Goal: Task Accomplishment & Management: Use online tool/utility

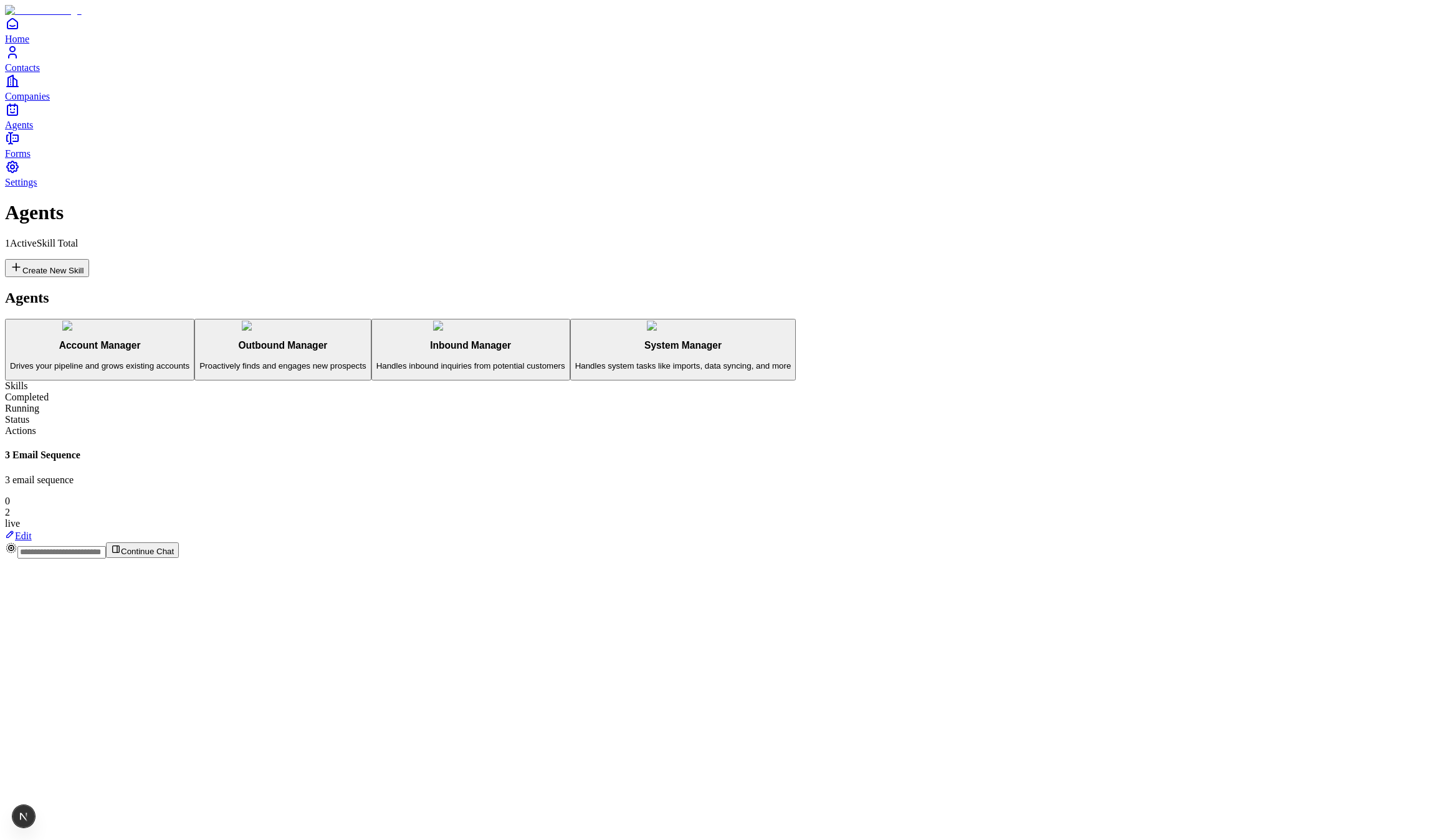
click at [40, 73] on span "Contacts" at bounding box center [22, 68] width 35 height 11
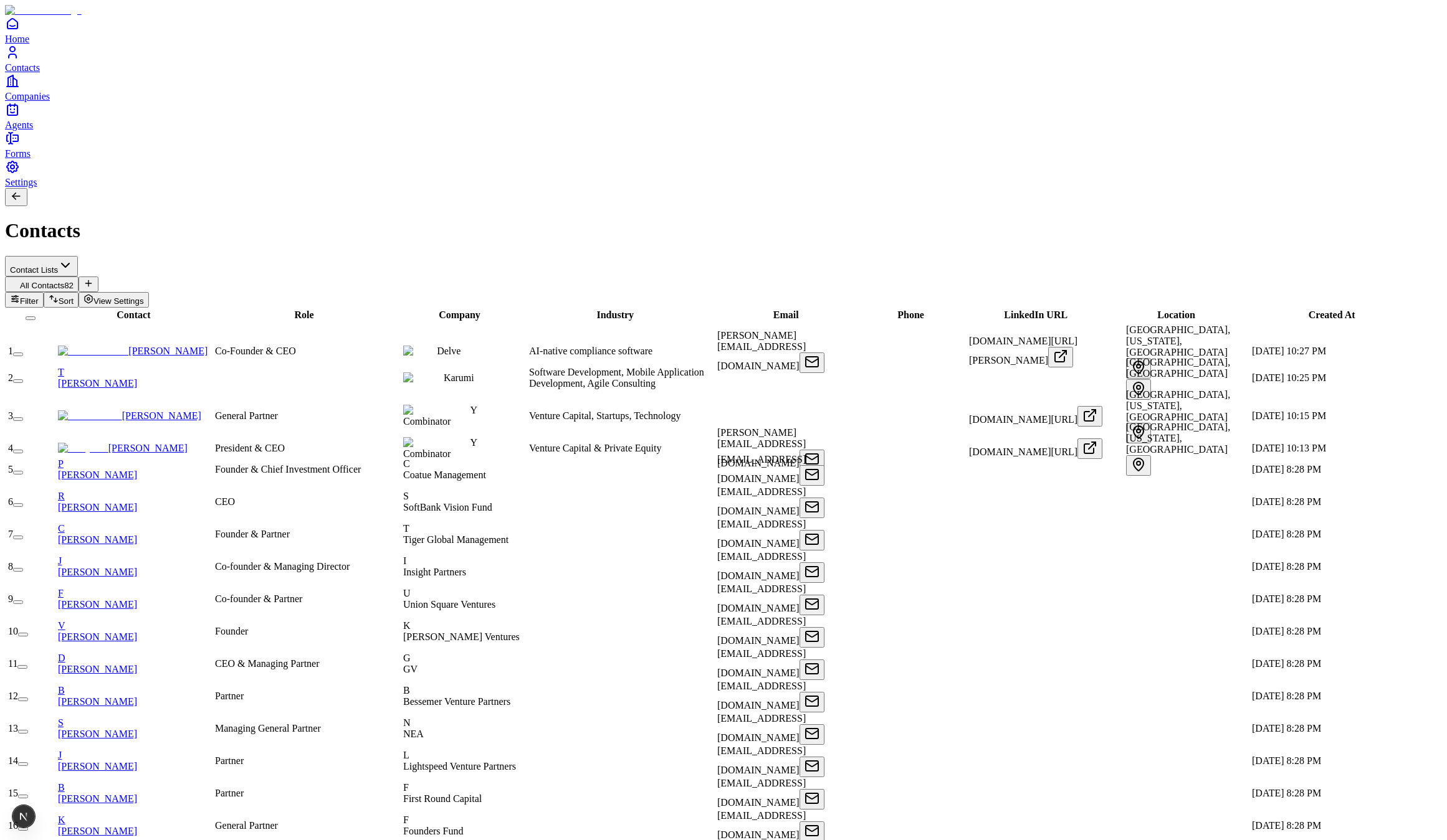
click at [23, 418] on button "button" at bounding box center [18, 420] width 10 height 4
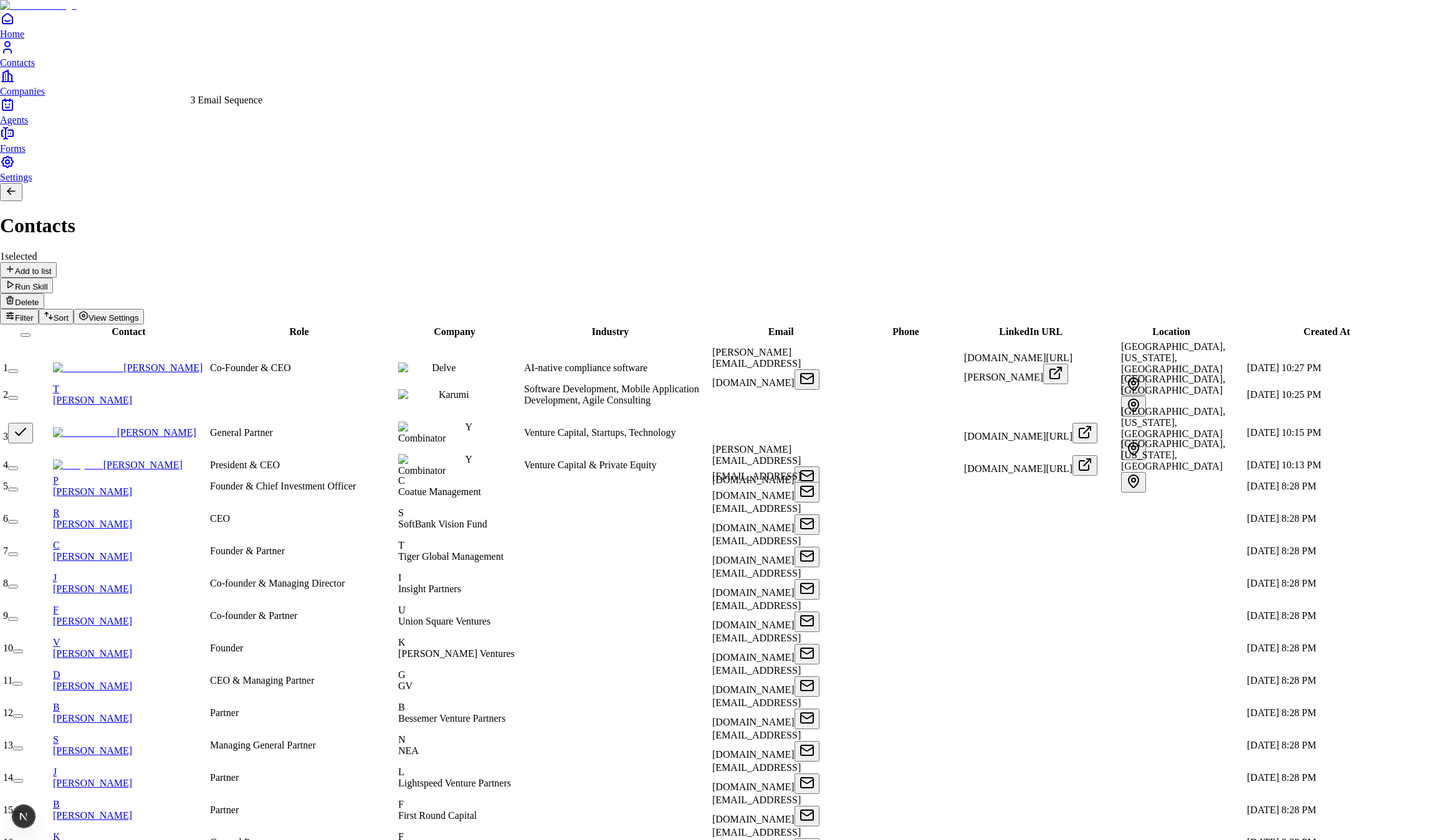
click at [251, 106] on div "3 Email Sequence" at bounding box center [227, 100] width 73 height 11
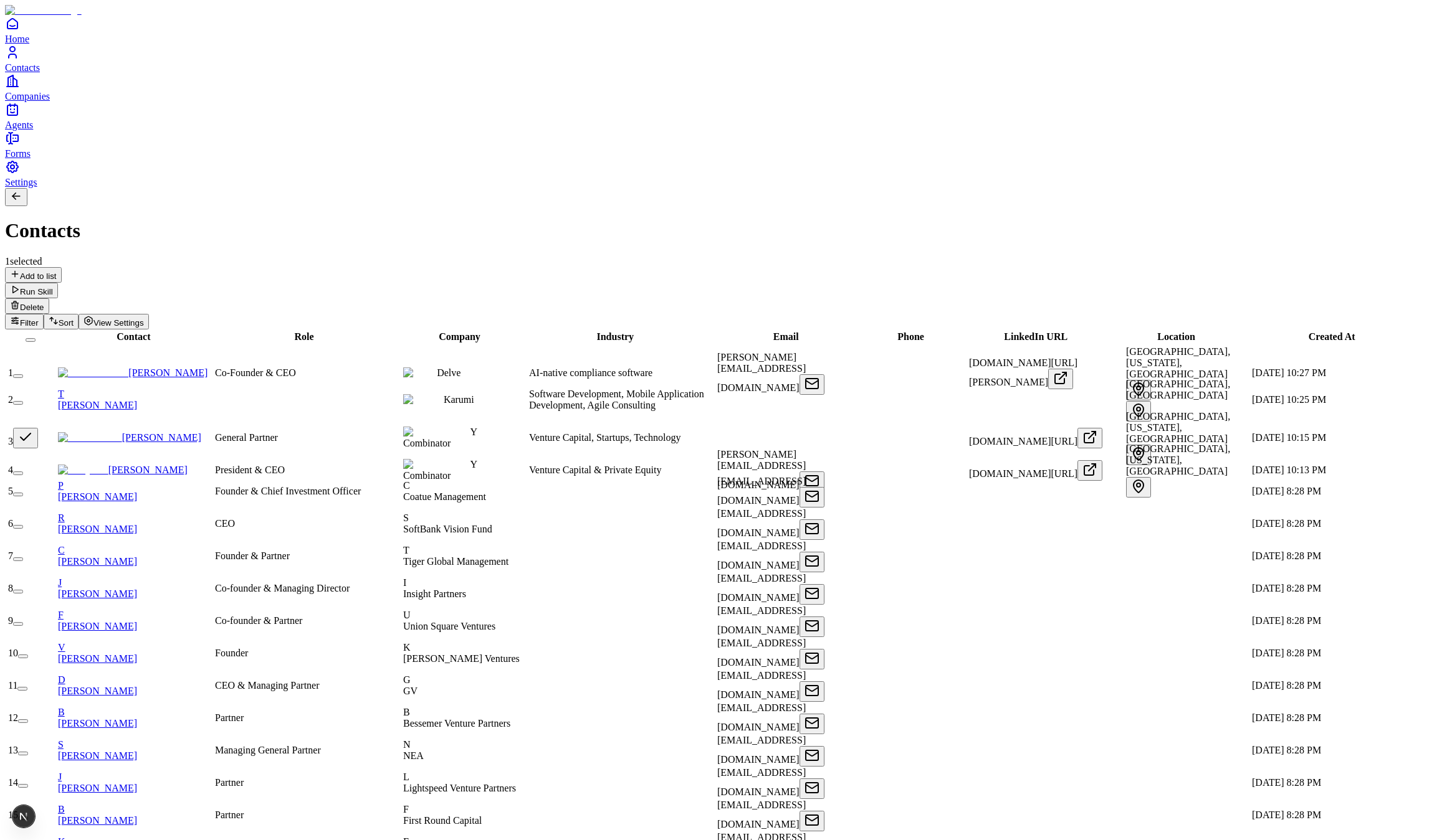
click at [38, 428] on button "button" at bounding box center [25, 438] width 25 height 21
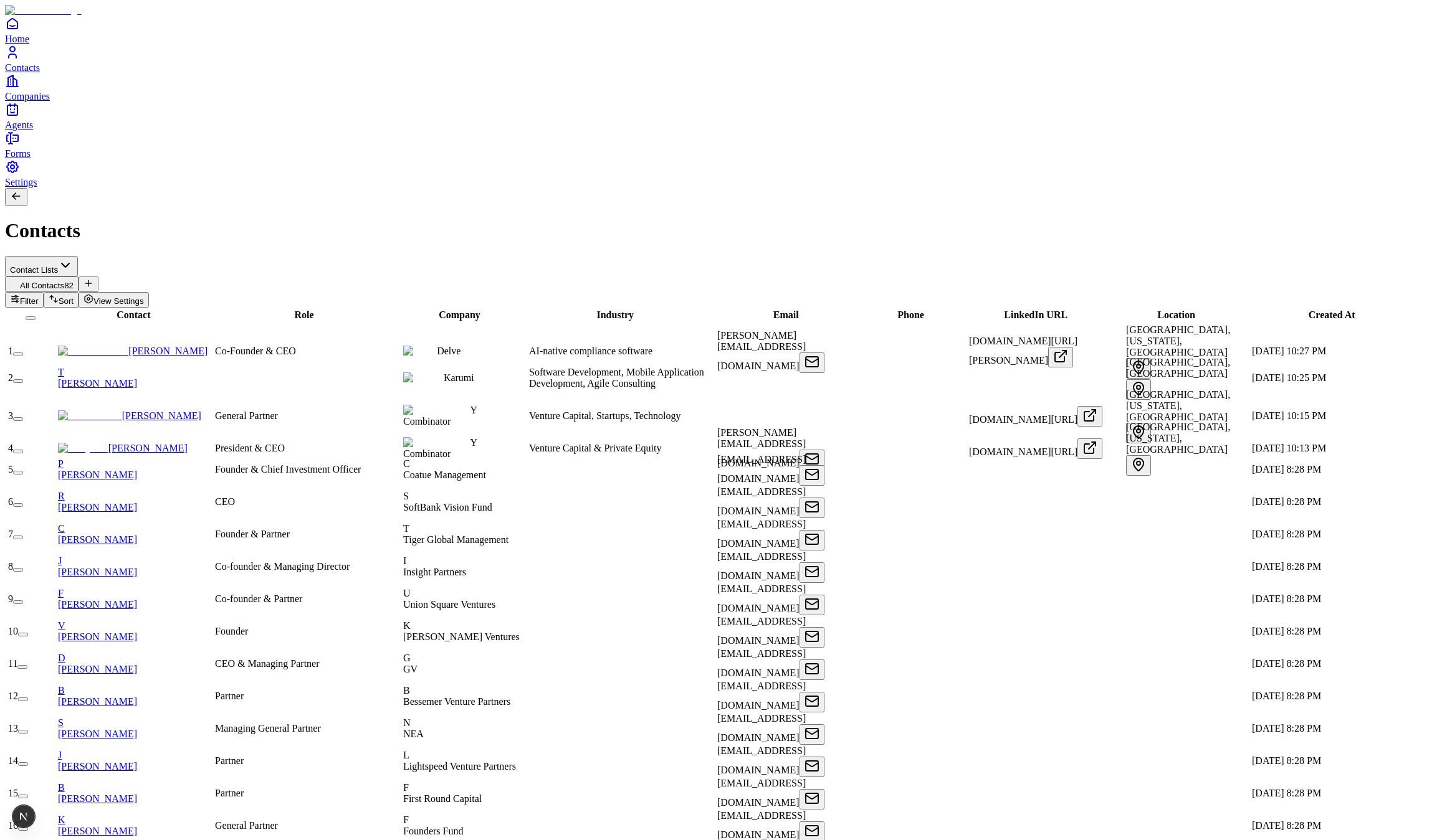
drag, startPoint x: 73, startPoint y: 247, endPoint x: 90, endPoint y: 234, distance: 21.4
click at [23, 450] on button "button" at bounding box center [18, 452] width 10 height 4
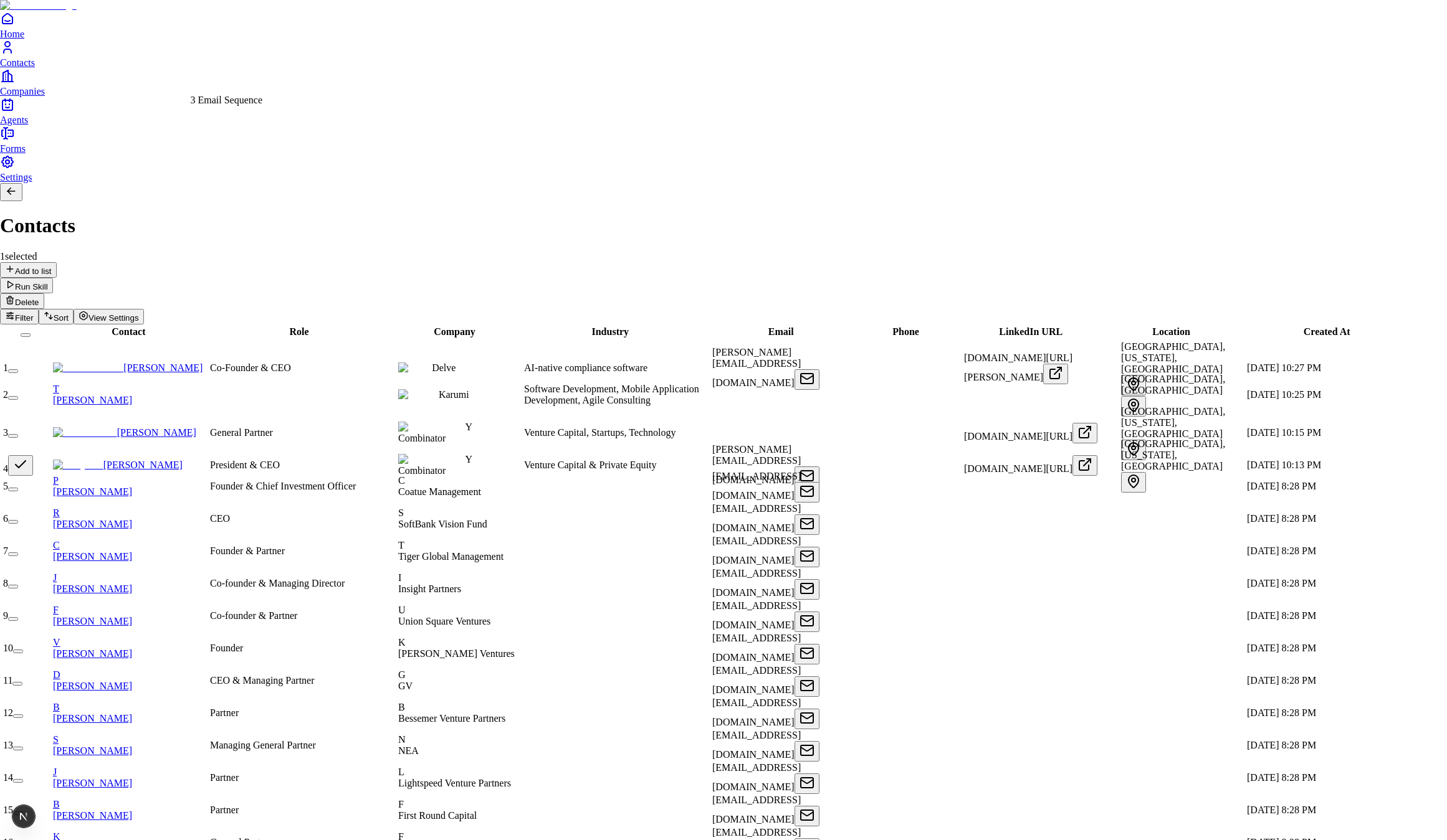
click at [250, 106] on div "3 Email Sequence" at bounding box center [227, 100] width 73 height 11
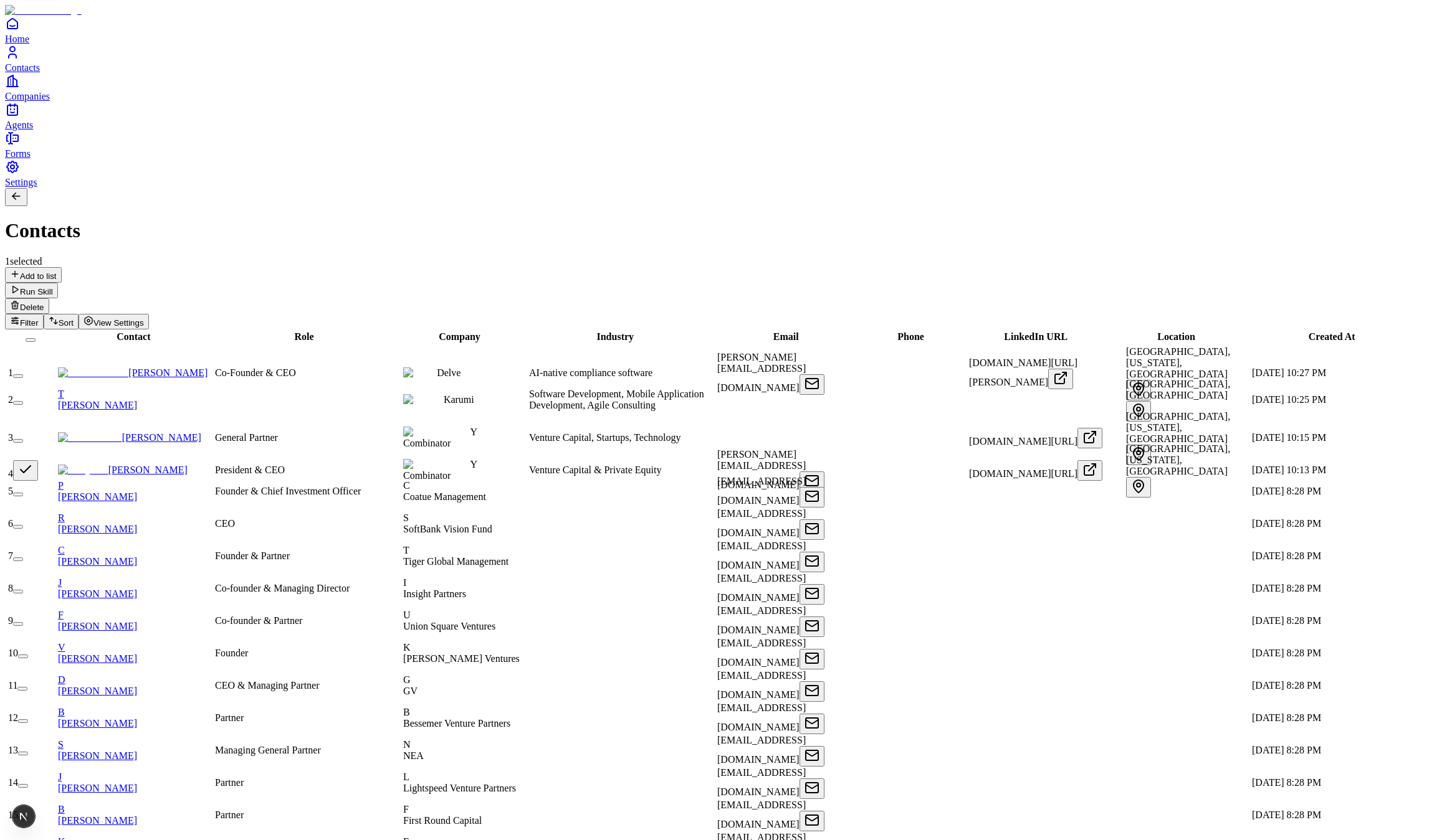
click at [25, 44] on link "Home" at bounding box center [723, 30] width 1437 height 28
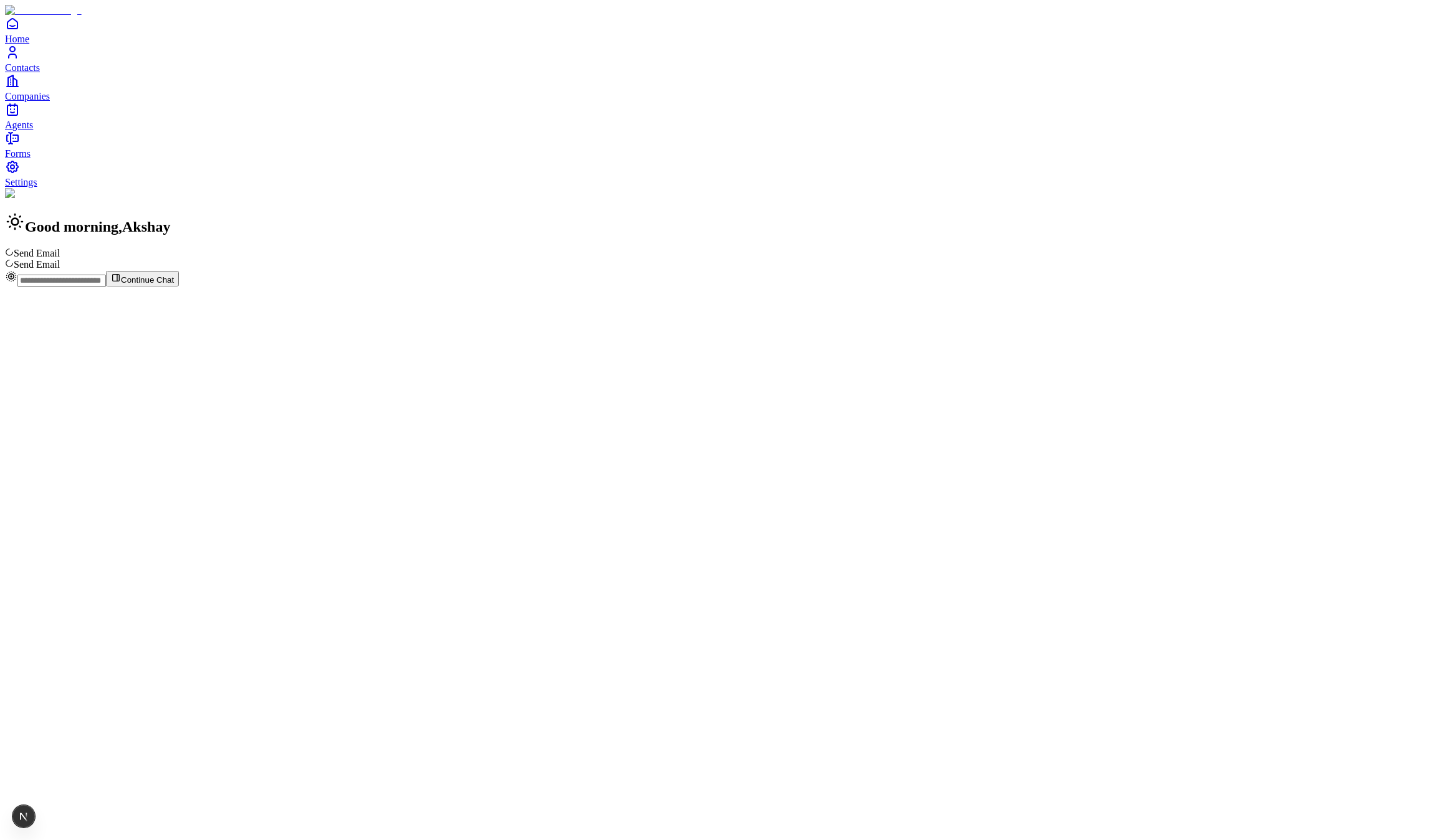
click at [34, 73] on link "Contacts" at bounding box center [723, 59] width 1437 height 28
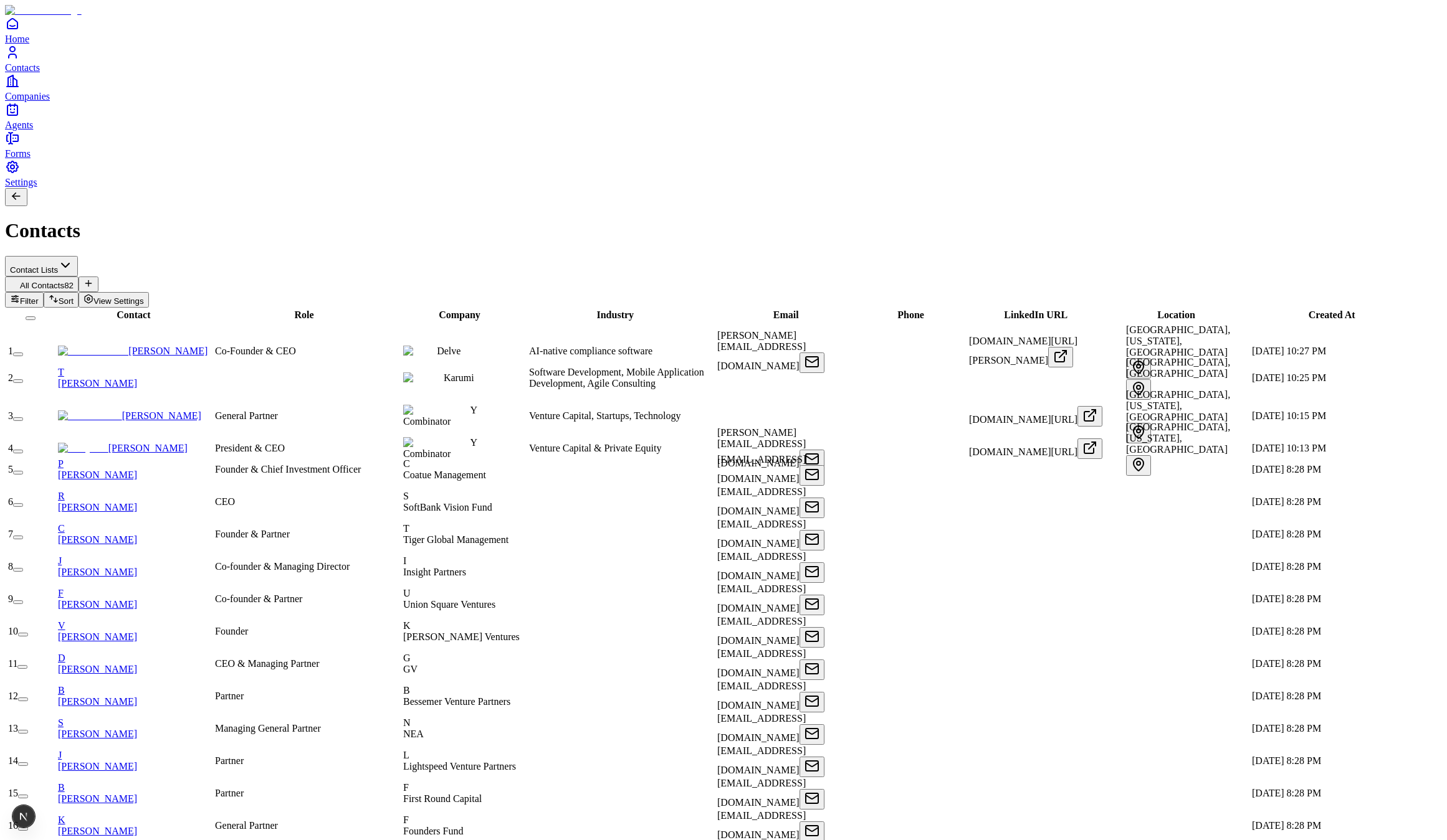
click at [28, 633] on button "button" at bounding box center [23, 635] width 10 height 4
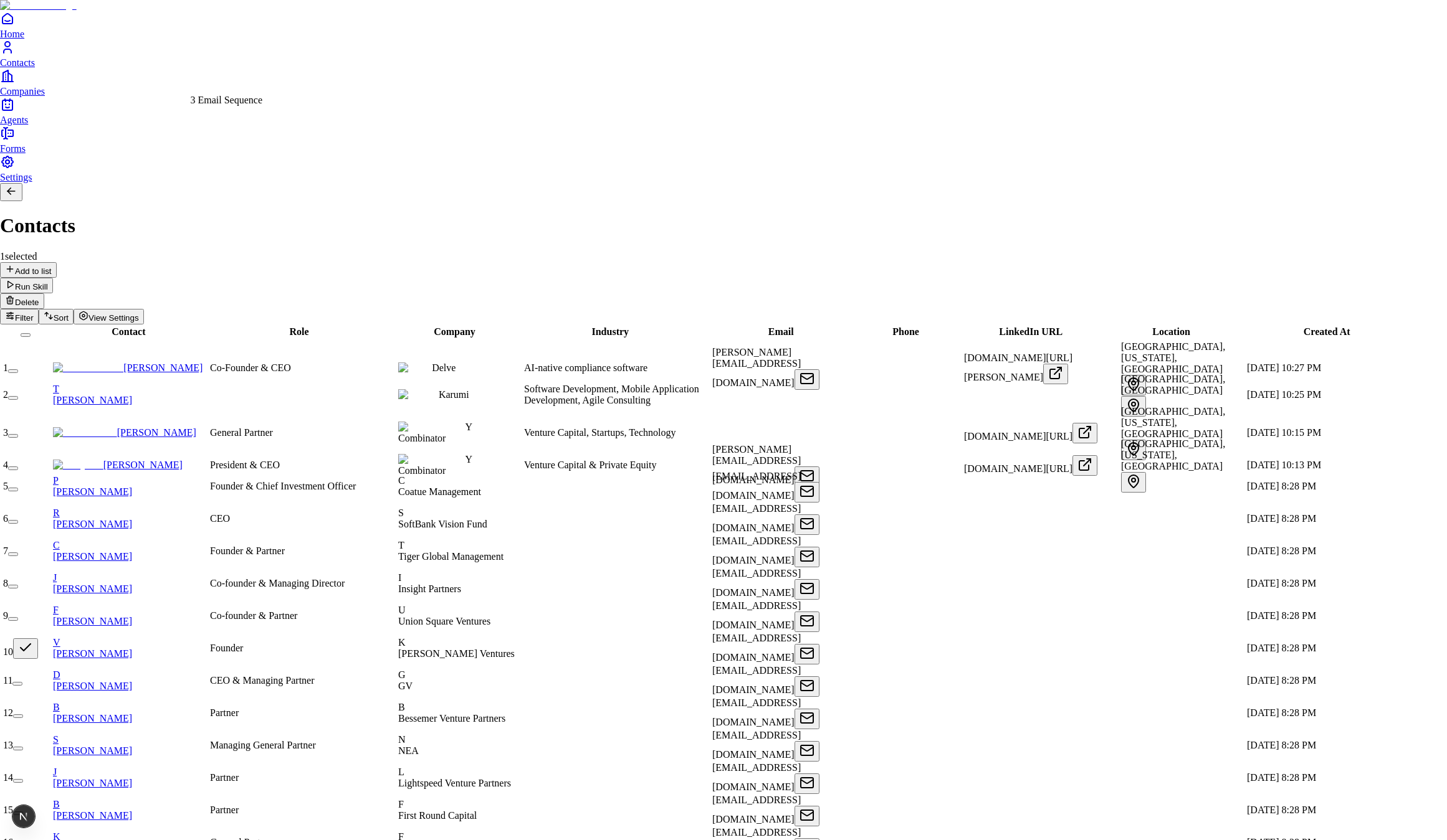
click at [255, 106] on div "3 Email Sequence" at bounding box center [227, 100] width 73 height 11
click at [245, 106] on div "3 Email Sequence" at bounding box center [227, 100] width 73 height 11
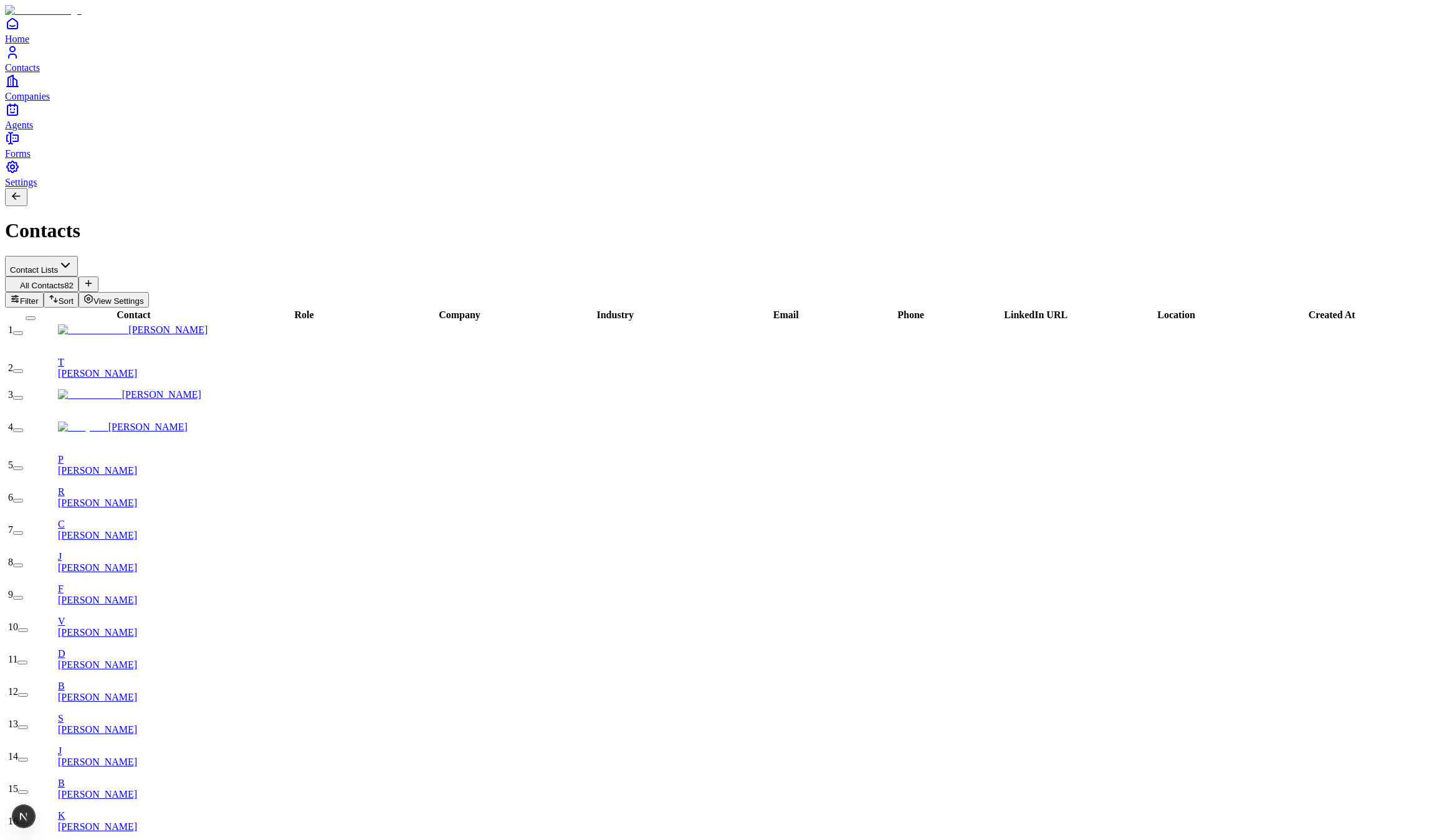
scroll to position [185, 0]
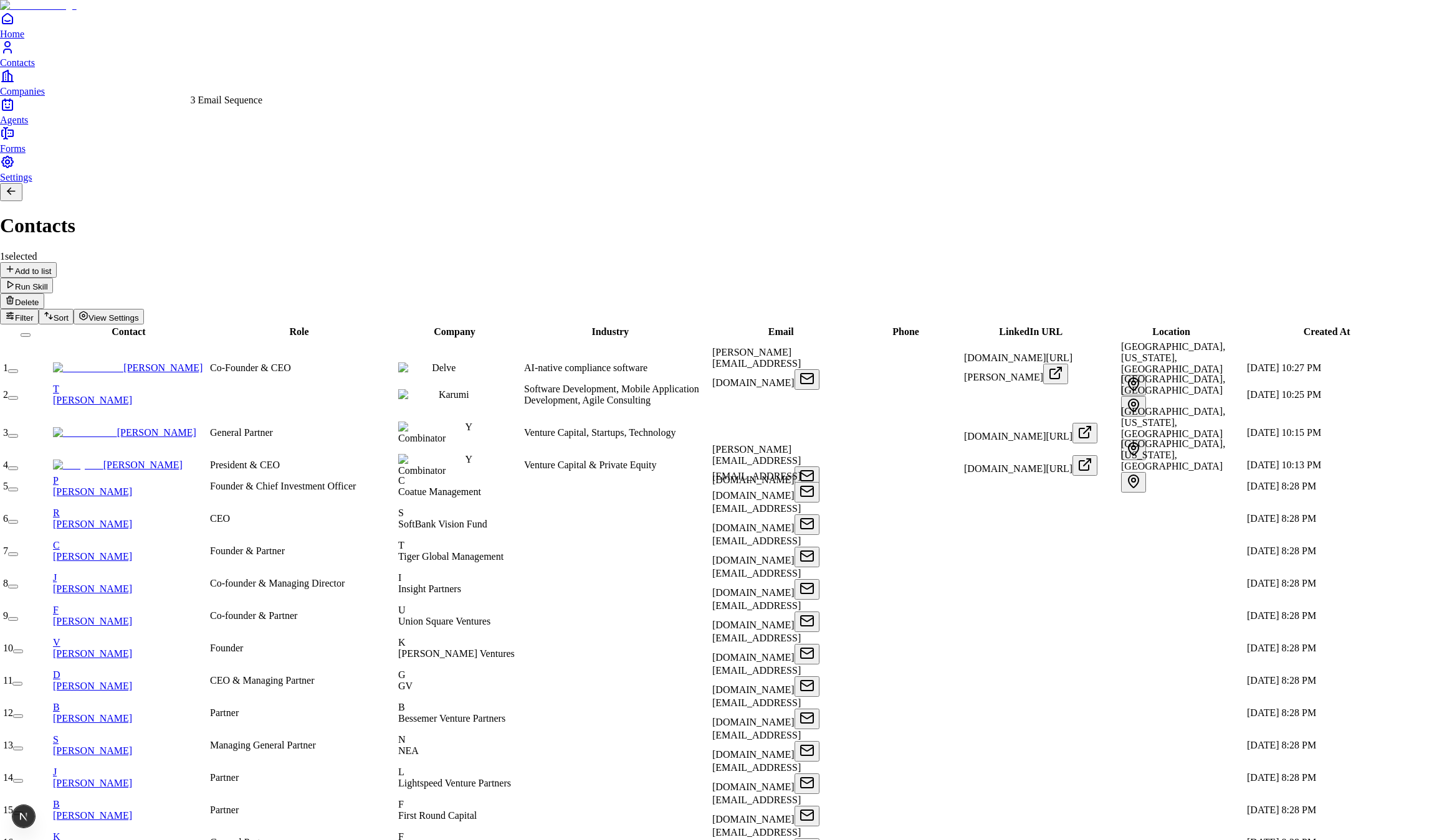
click at [240, 106] on div "3 Email Sequence" at bounding box center [227, 100] width 73 height 11
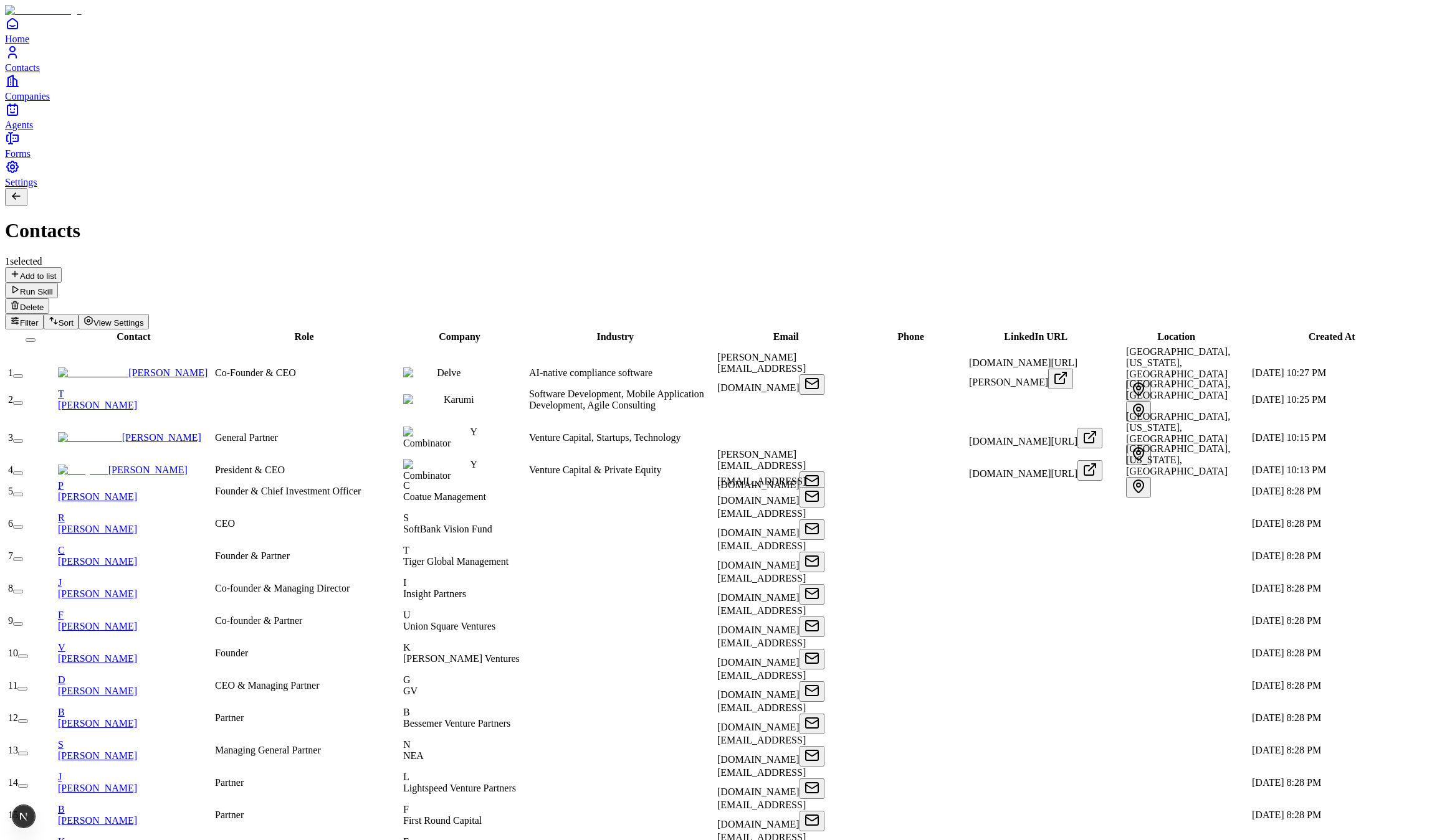
click at [28, 752] on button "button" at bounding box center [23, 754] width 10 height 4
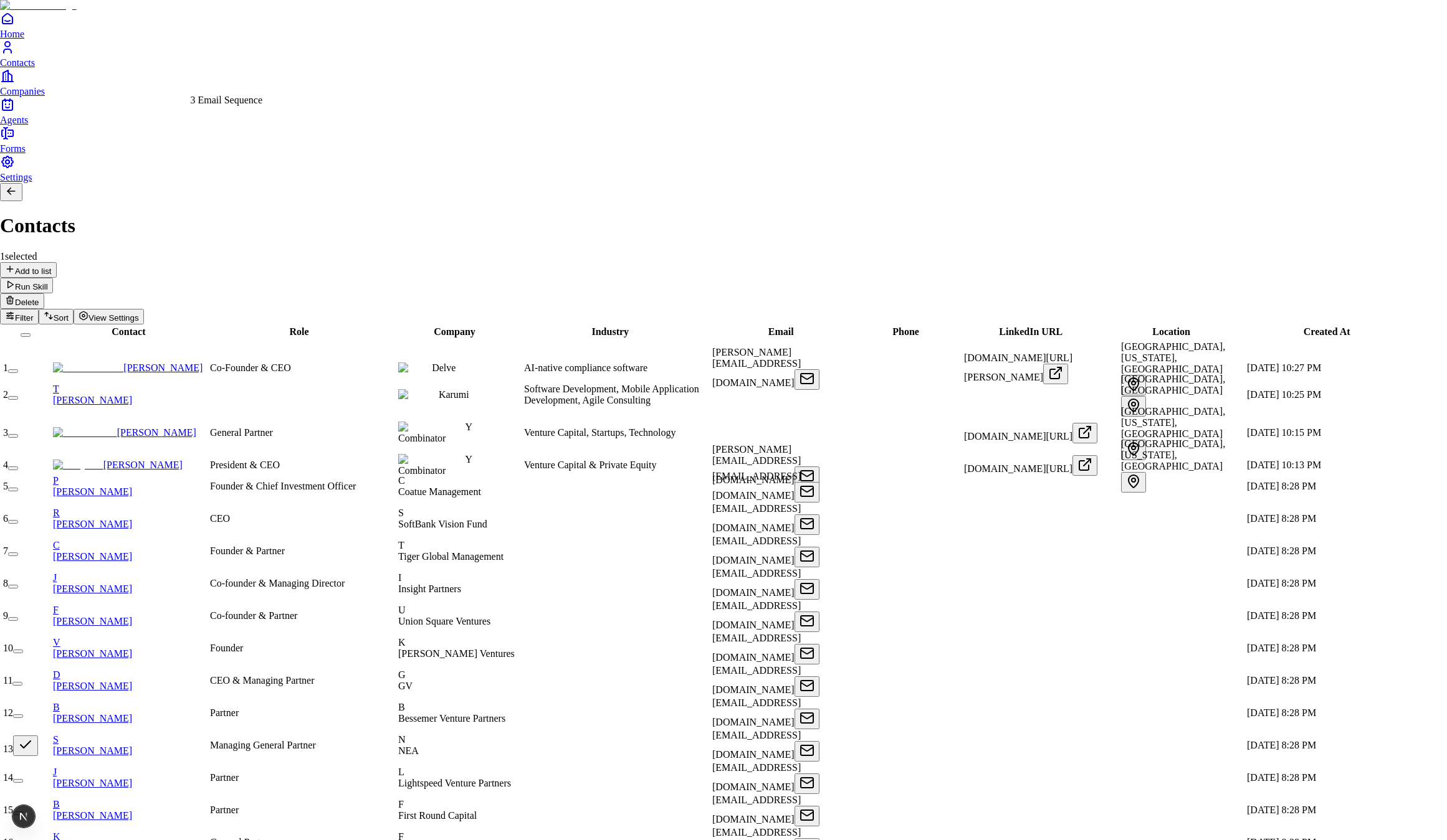
click at [245, 106] on div "3 Email Sequence" at bounding box center [227, 100] width 73 height 11
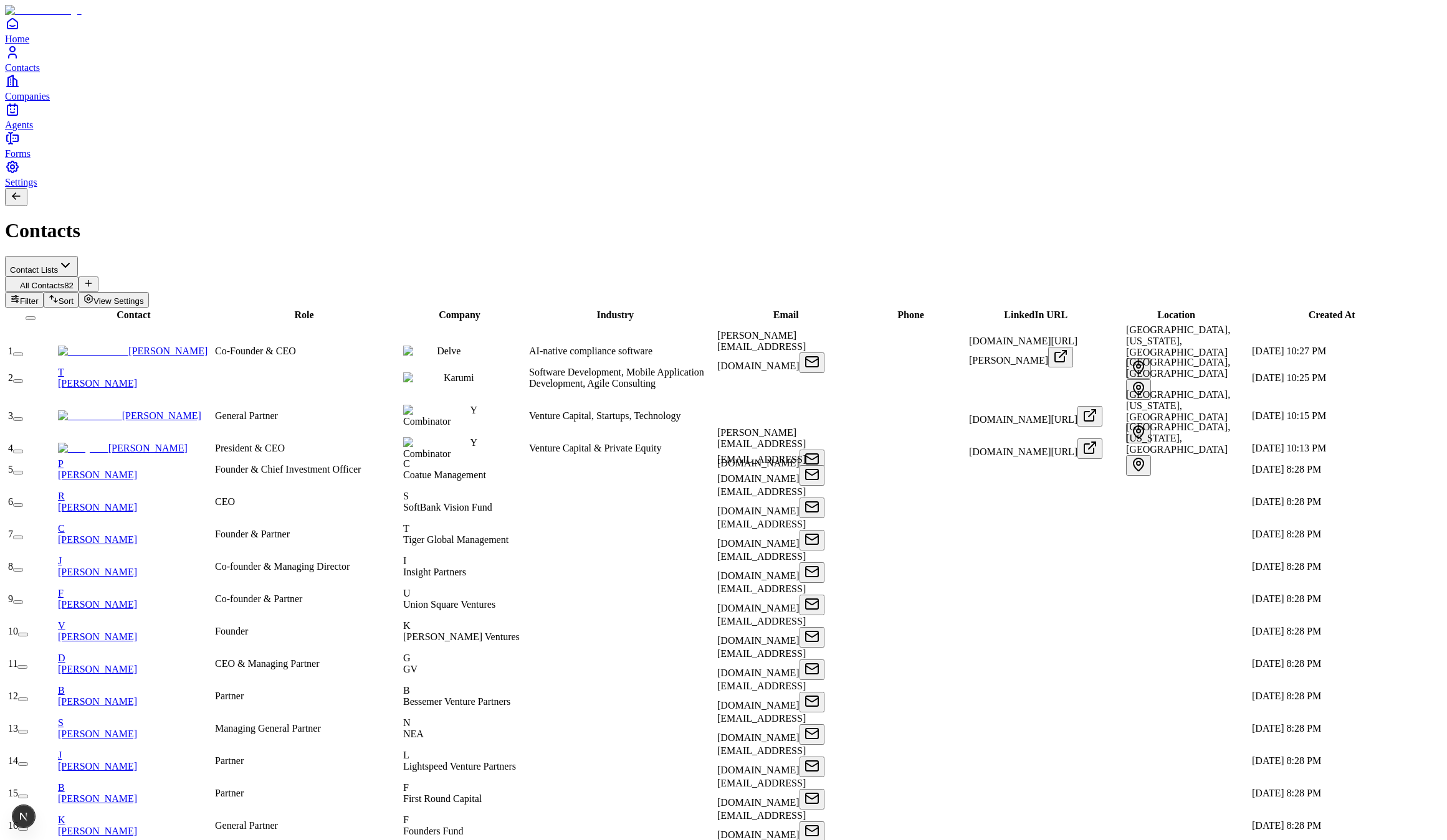
click at [23, 535] on button "button" at bounding box center [18, 537] width 10 height 4
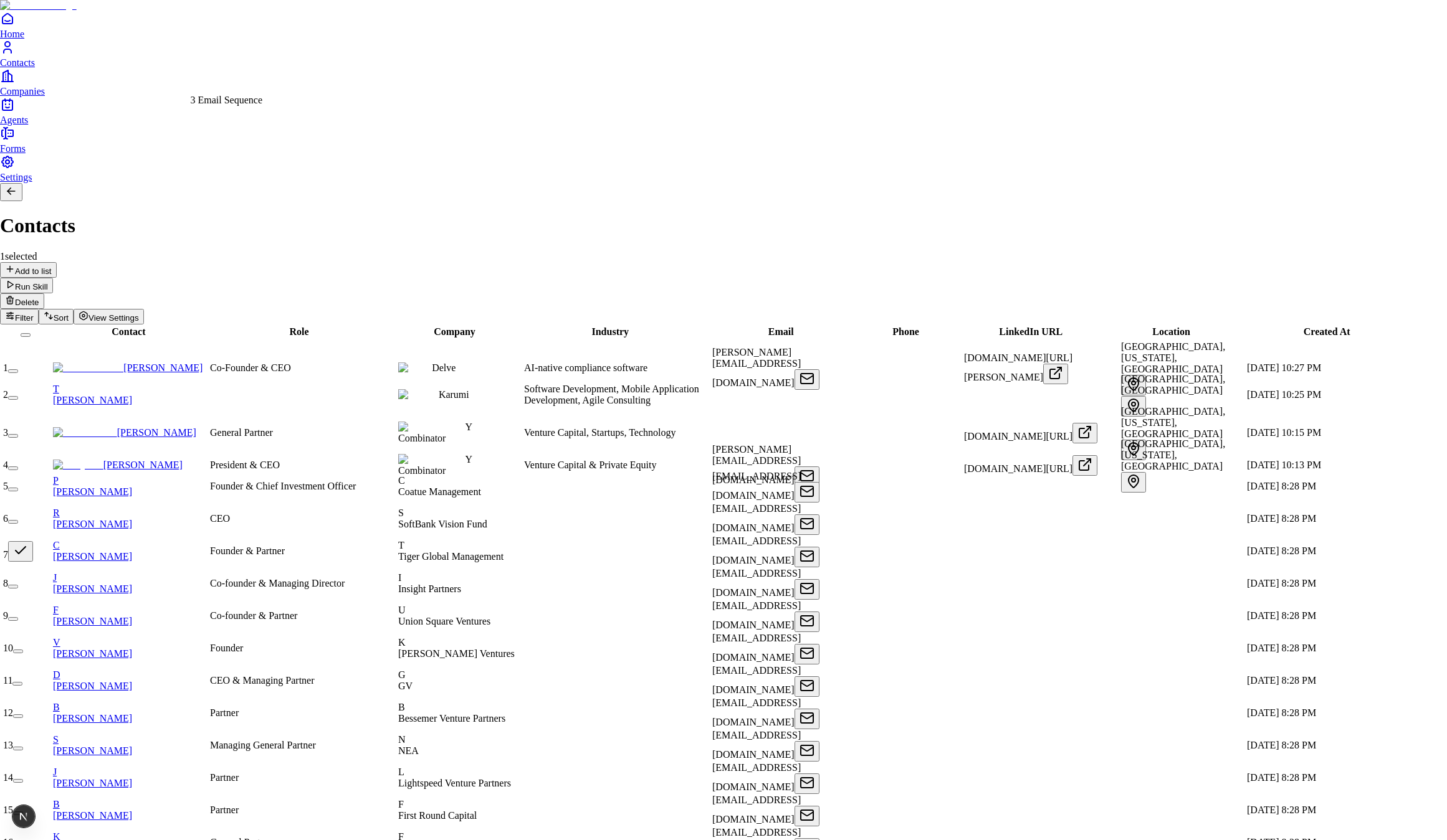
click at [243, 106] on div "3 Email Sequence" at bounding box center [227, 100] width 73 height 11
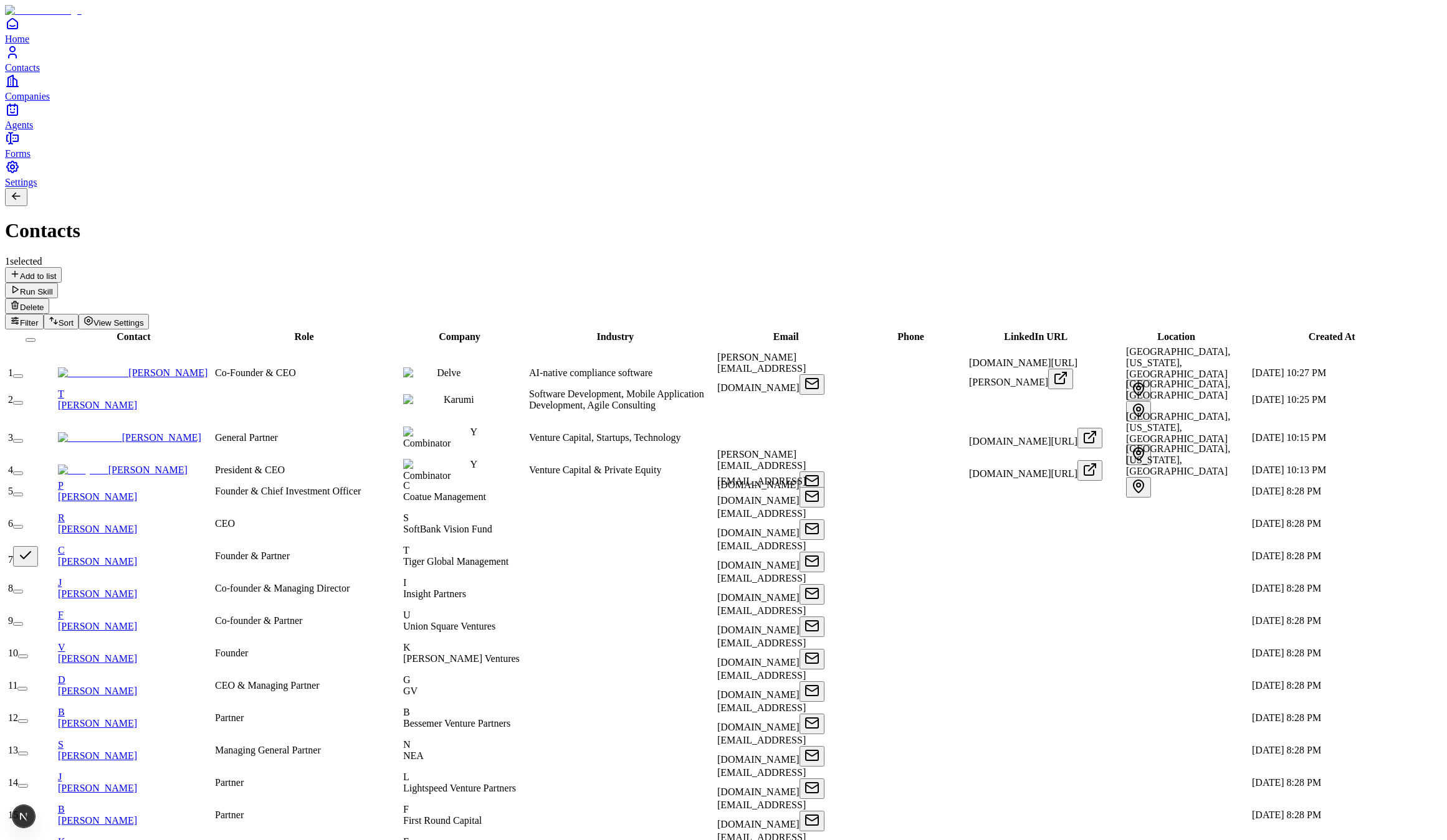
click at [29, 44] on span "Home" at bounding box center [17, 39] width 25 height 11
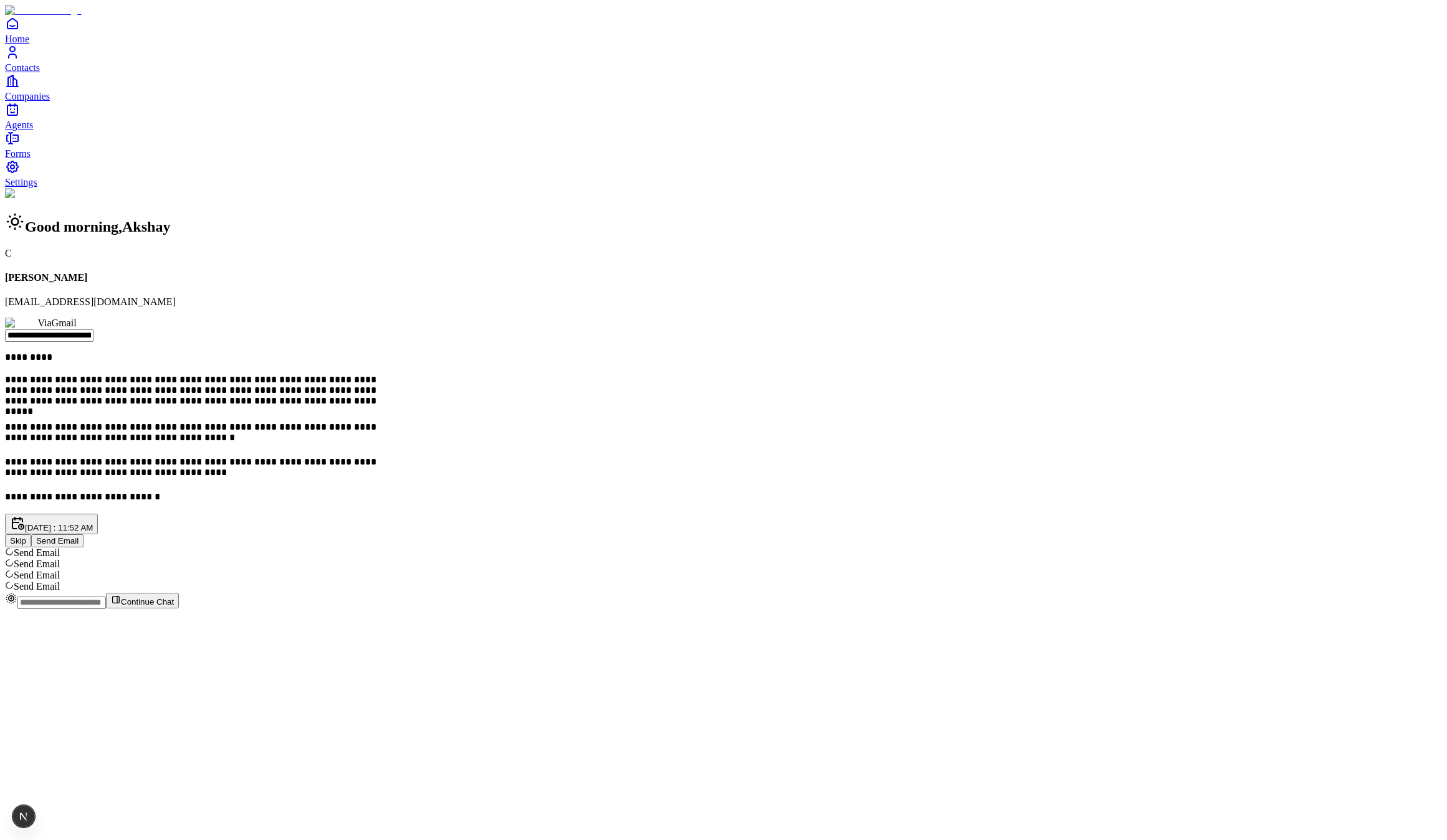
click at [84, 535] on button "Send Email" at bounding box center [57, 541] width 53 height 13
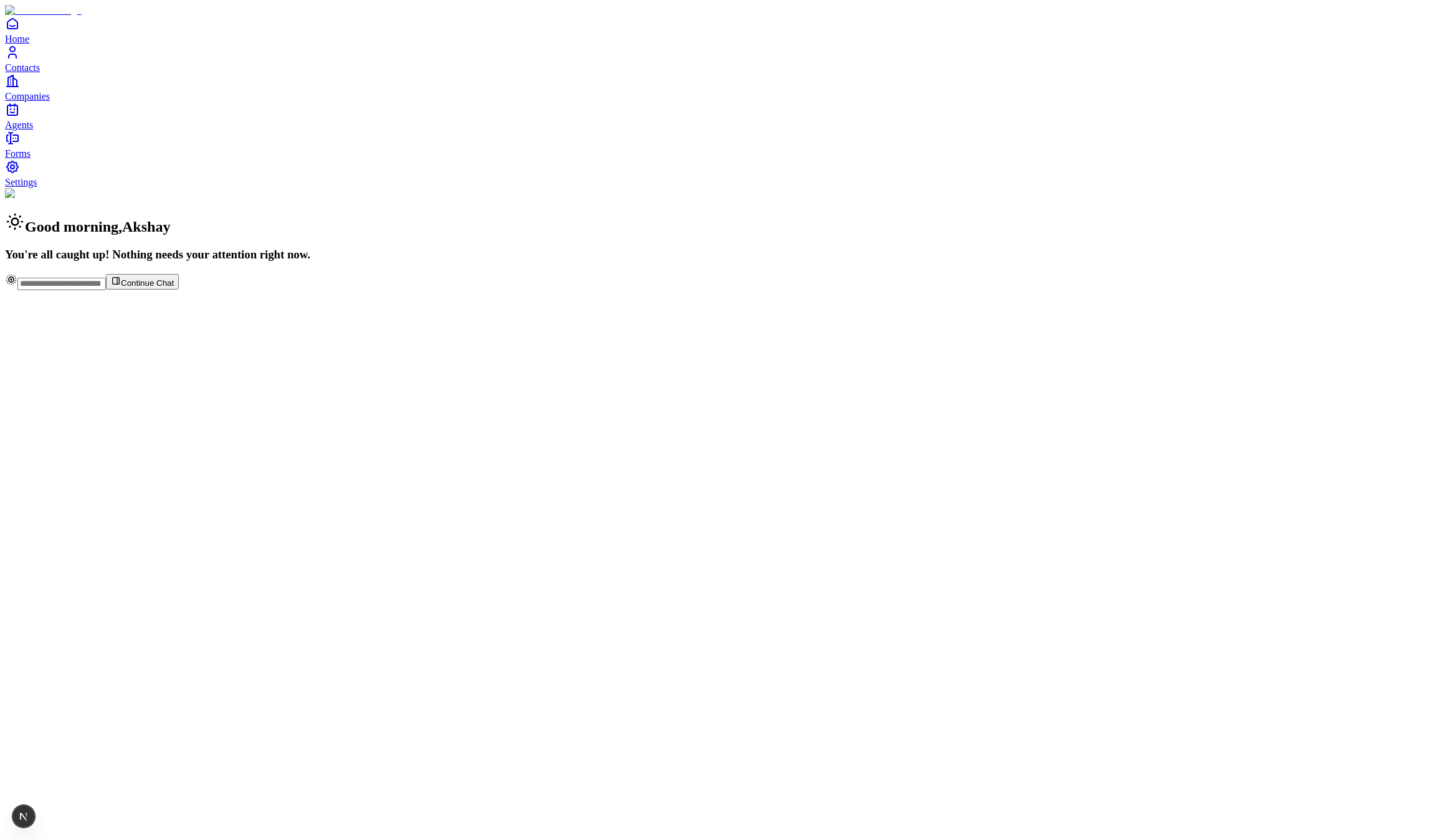
click at [40, 73] on span "Contacts" at bounding box center [22, 68] width 35 height 11
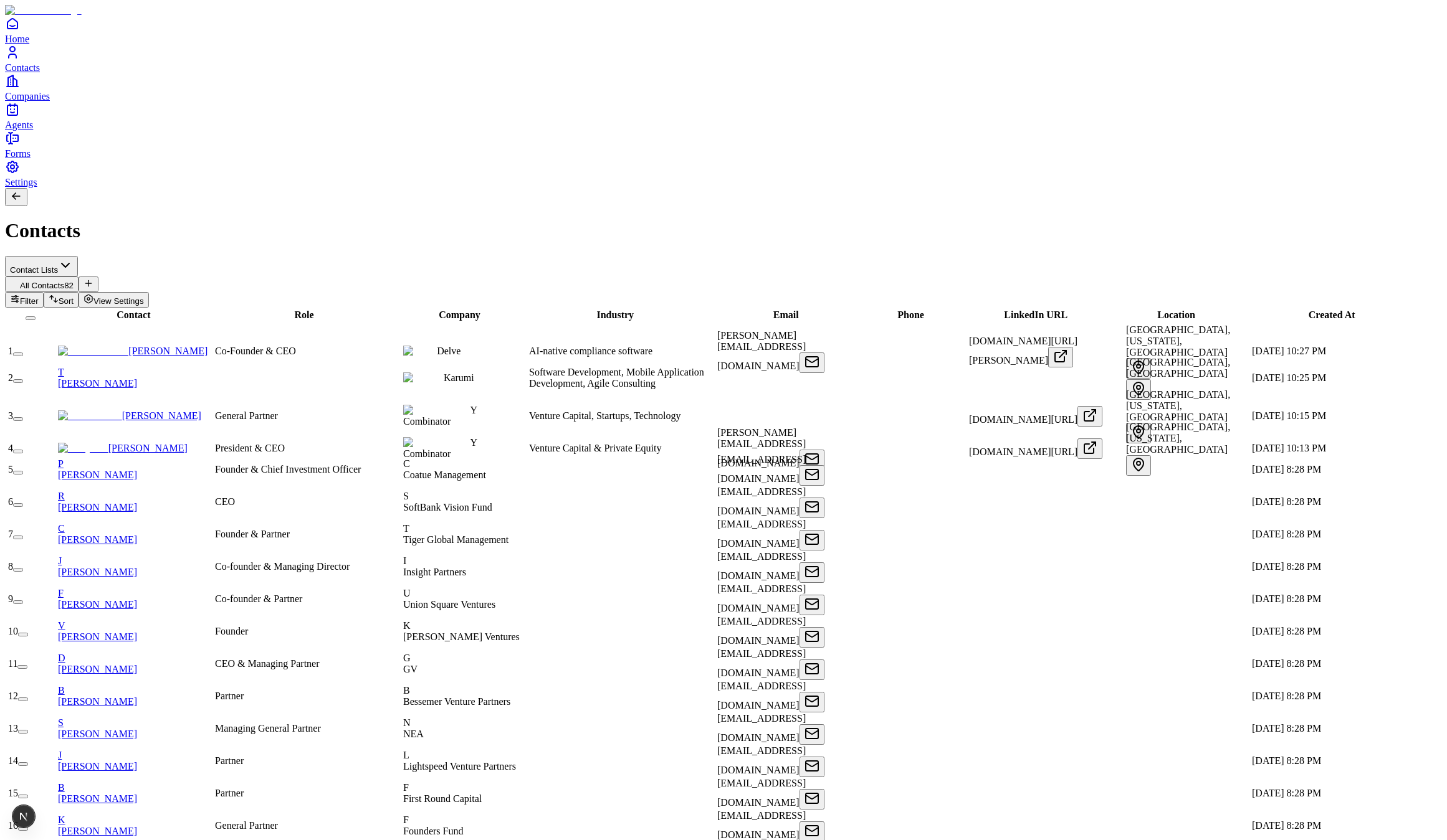
click at [23, 450] on button "button" at bounding box center [18, 452] width 10 height 4
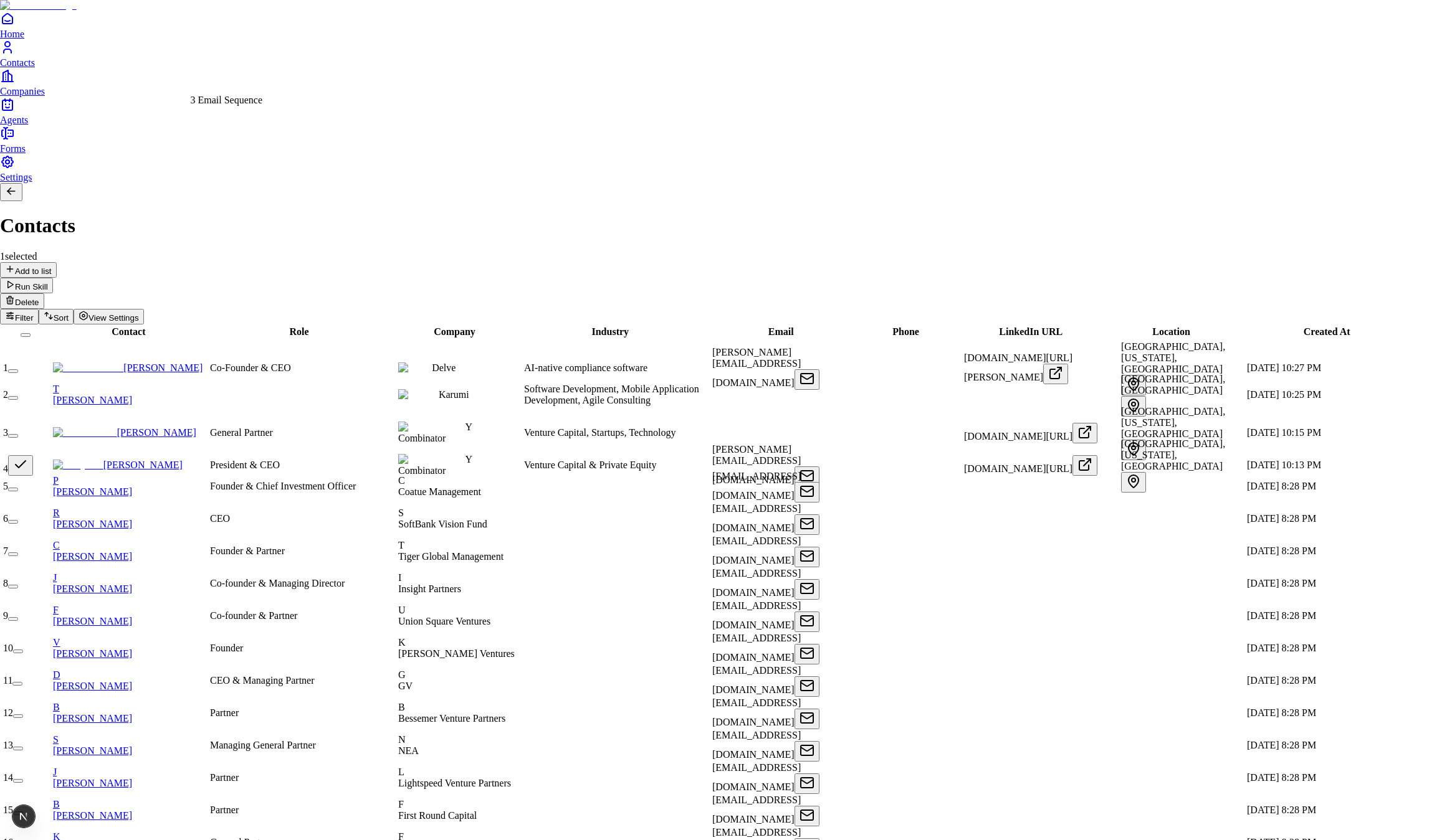
click at [247, 106] on div "3 Email Sequence" at bounding box center [227, 100] width 73 height 11
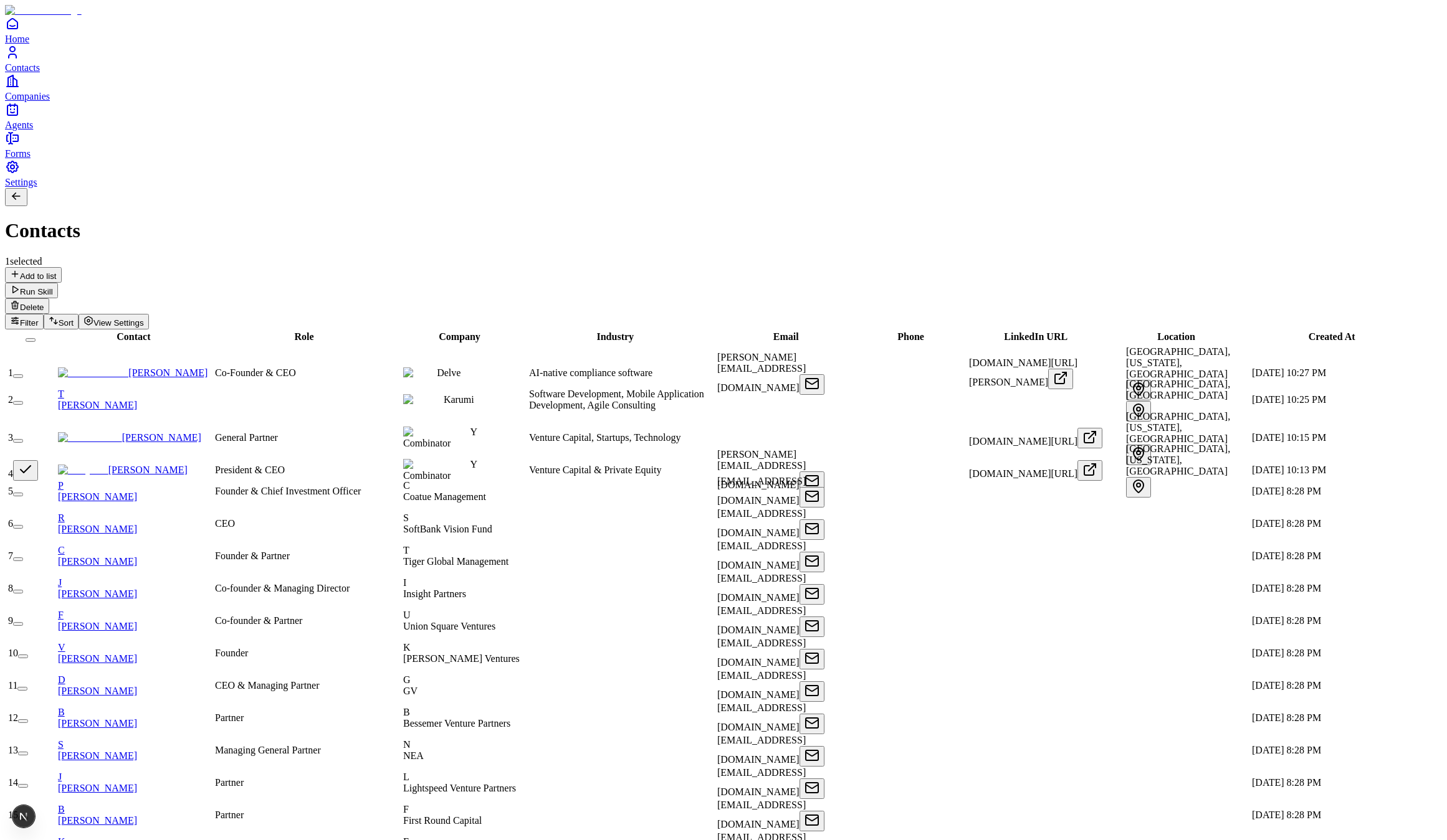
click at [28, 44] on link "Home" at bounding box center [723, 30] width 1437 height 28
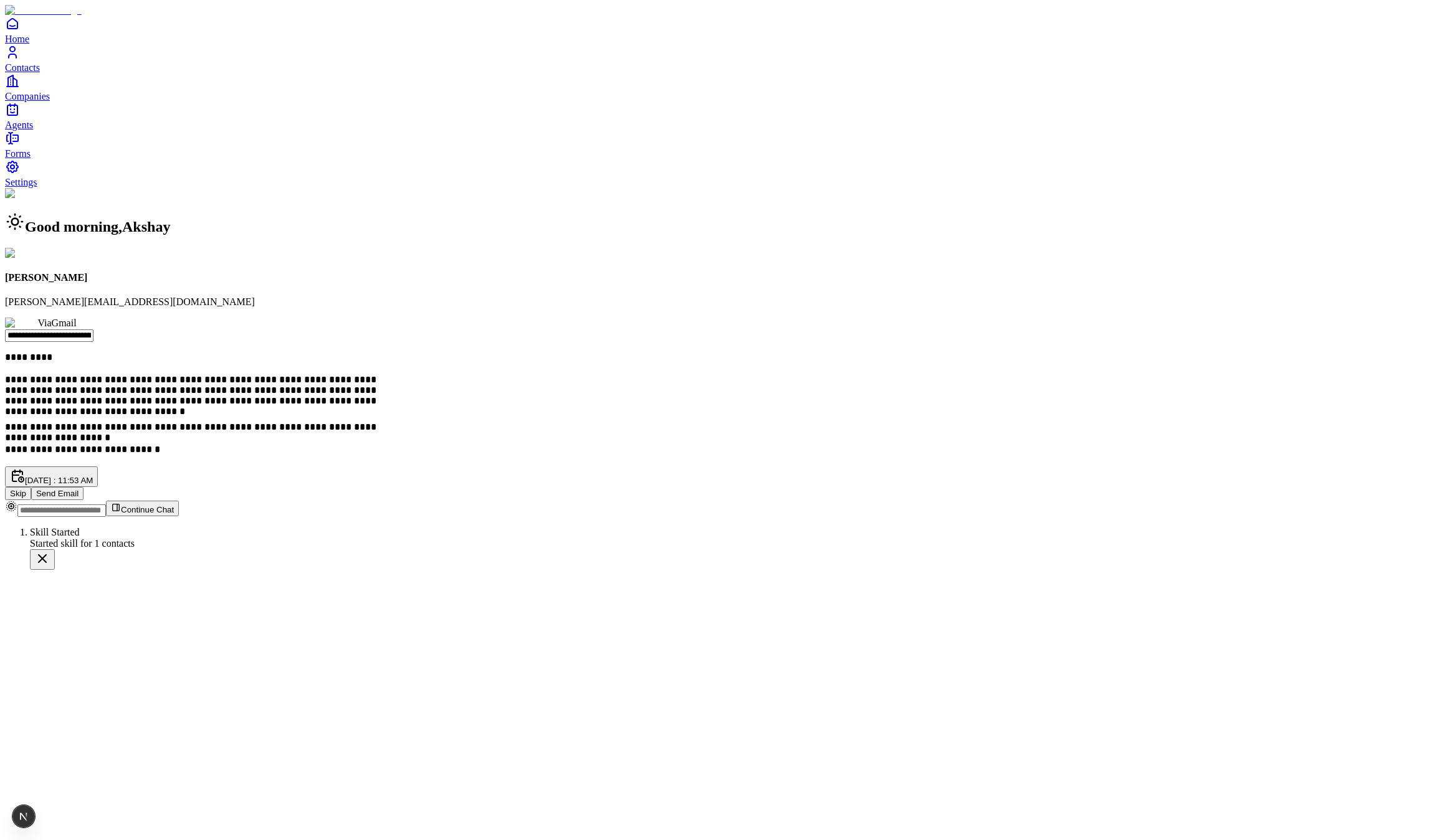
drag, startPoint x: 1279, startPoint y: 792, endPoint x: 1452, endPoint y: 831, distance: 177.3
click at [1442, 538] on div "Skill Started" at bounding box center [736, 532] width 1412 height 11
click at [268, 500] on div "**********" at bounding box center [723, 344] width 1437 height 312
click at [84, 487] on button "Send Email" at bounding box center [57, 493] width 53 height 13
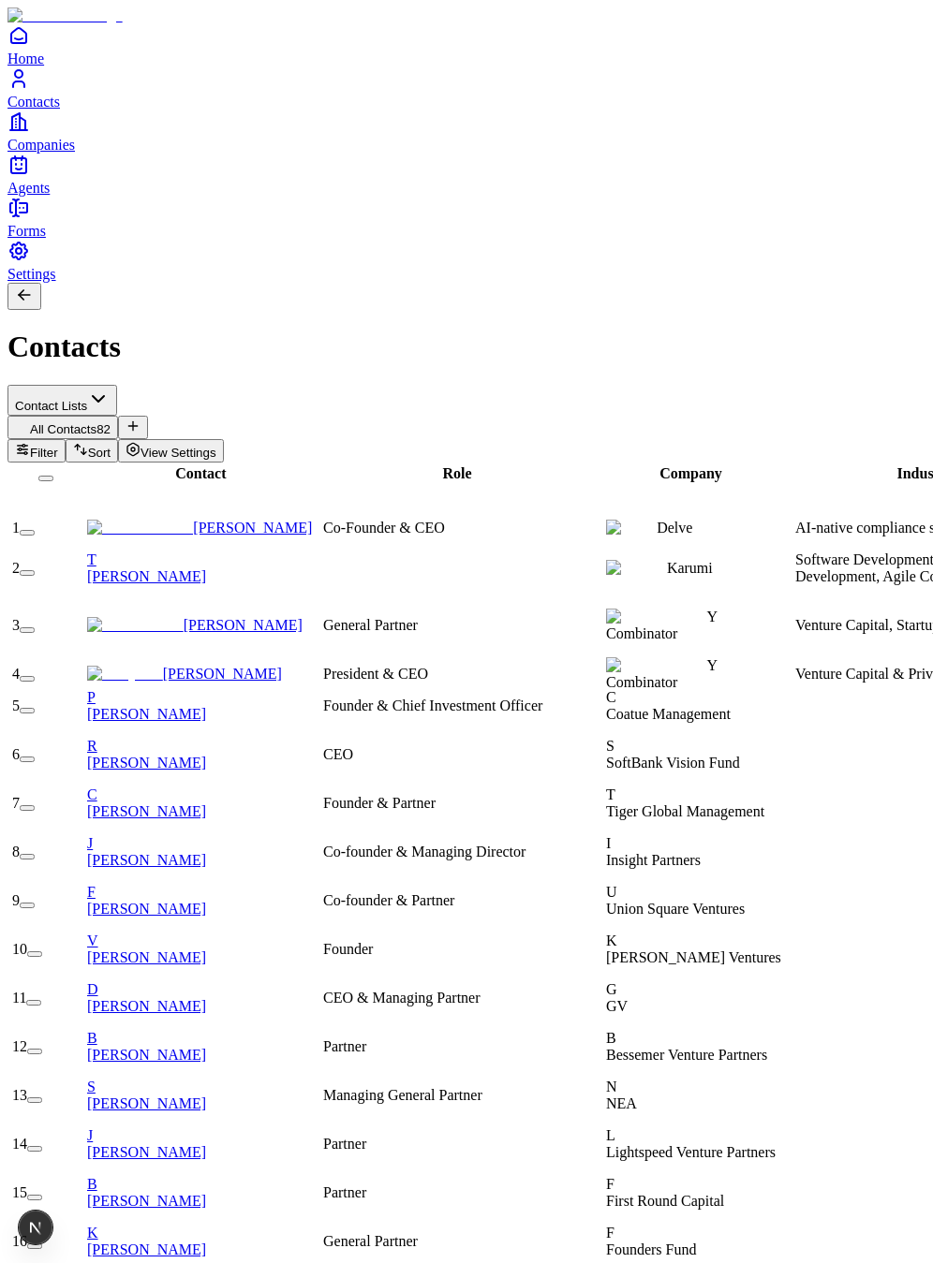
click at [41, 1000] on button "button" at bounding box center [33, 1003] width 15 height 6
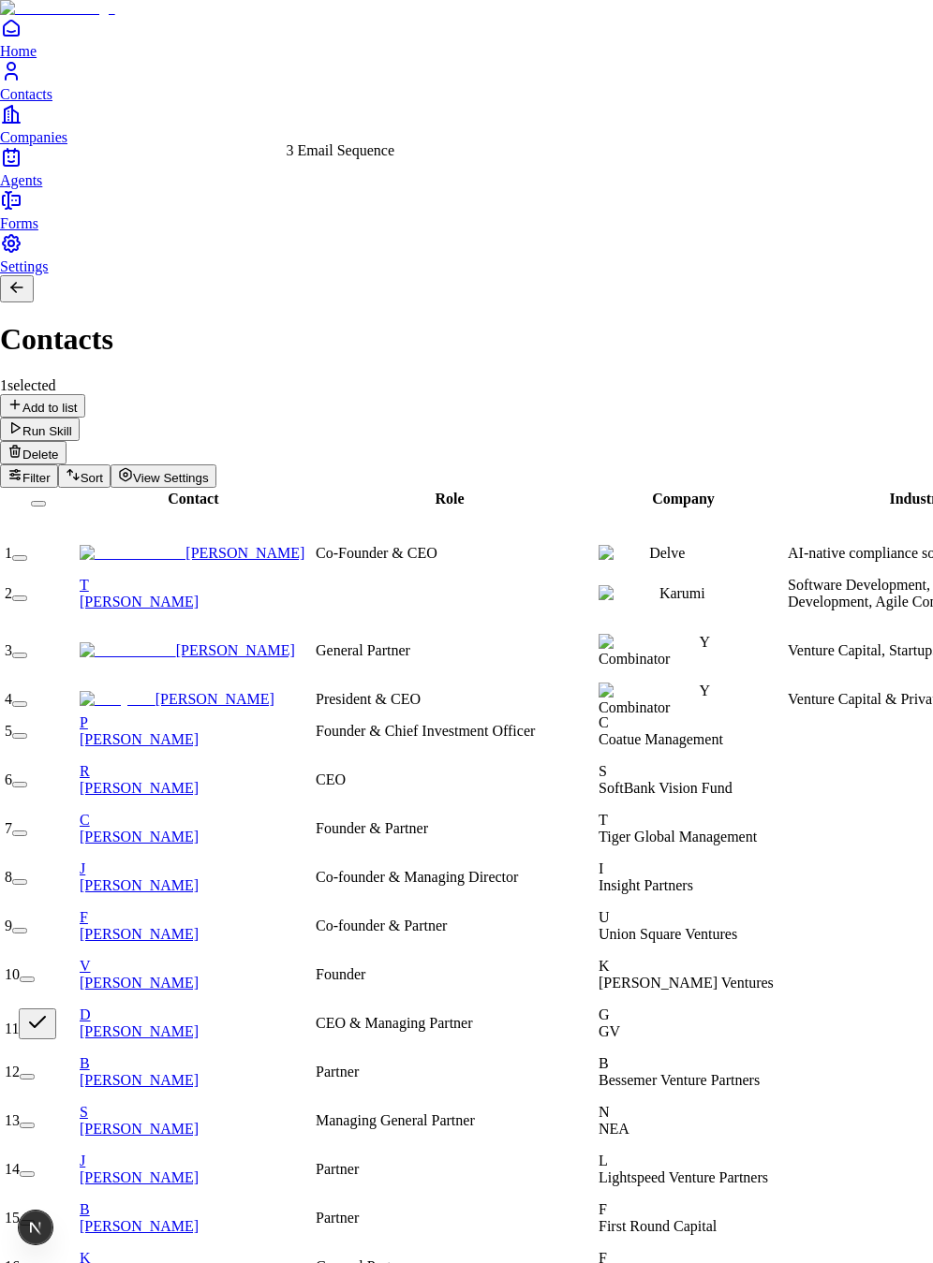
click at [393, 159] on div "3 Email Sequence" at bounding box center [341, 150] width 109 height 17
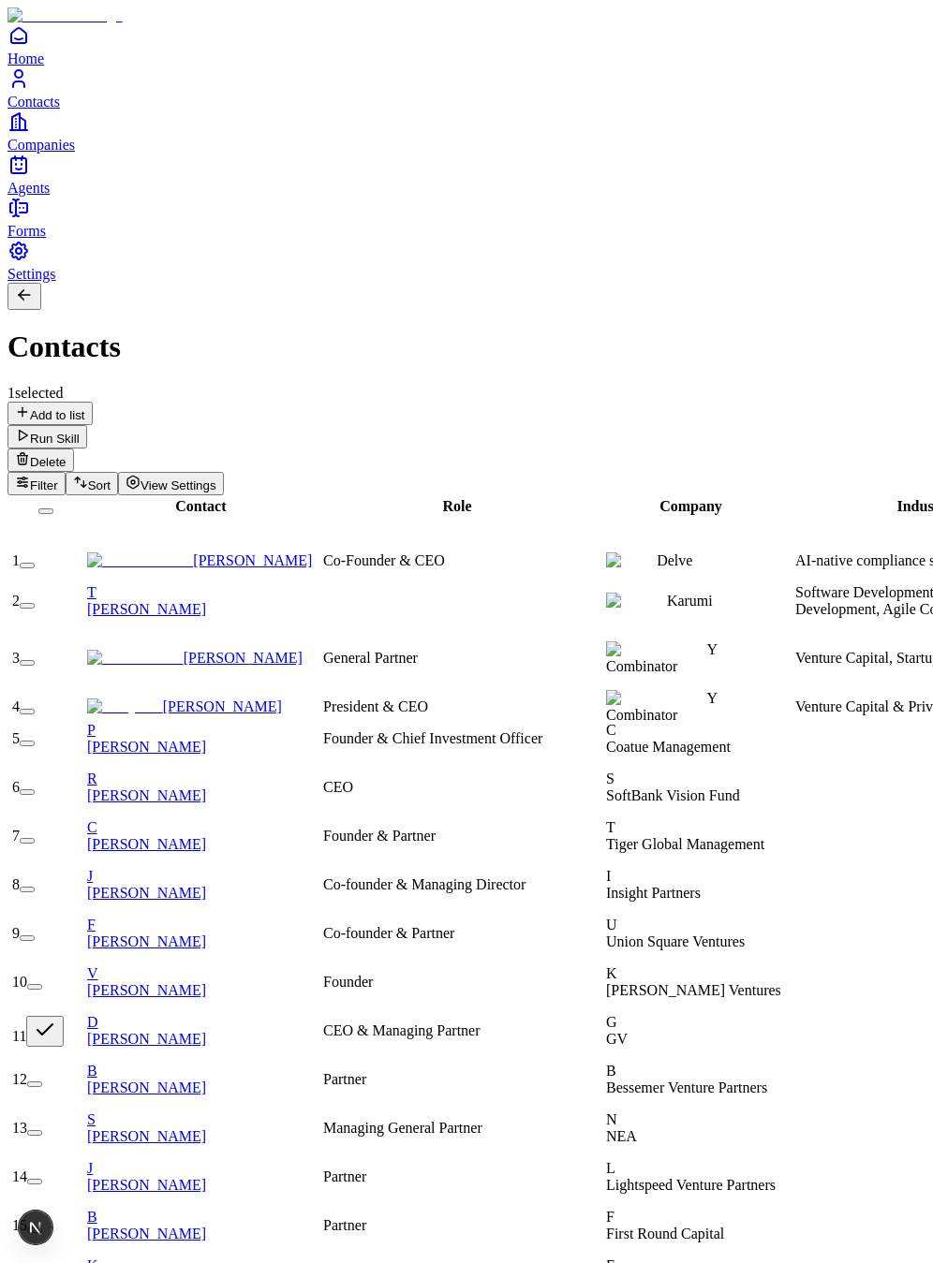
click at [42, 66] on link "Home" at bounding box center [466, 45] width 918 height 42
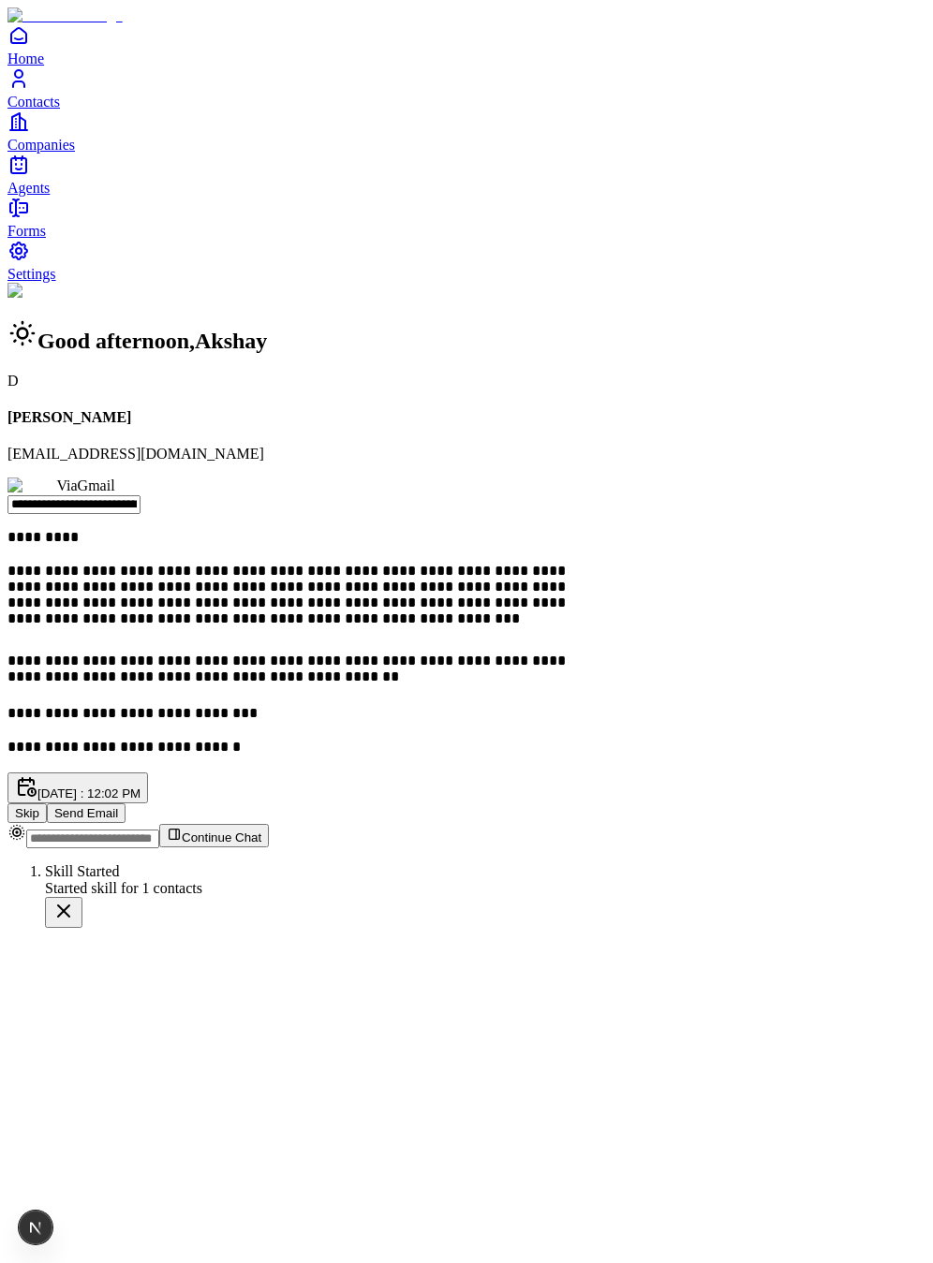
click at [126, 804] on button "Send Email" at bounding box center [86, 814] width 79 height 20
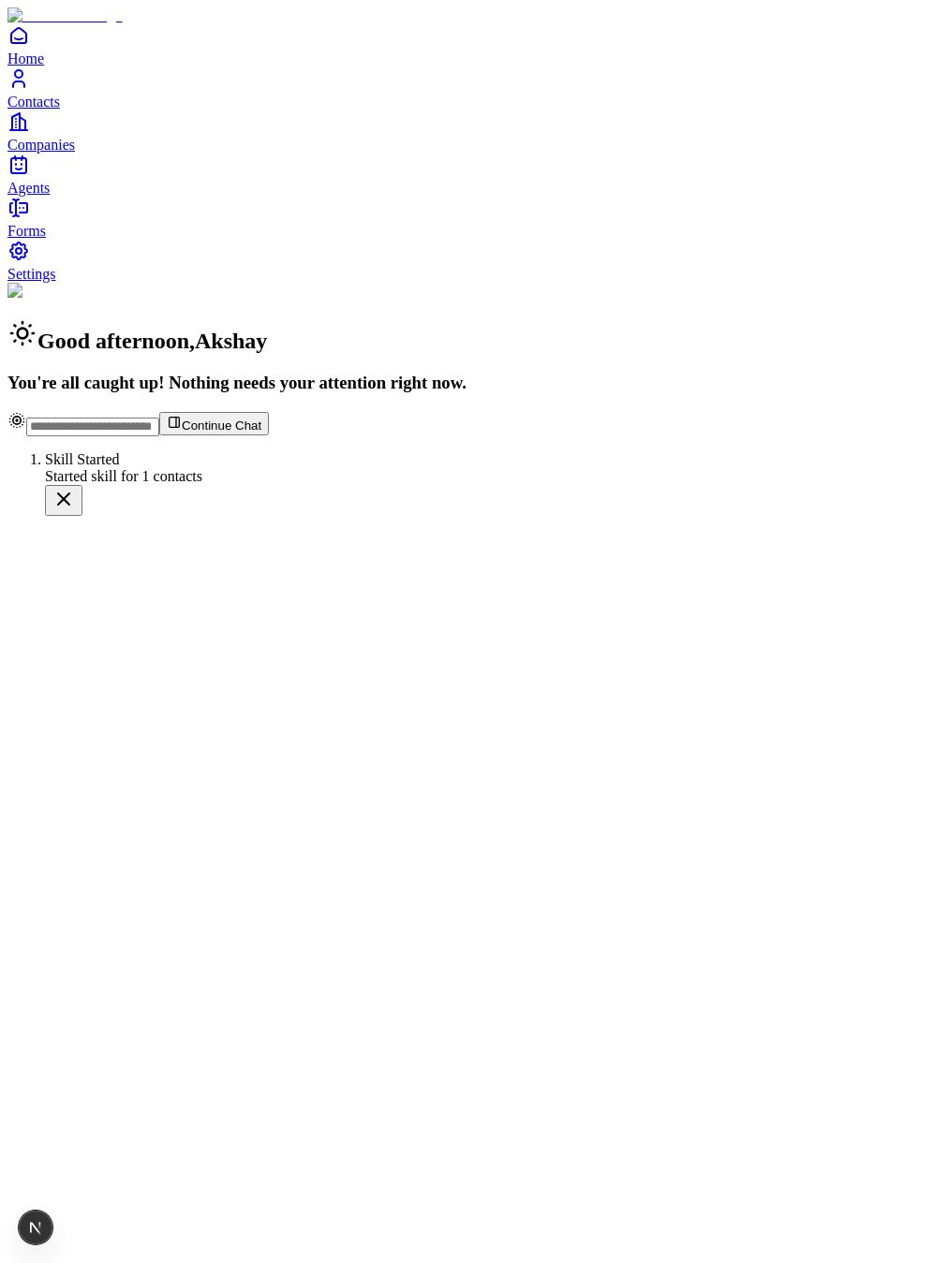
click at [50, 196] on span "Agents" at bounding box center [28, 188] width 42 height 16
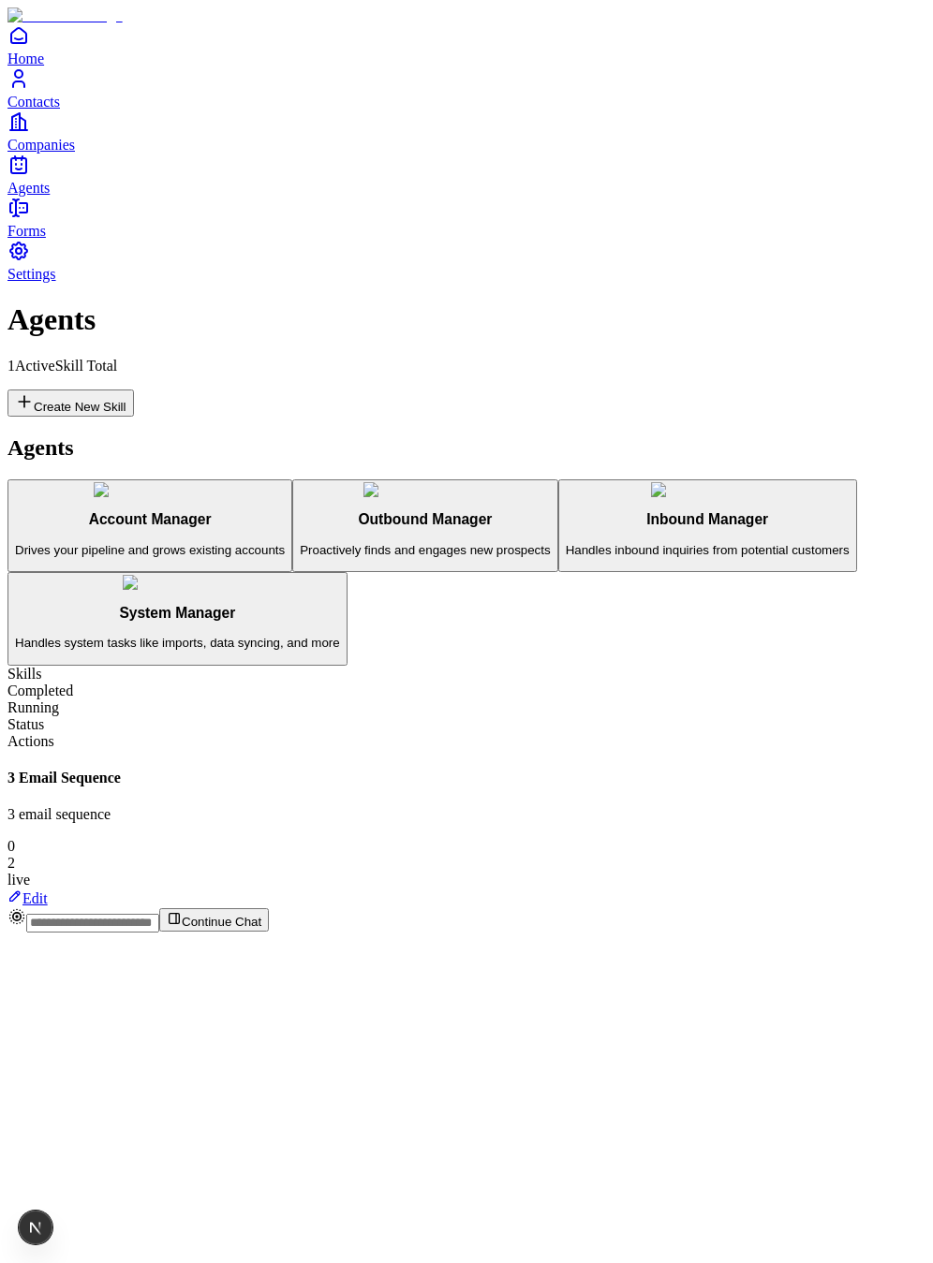
click at [48, 891] on link "Edit" at bounding box center [27, 899] width 40 height 16
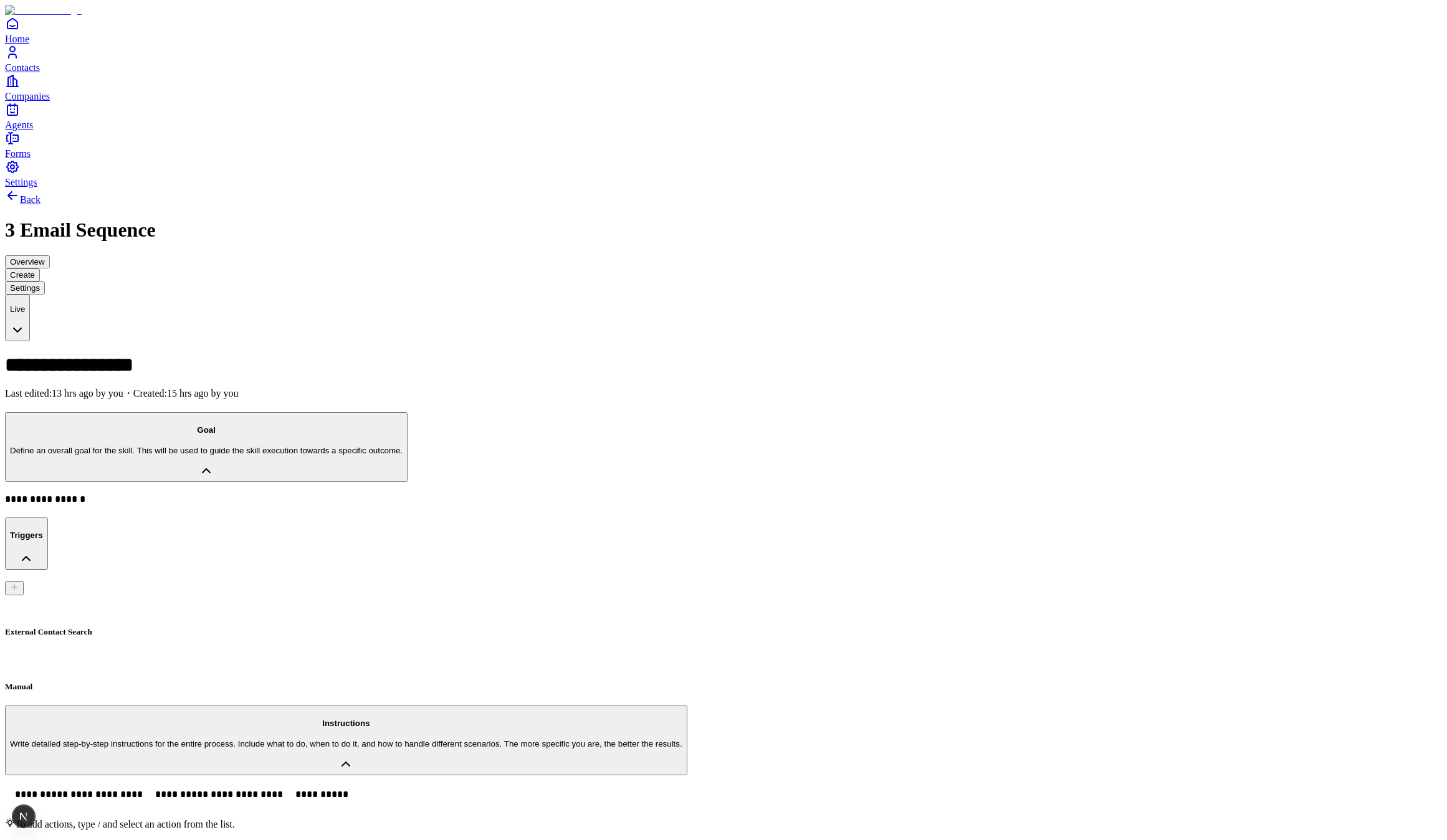
click at [50, 255] on button "Overview" at bounding box center [27, 262] width 45 height 13
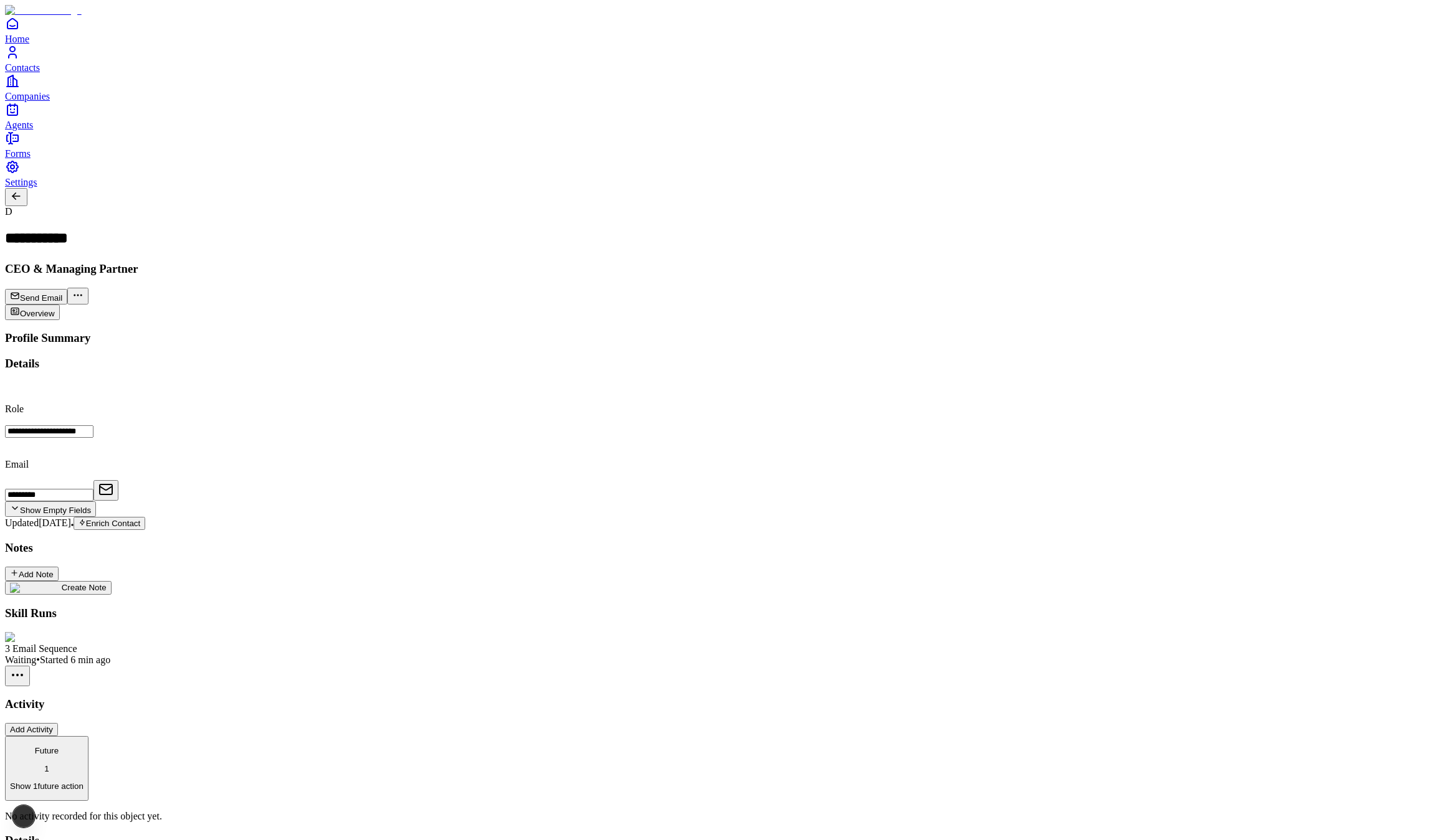
click at [88, 736] on button "Future 1 Show 1 future action" at bounding box center [47, 768] width 84 height 65
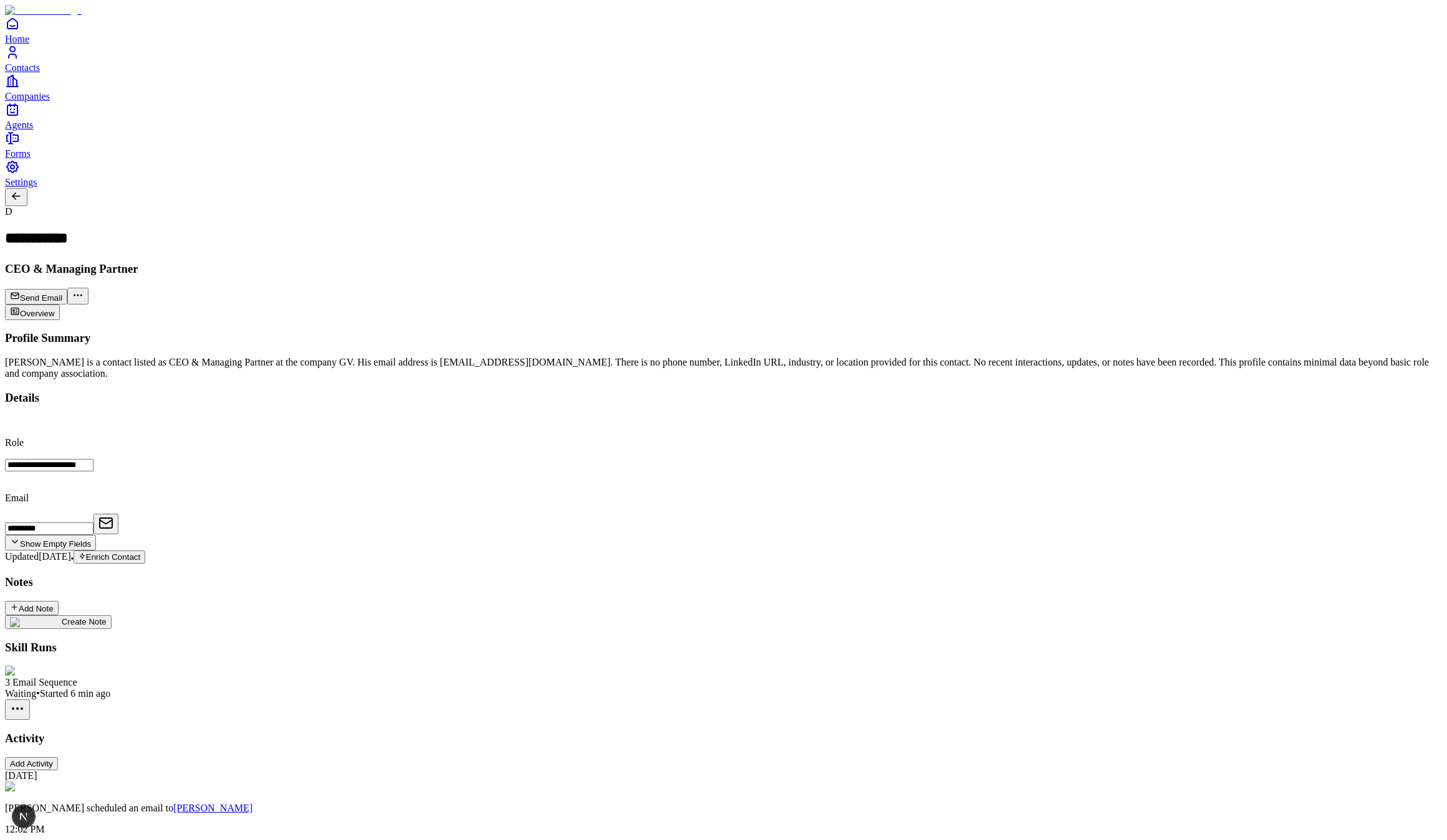
click at [29, 44] on span "Home" at bounding box center [17, 39] width 25 height 11
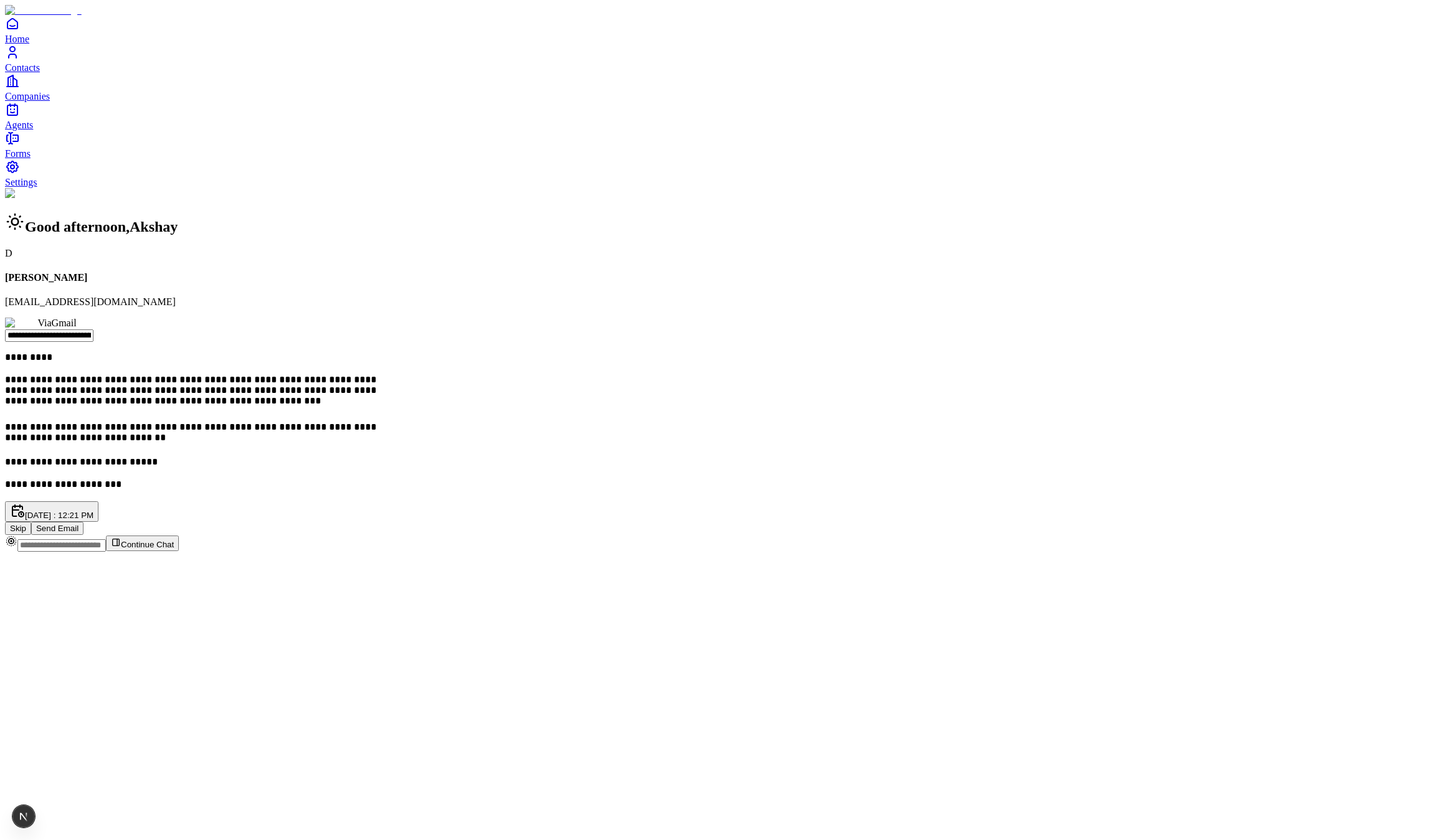
click at [620, 454] on div "**********" at bounding box center [723, 362] width 1437 height 347
click at [546, 535] on div "**********" at bounding box center [723, 362] width 1437 height 347
click at [84, 522] on button "Send Email" at bounding box center [57, 529] width 53 height 13
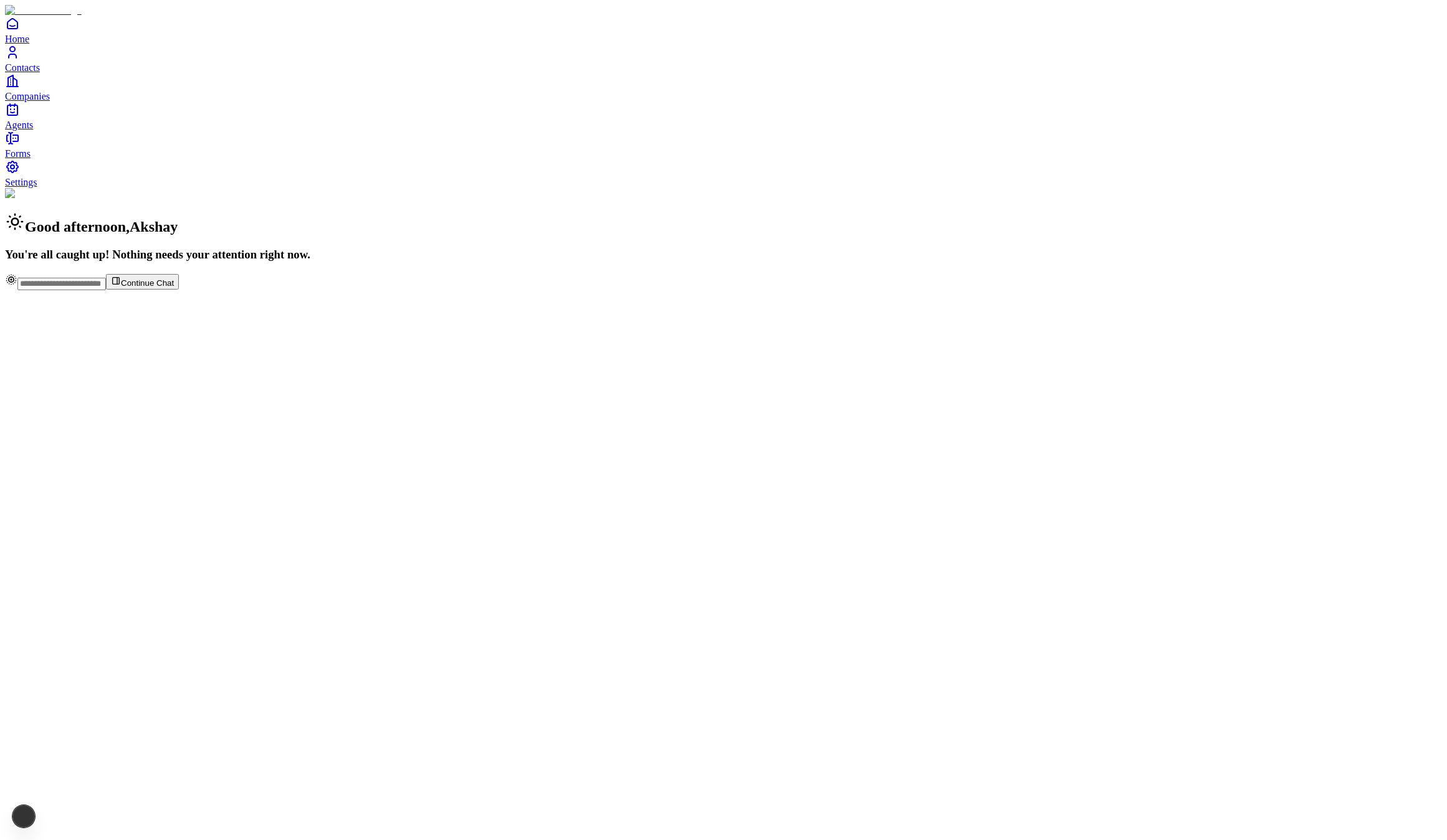
click at [40, 73] on span "Contacts" at bounding box center [22, 68] width 35 height 11
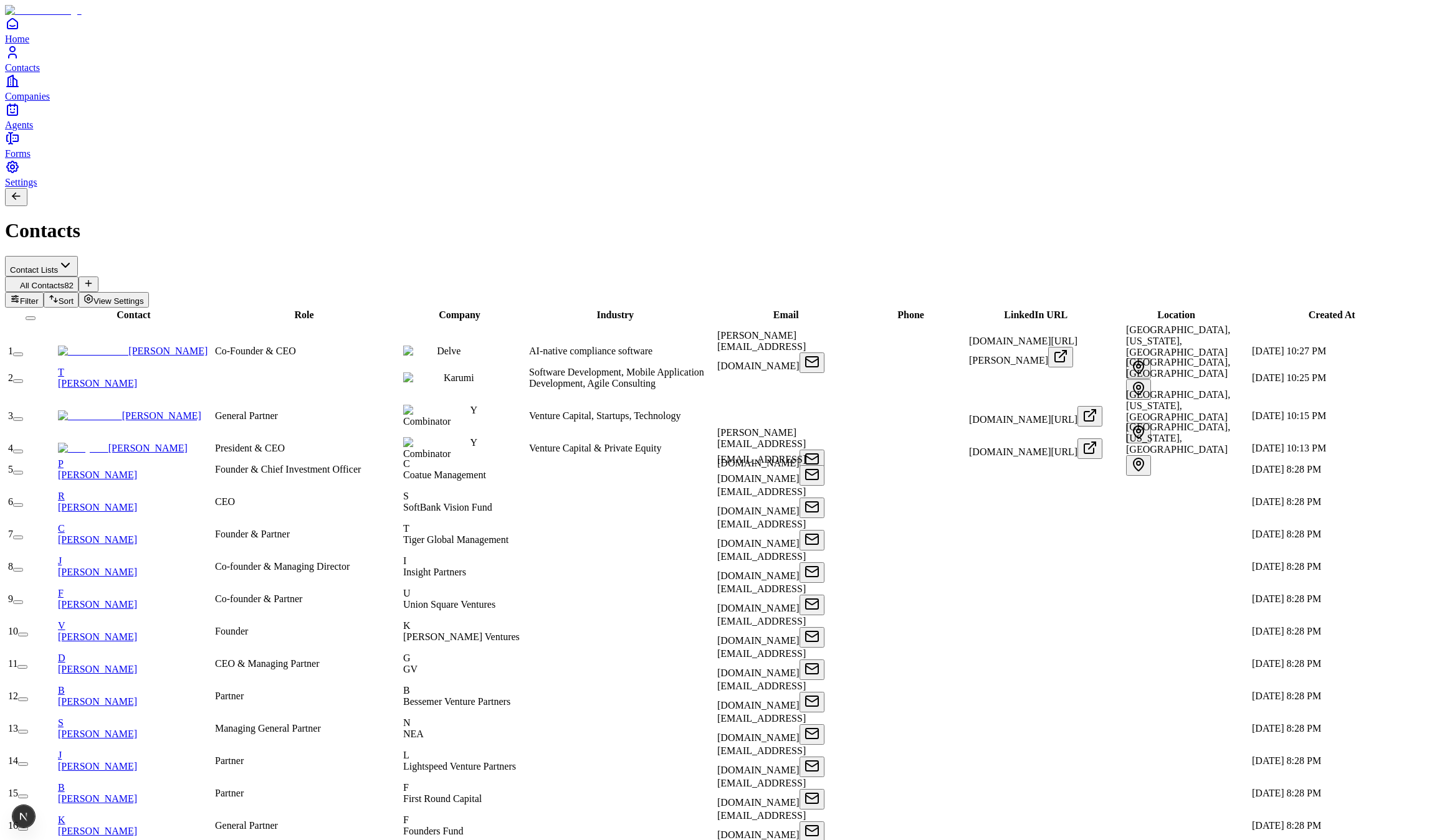
click at [33, 44] on link "Home" at bounding box center [723, 30] width 1437 height 28
click at [23, 568] on button "button" at bounding box center [18, 570] width 10 height 4
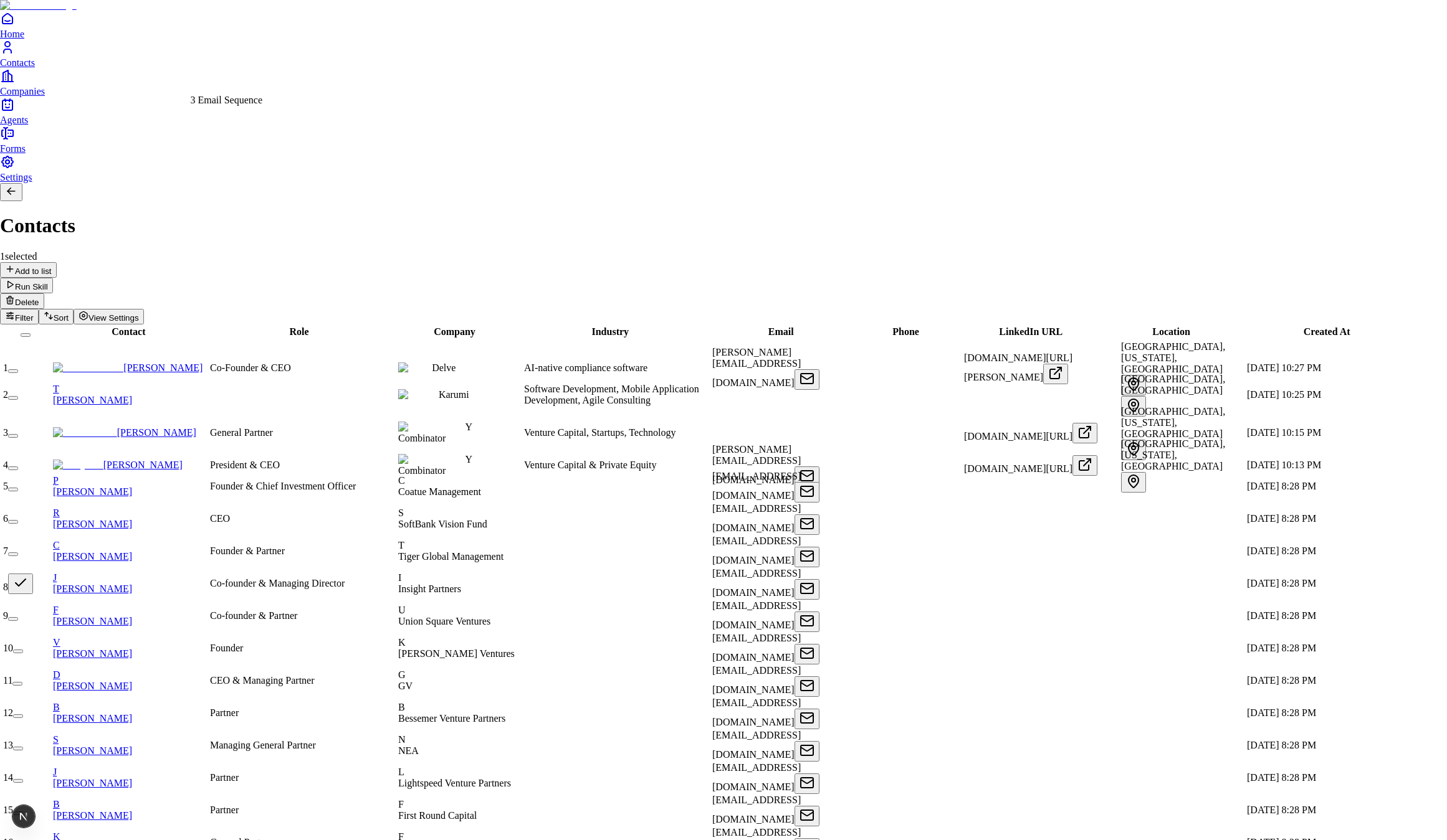
click at [249, 103] on div "3 Email Sequence" at bounding box center [227, 100] width 73 height 11
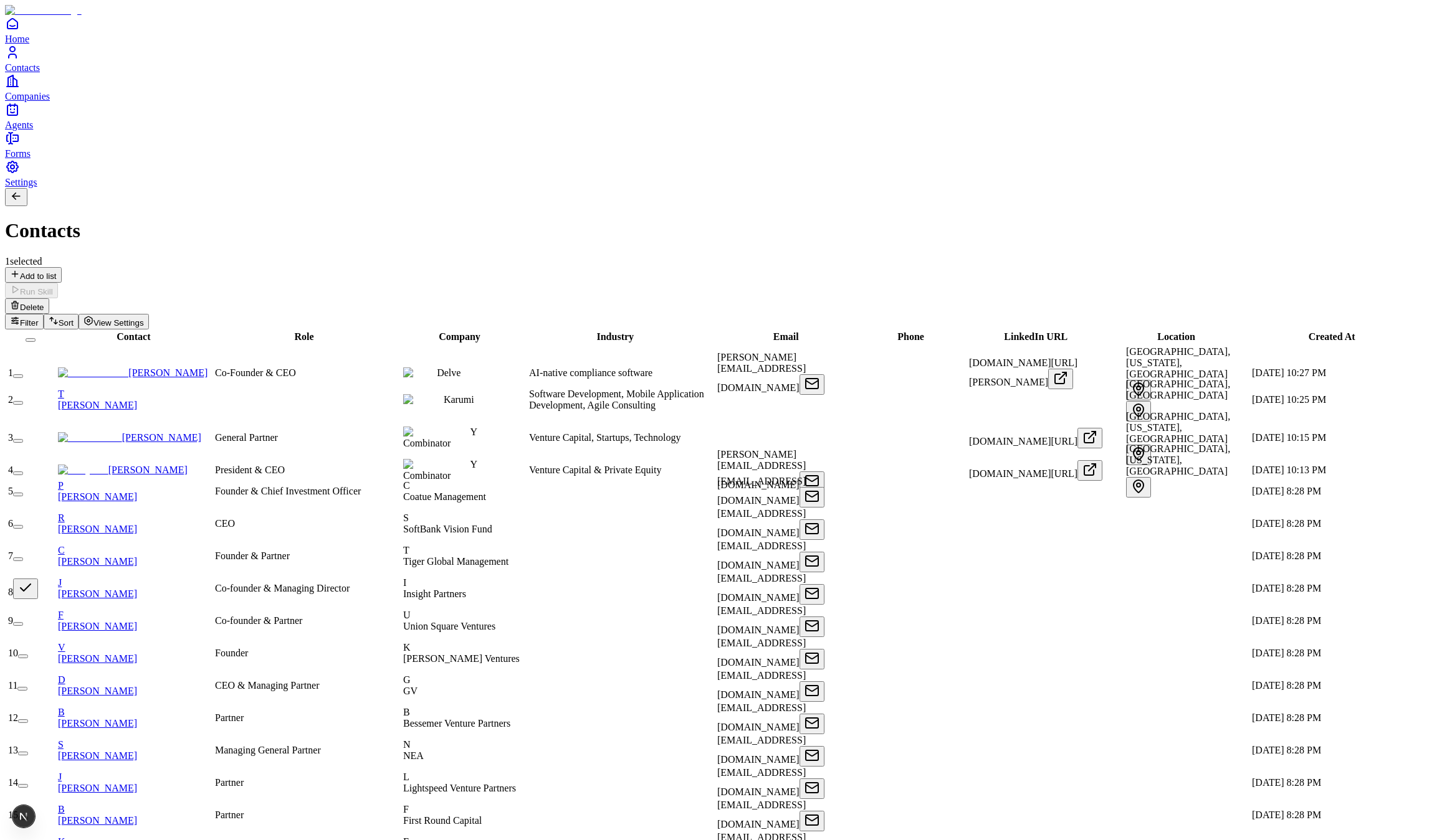
click at [29, 44] on link "Home" at bounding box center [723, 30] width 1437 height 28
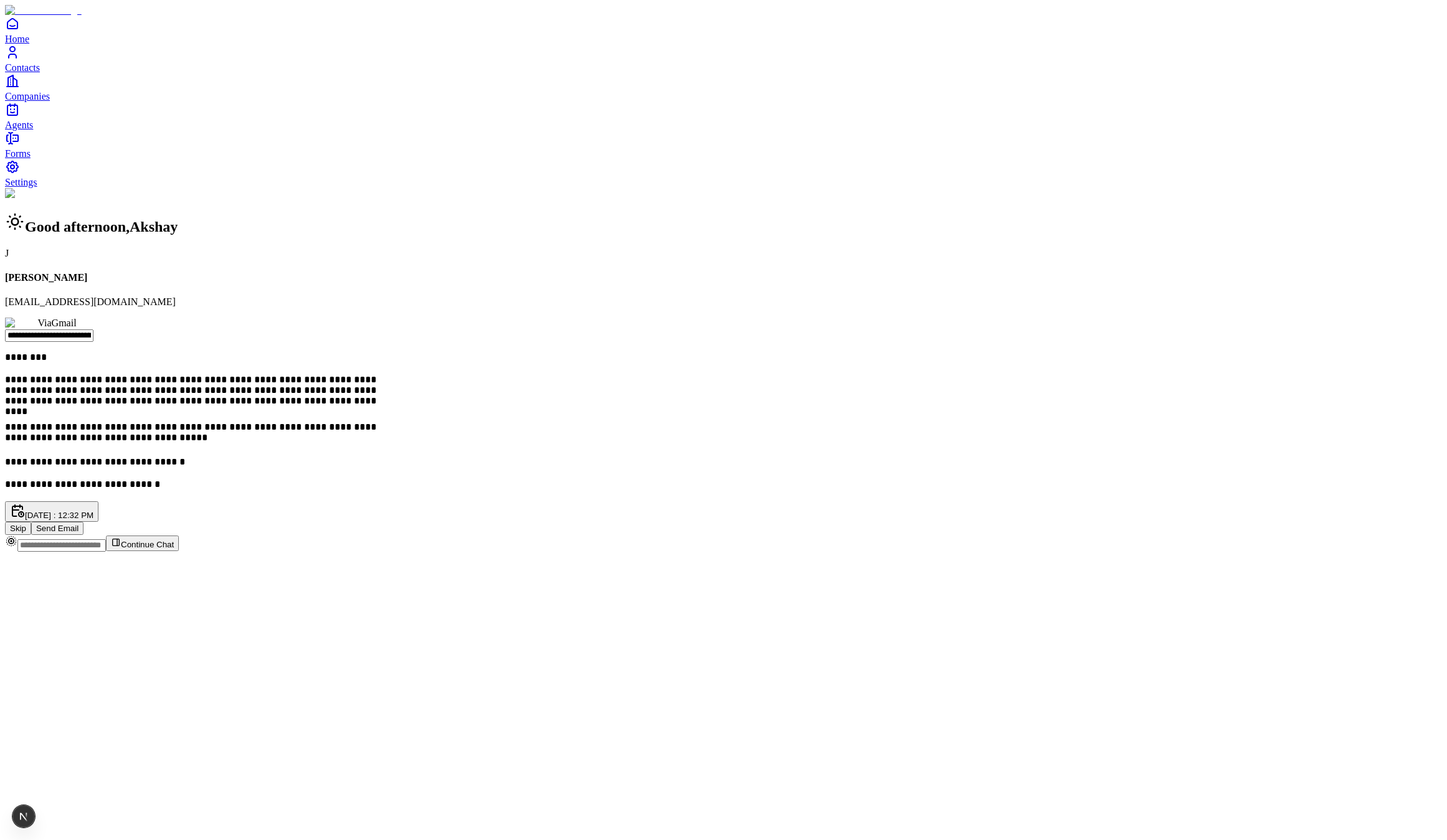
click at [921, 501] on div "Today : 12:32 PM Skip Send Email" at bounding box center [723, 518] width 1437 height 34
drag, startPoint x: 921, startPoint y: 364, endPoint x: 915, endPoint y: 366, distance: 6.3
click at [84, 522] on button "Send Email" at bounding box center [57, 529] width 53 height 13
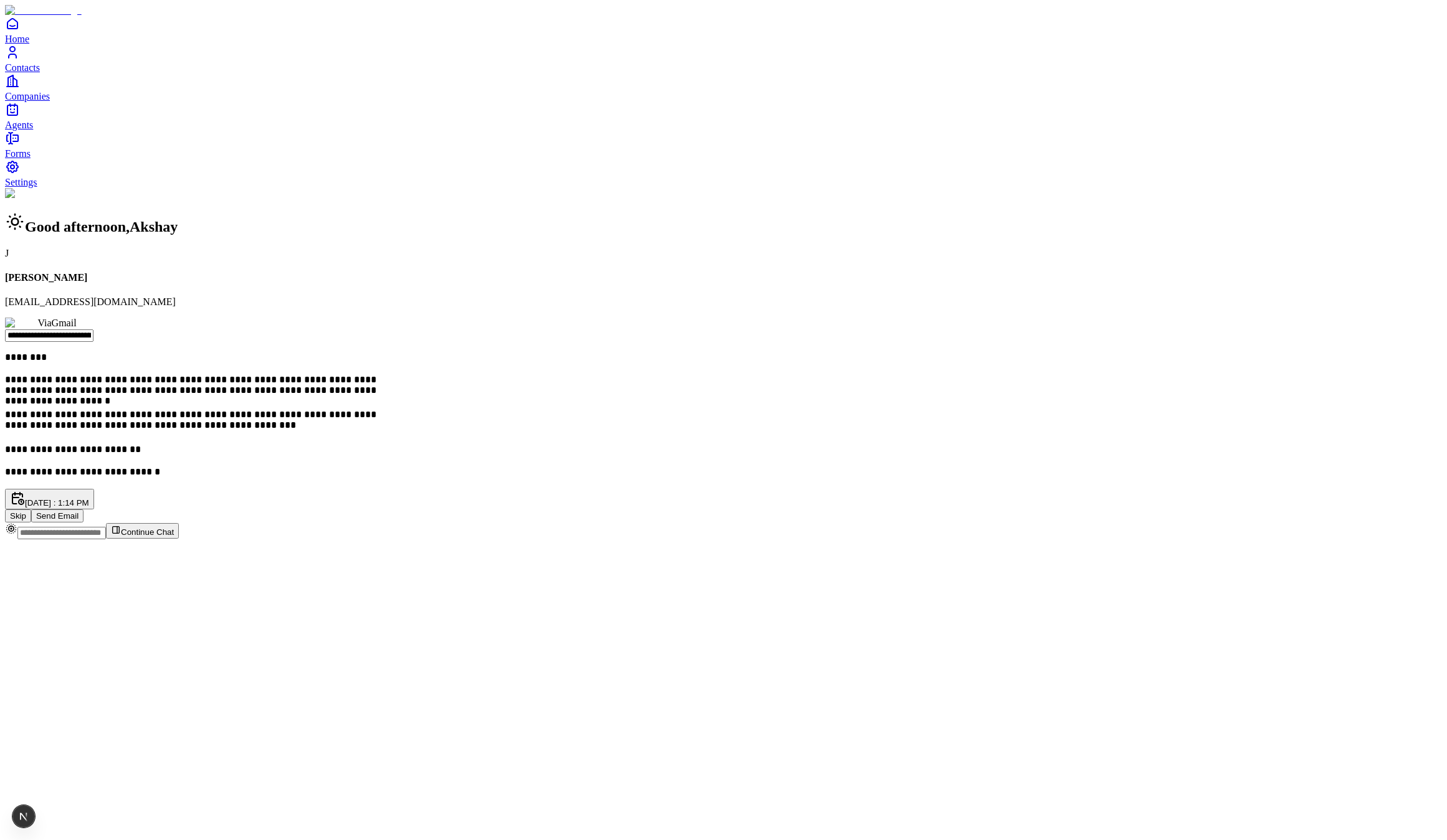
click at [40, 73] on span "Contacts" at bounding box center [22, 68] width 35 height 11
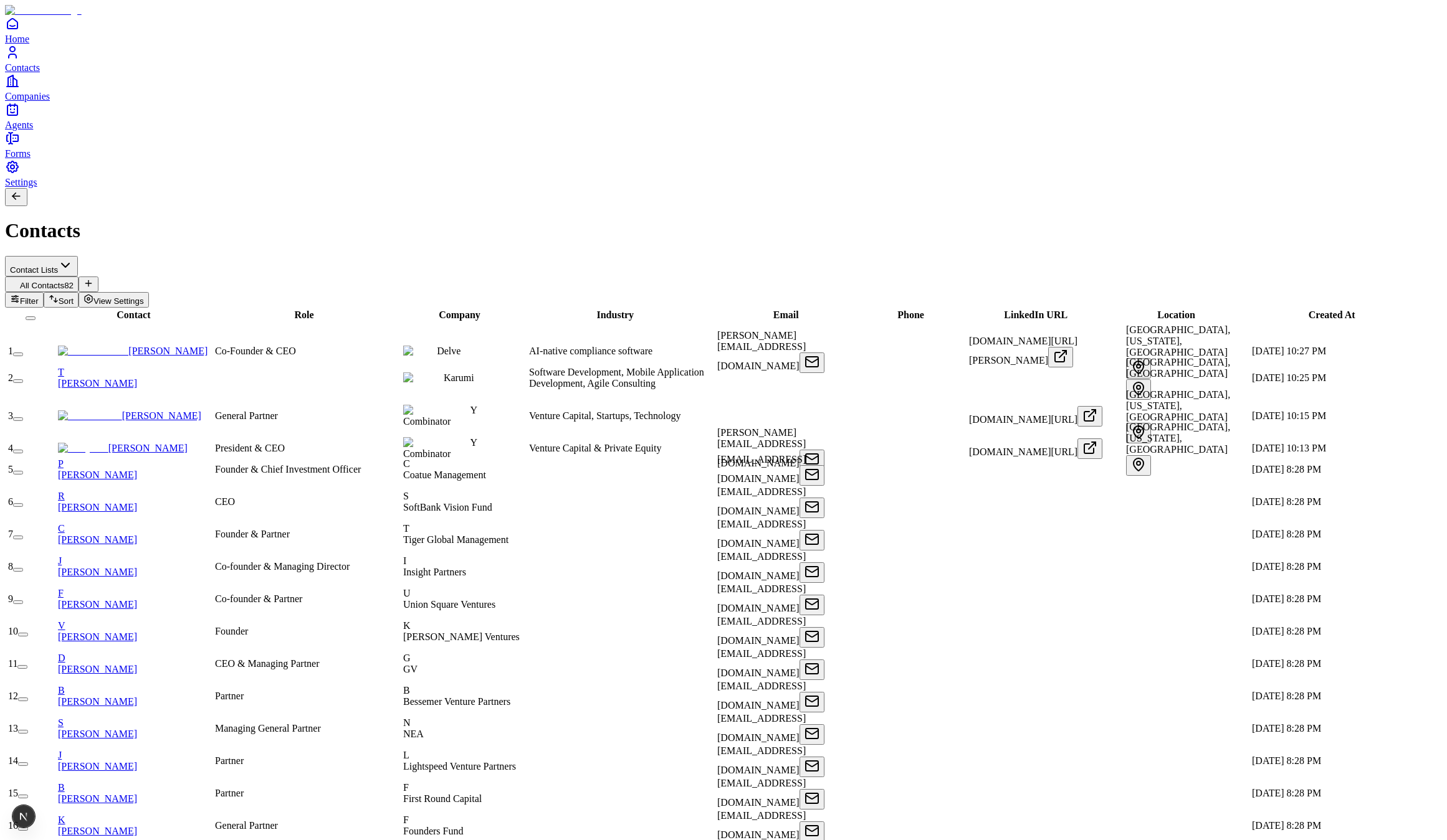
click at [23, 503] on button "button" at bounding box center [18, 505] width 10 height 4
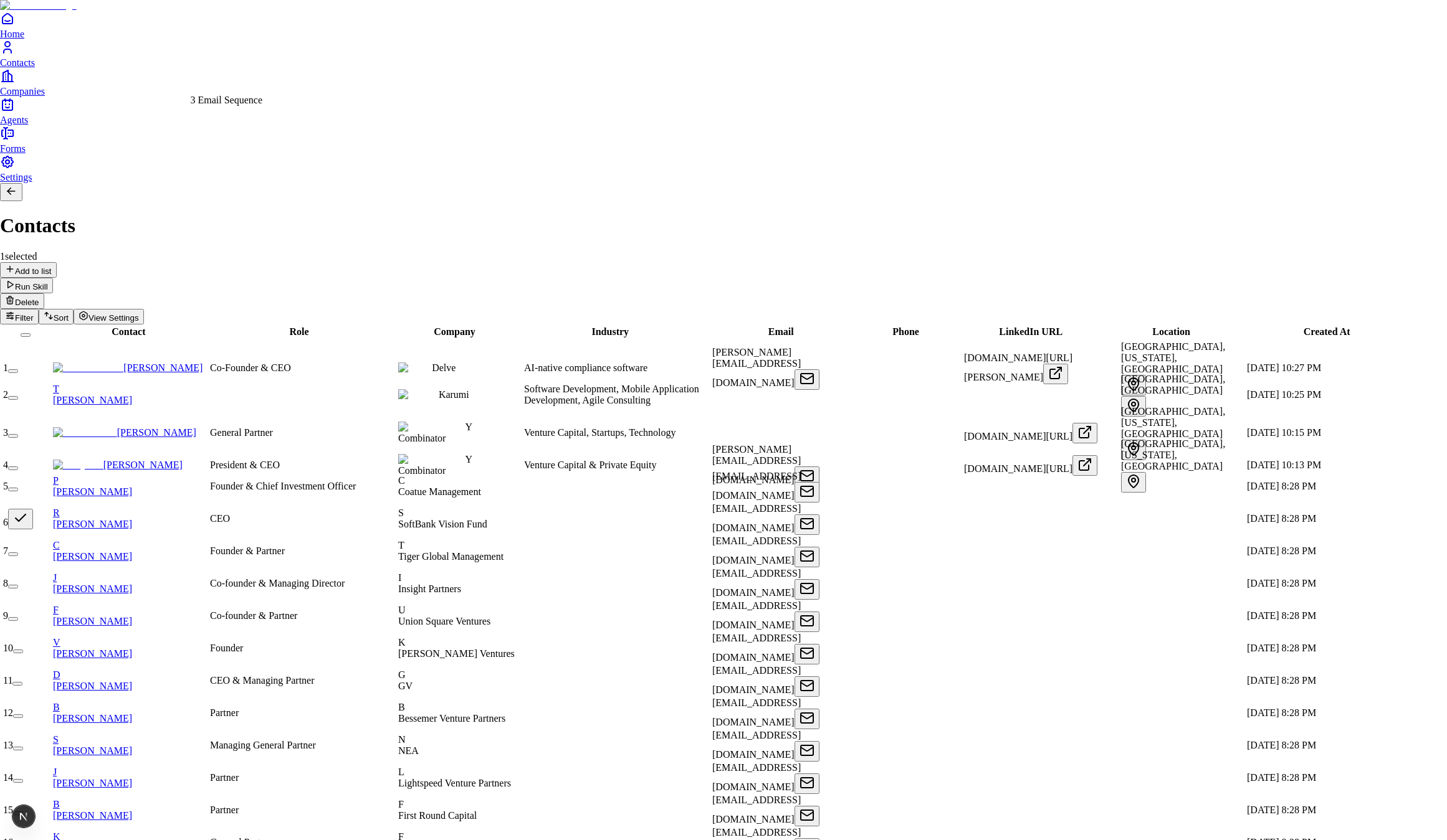
click at [256, 102] on div "3 Email Sequence" at bounding box center [227, 100] width 73 height 11
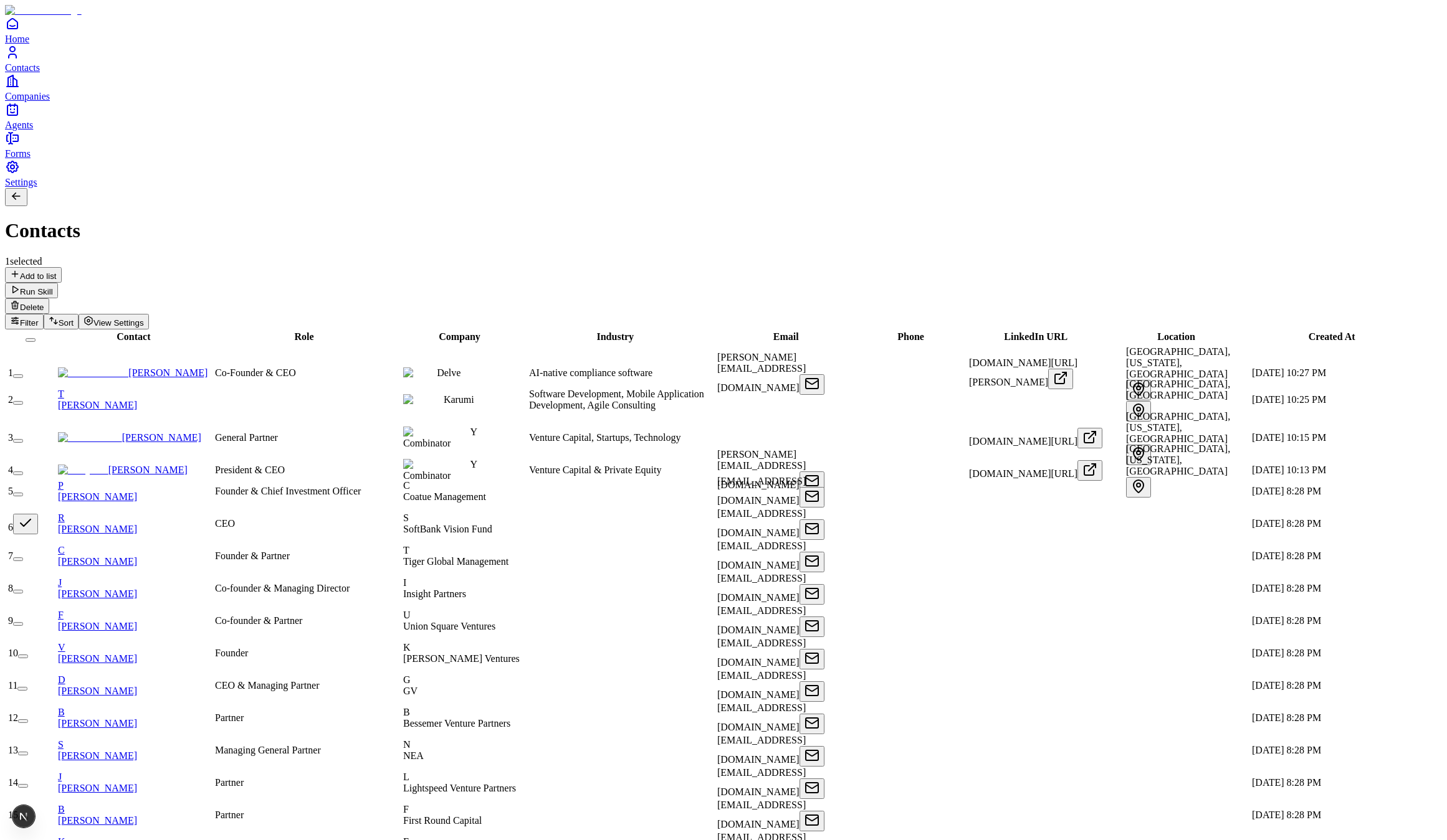
click at [20, 31] on icon "Home" at bounding box center [12, 23] width 15 height 15
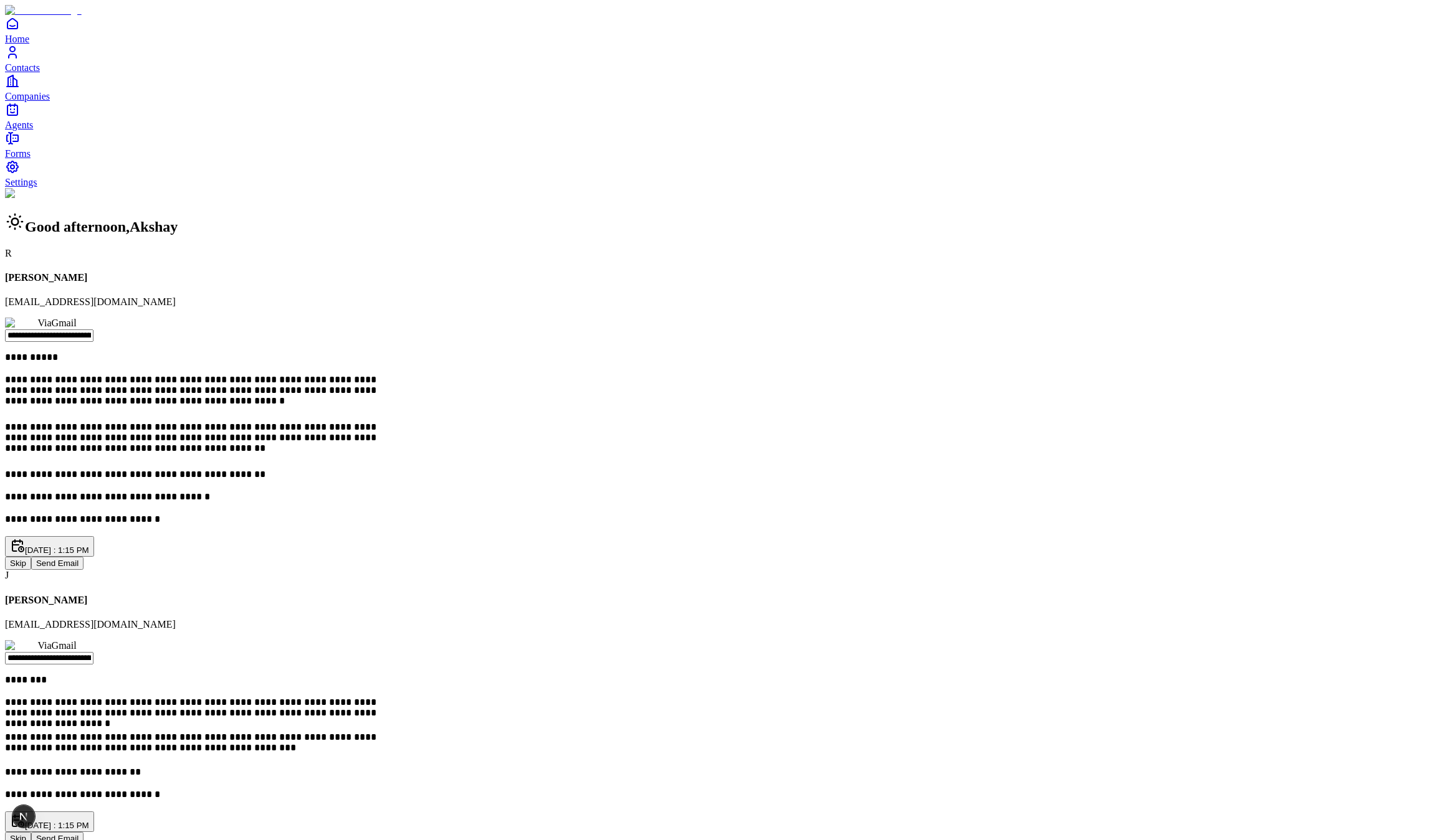
click at [84, 557] on button "Send Email" at bounding box center [57, 563] width 53 height 13
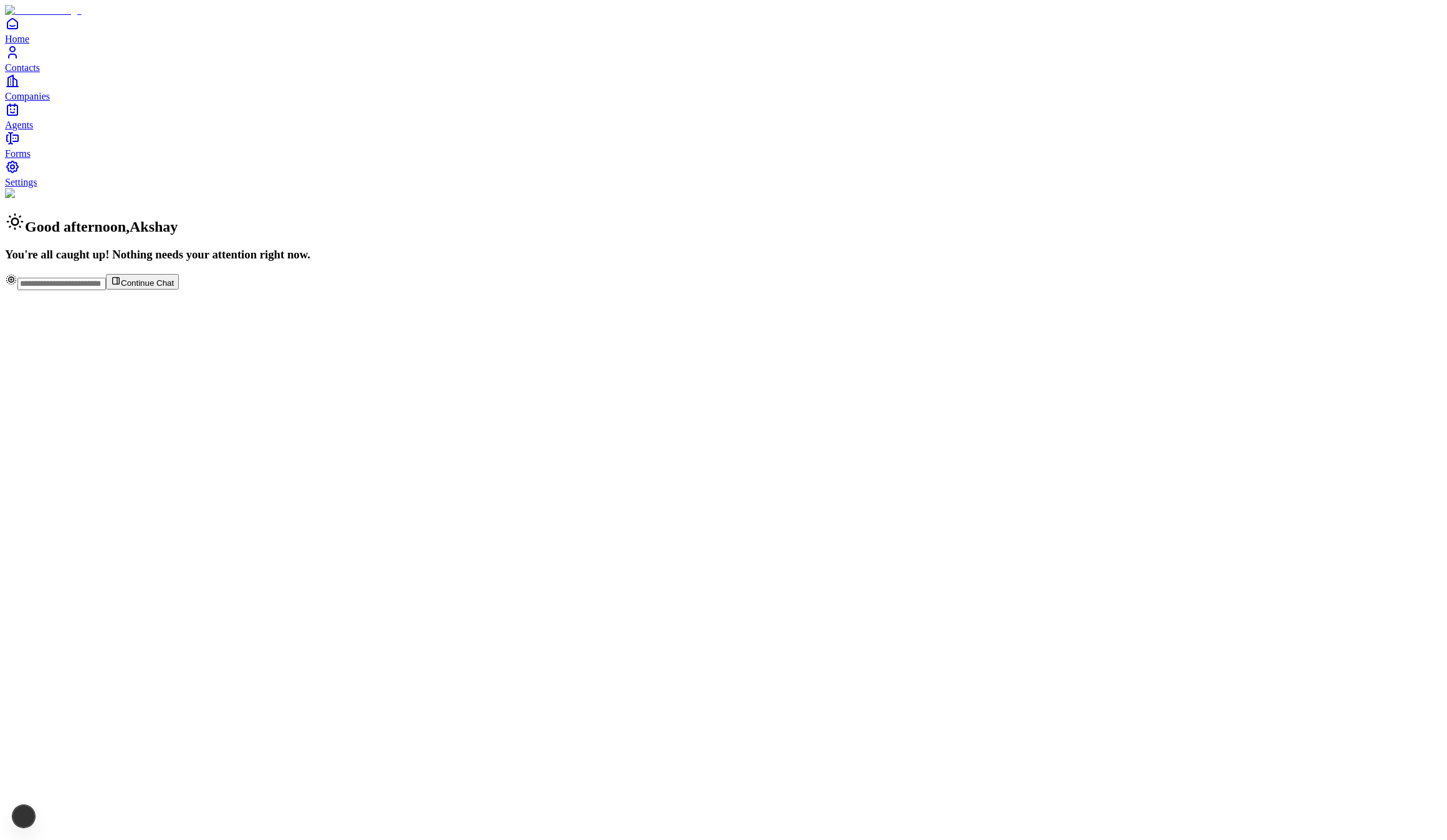
click at [40, 73] on span "Contacts" at bounding box center [22, 68] width 35 height 11
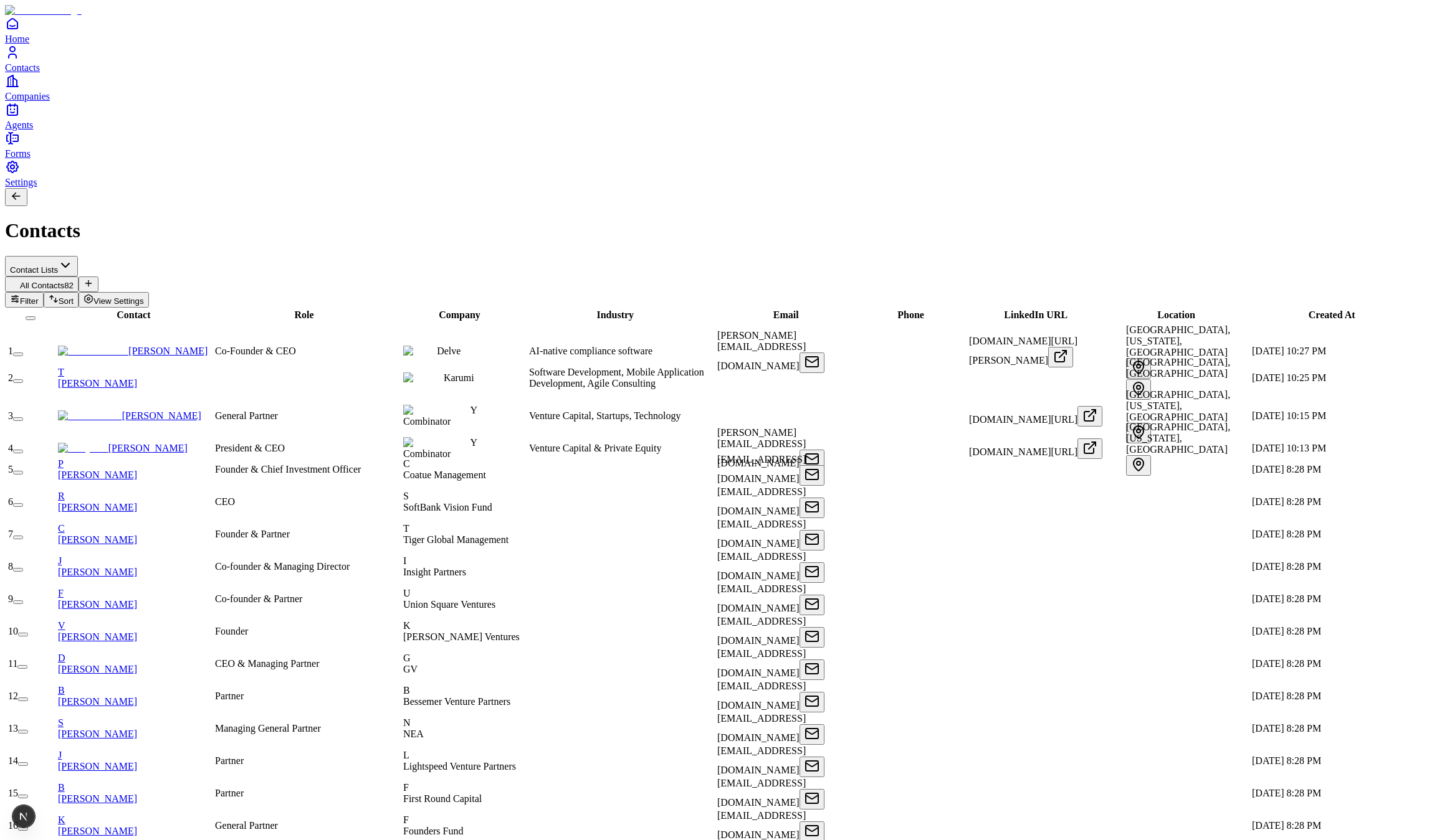
click at [23, 535] on button "button" at bounding box center [18, 537] width 10 height 4
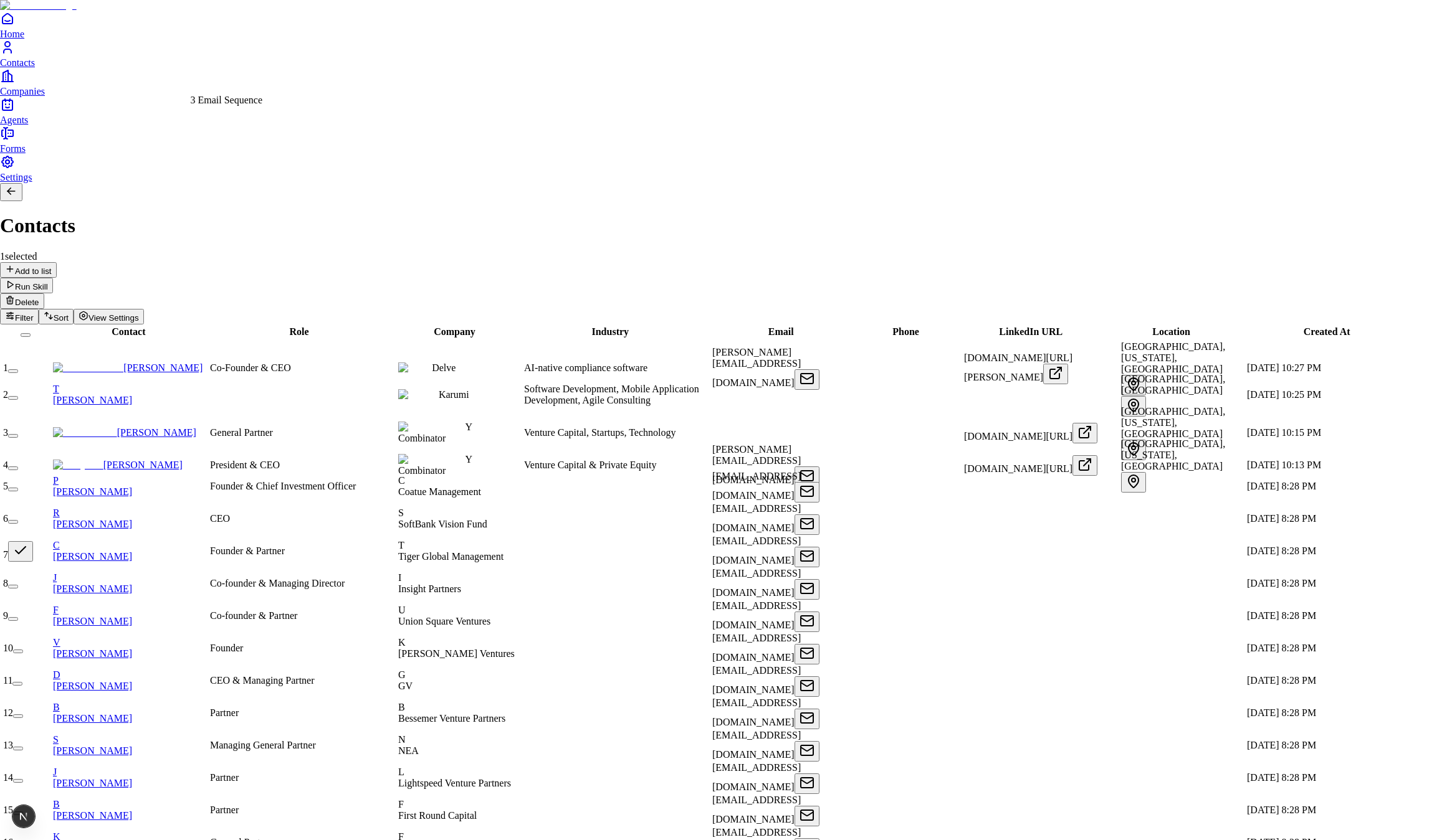
click at [256, 104] on div "3 Email Sequence" at bounding box center [227, 100] width 73 height 11
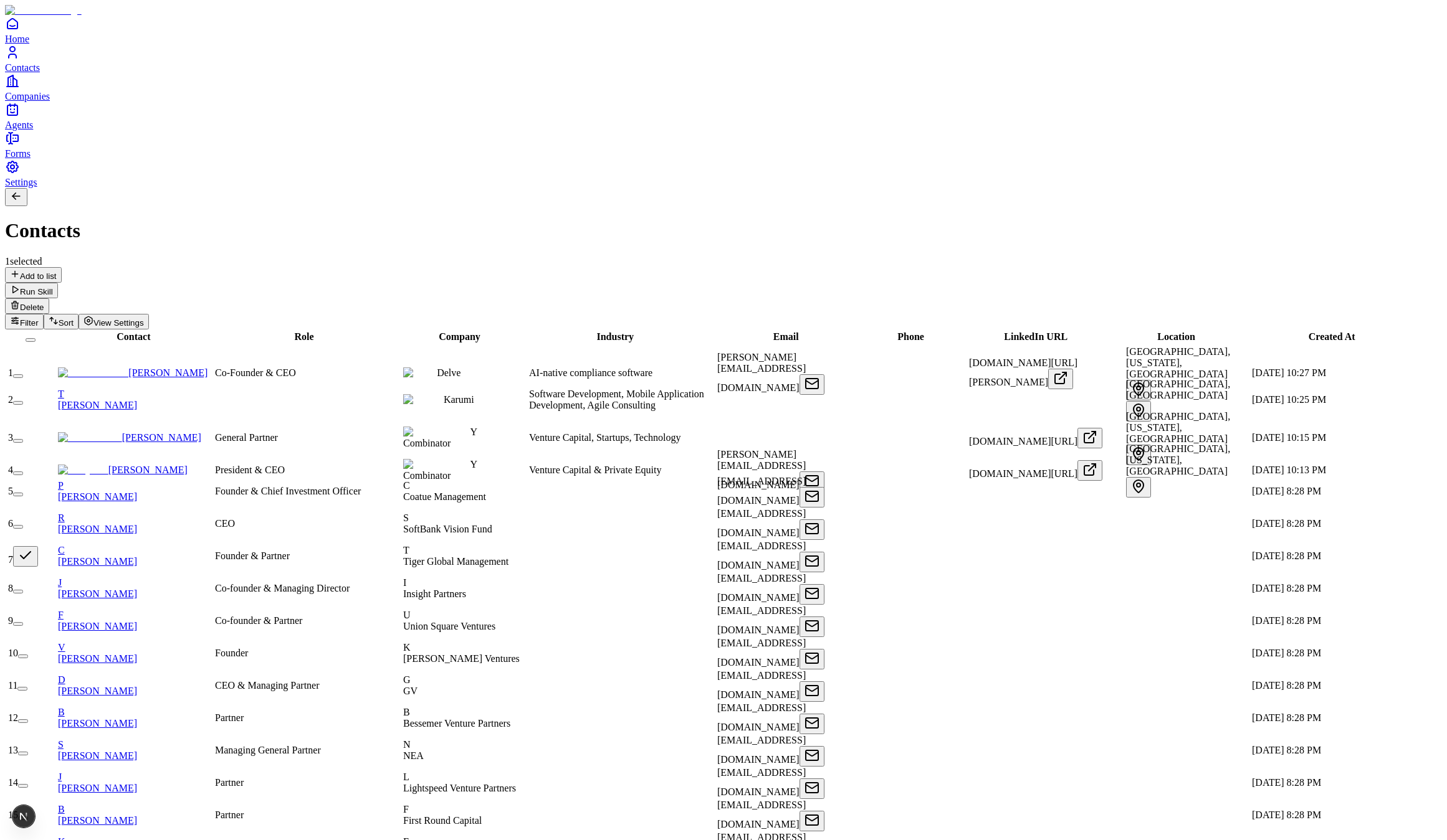
click at [29, 44] on span "Home" at bounding box center [17, 39] width 25 height 11
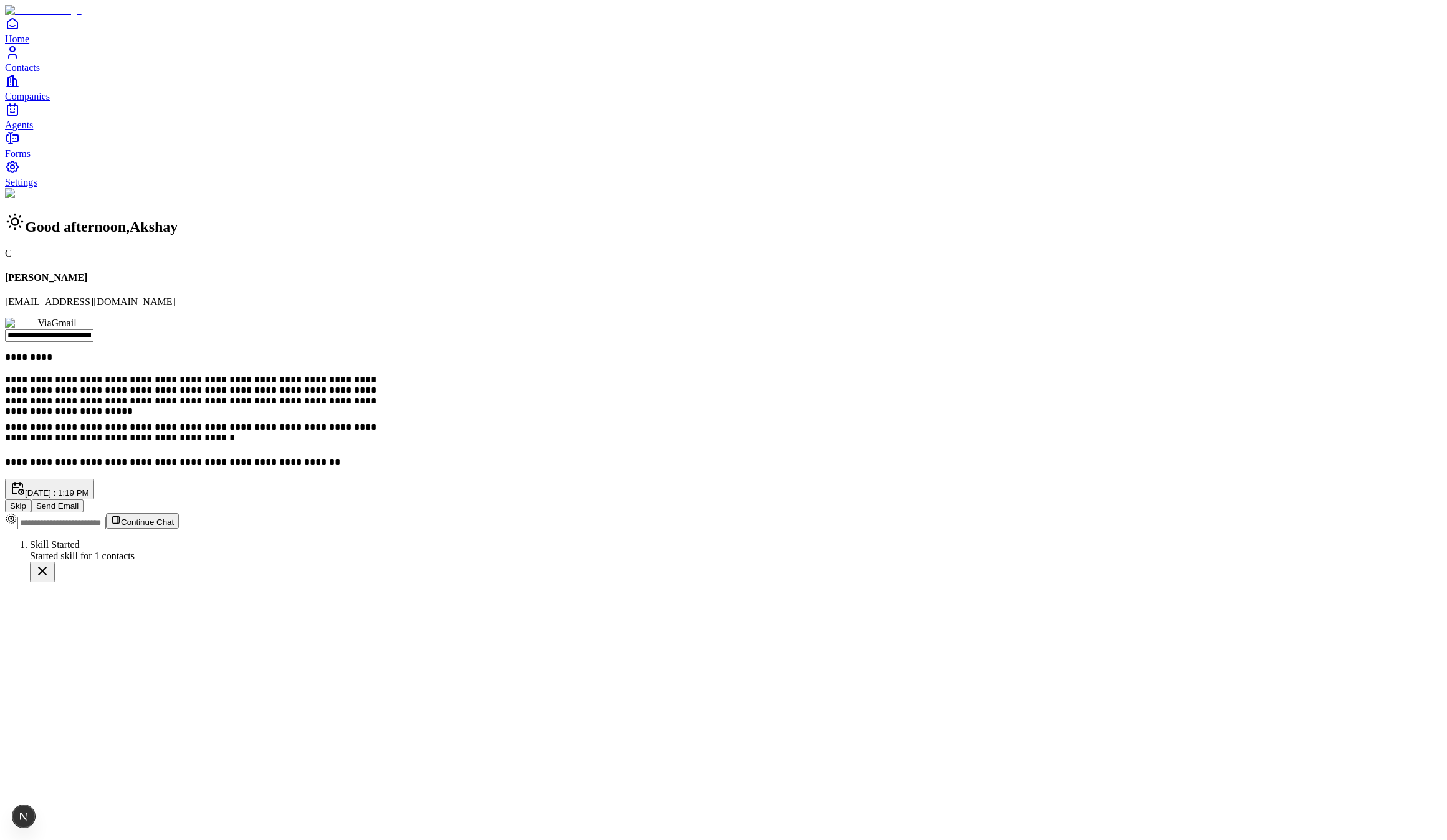
drag, startPoint x: 932, startPoint y: 346, endPoint x: 917, endPoint y: 349, distance: 15.3
click at [84, 499] on button "Send Email" at bounding box center [57, 506] width 53 height 13
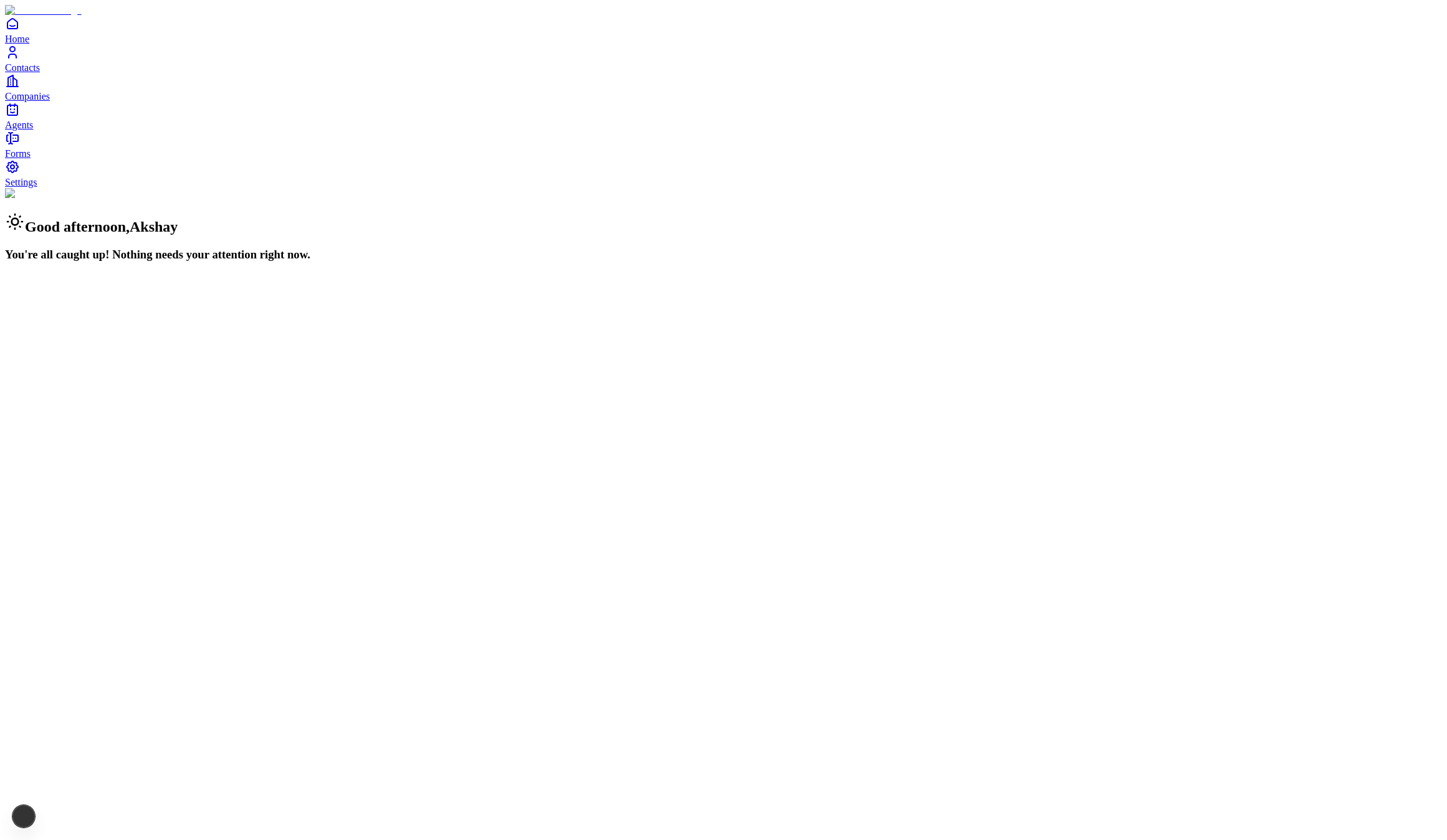
click at [40, 73] on span "Contacts" at bounding box center [22, 68] width 35 height 11
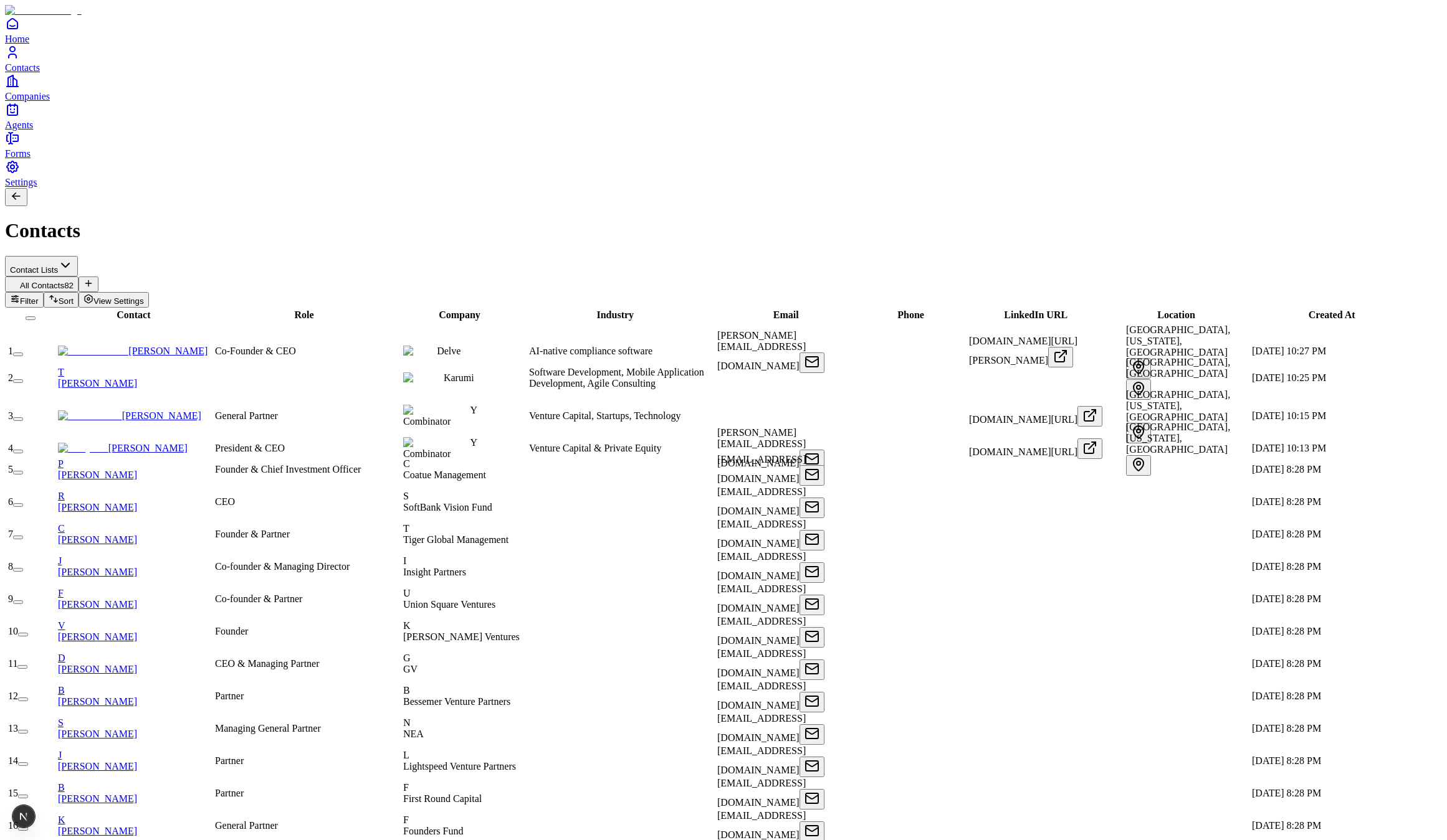
click at [23, 450] on button "button" at bounding box center [18, 452] width 10 height 4
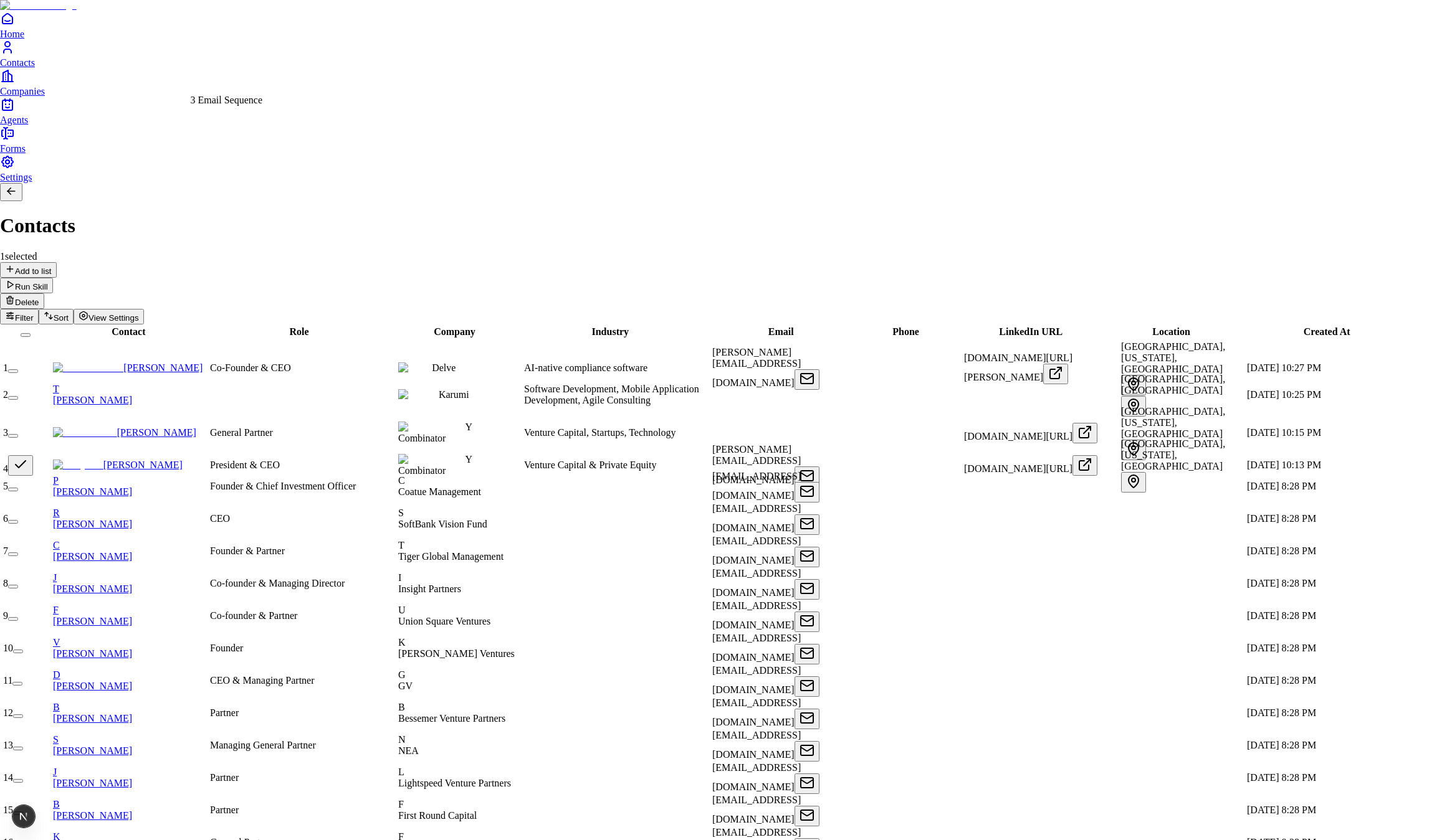
click at [248, 106] on div "3 Email Sequence" at bounding box center [227, 100] width 73 height 11
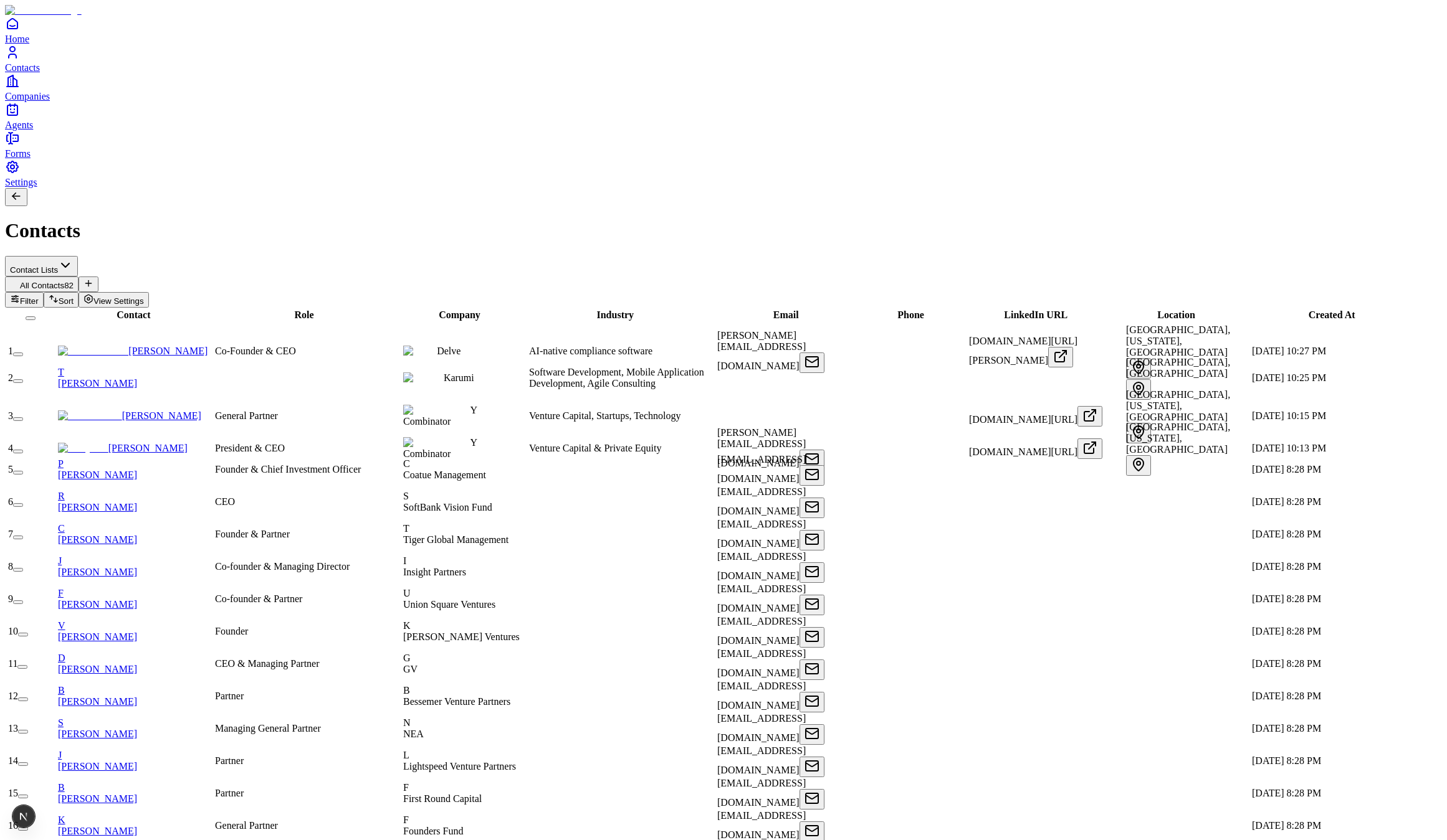
scroll to position [318, 0]
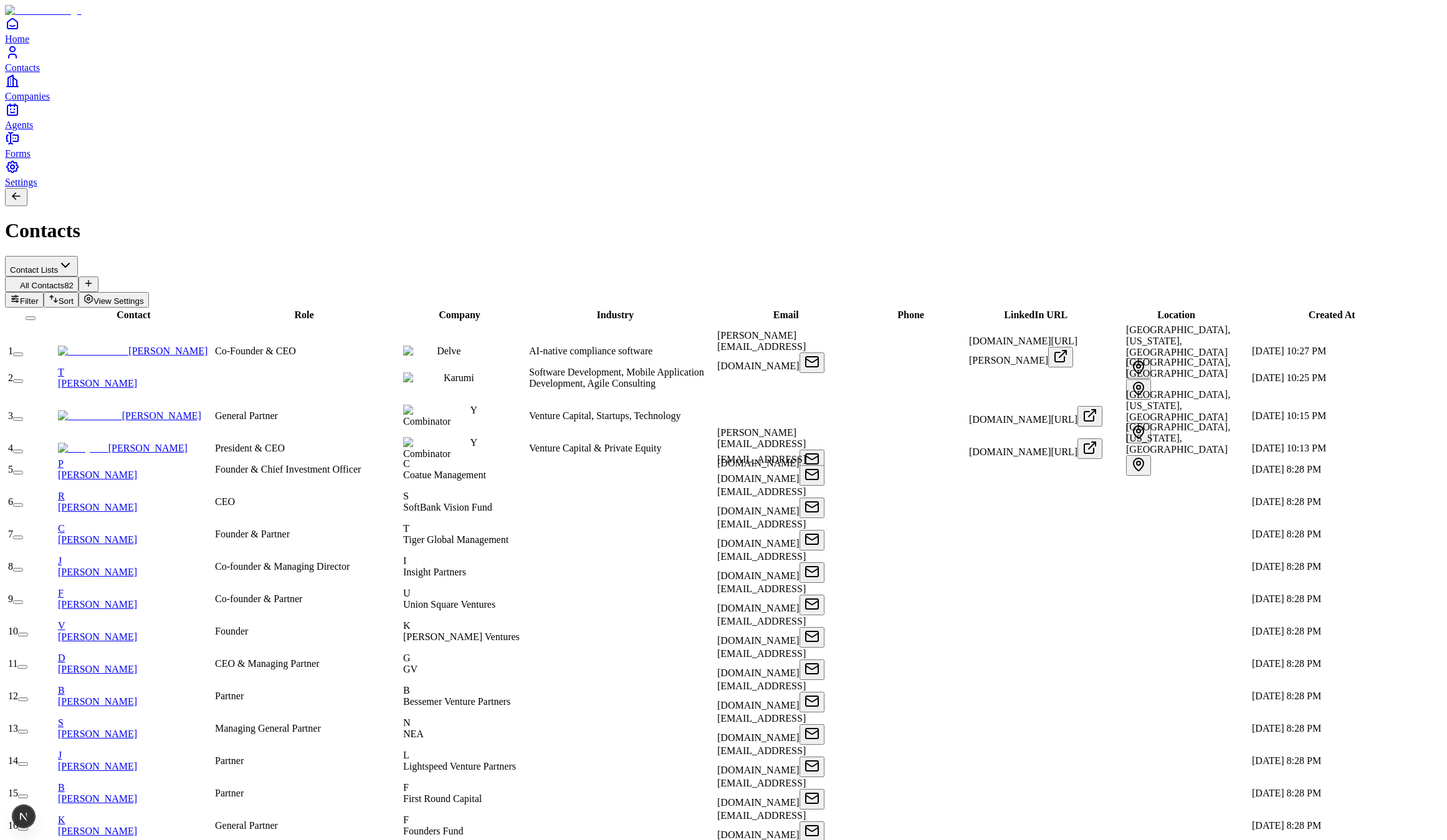
scroll to position [638, 0]
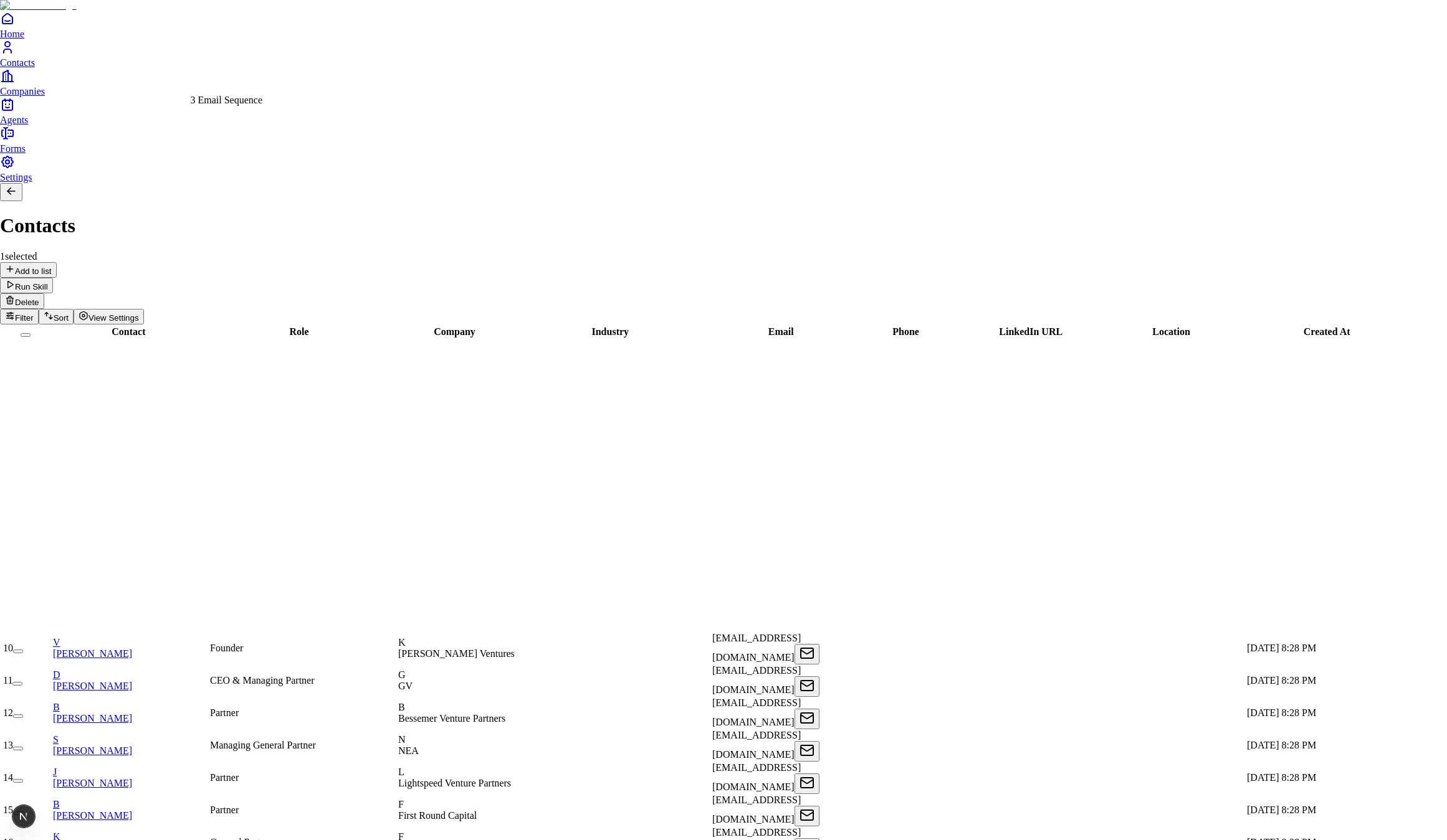
drag, startPoint x: 224, startPoint y: 102, endPoint x: 283, endPoint y: 196, distance: 111.0
click at [224, 102] on div "3 Email Sequence" at bounding box center [227, 100] width 73 height 11
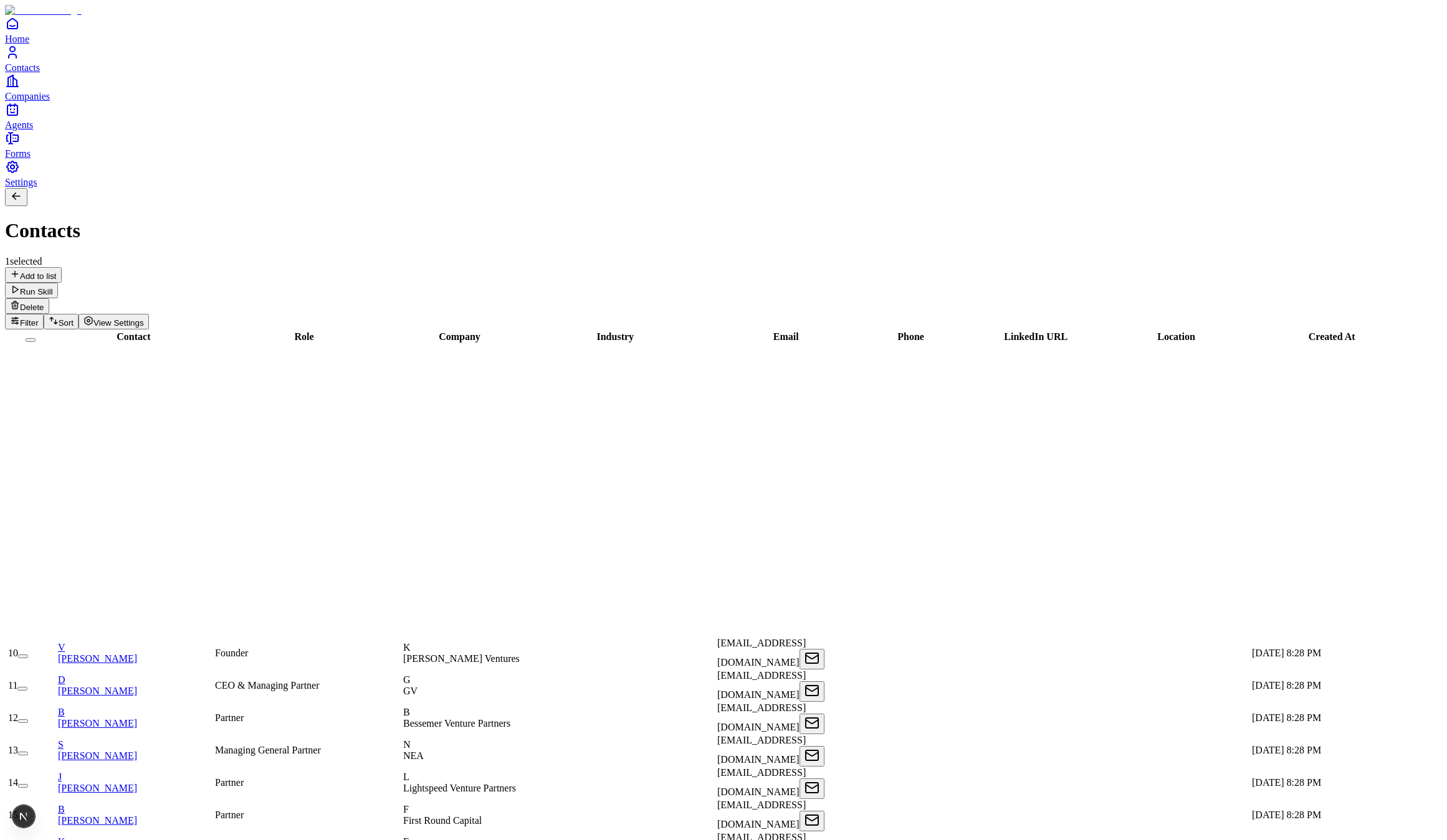
click at [29, 44] on span "Home" at bounding box center [17, 39] width 25 height 11
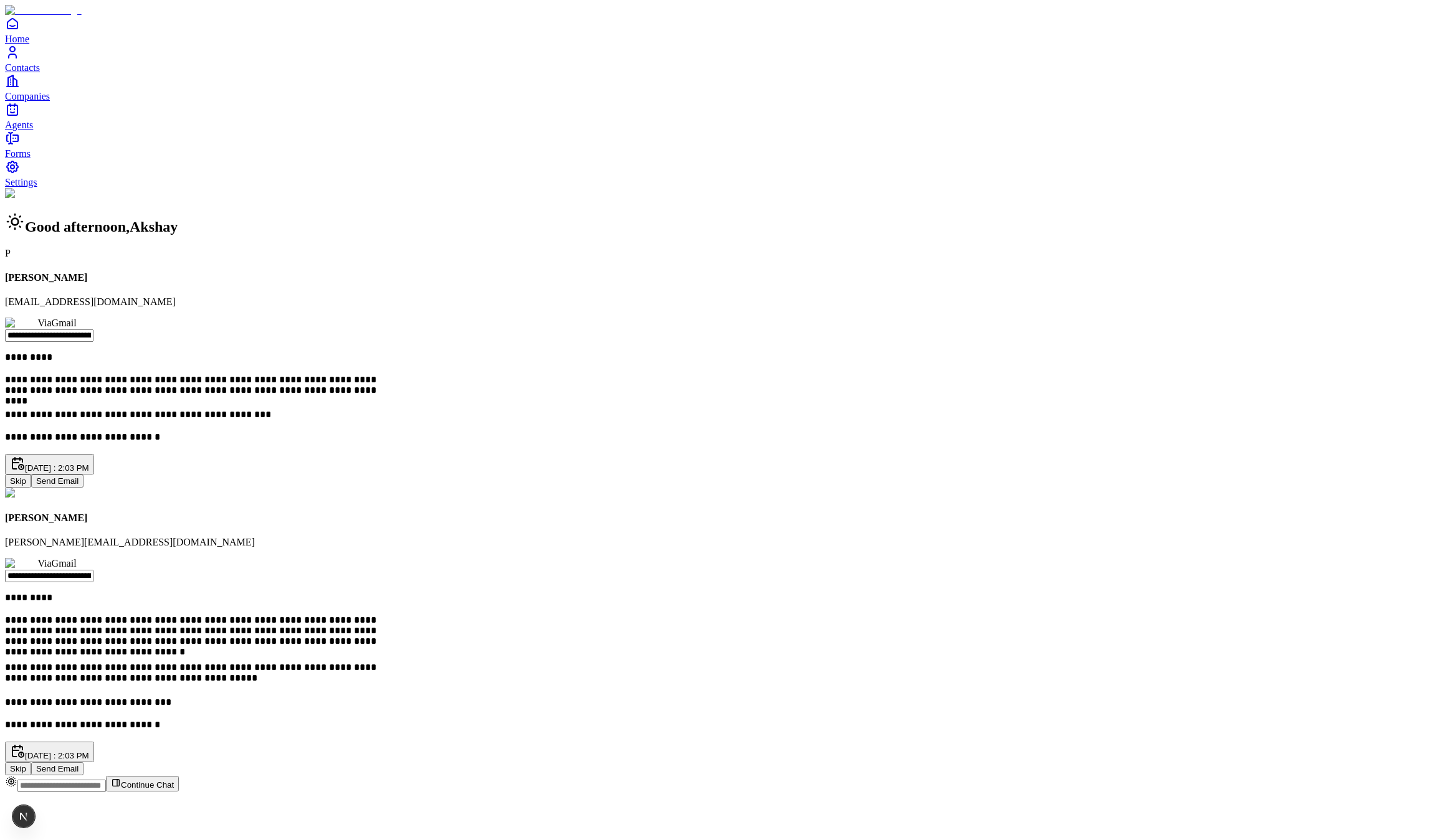
click at [84, 762] on button "Send Email" at bounding box center [57, 769] width 53 height 13
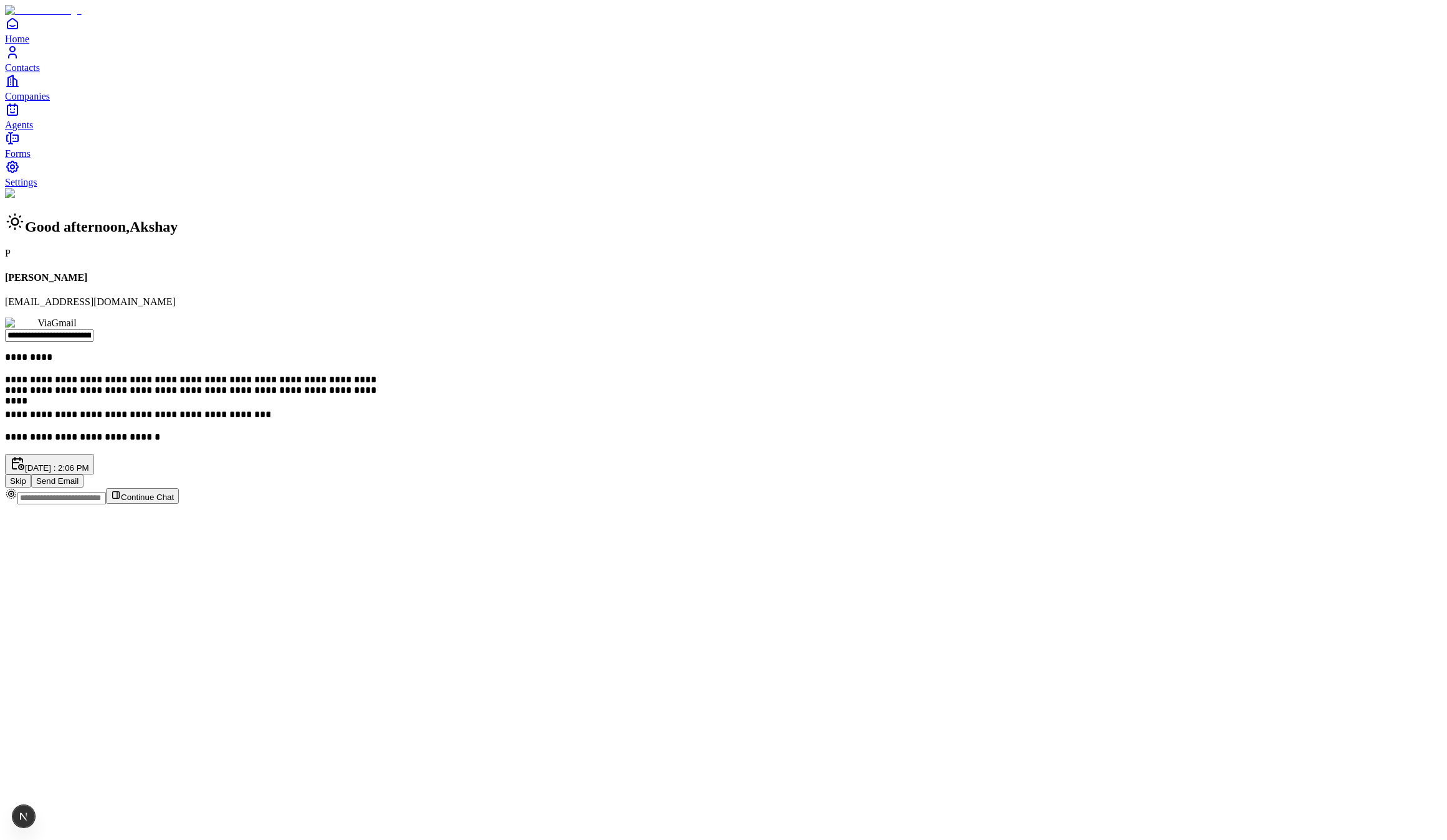
click at [40, 73] on span "Contacts" at bounding box center [22, 68] width 35 height 11
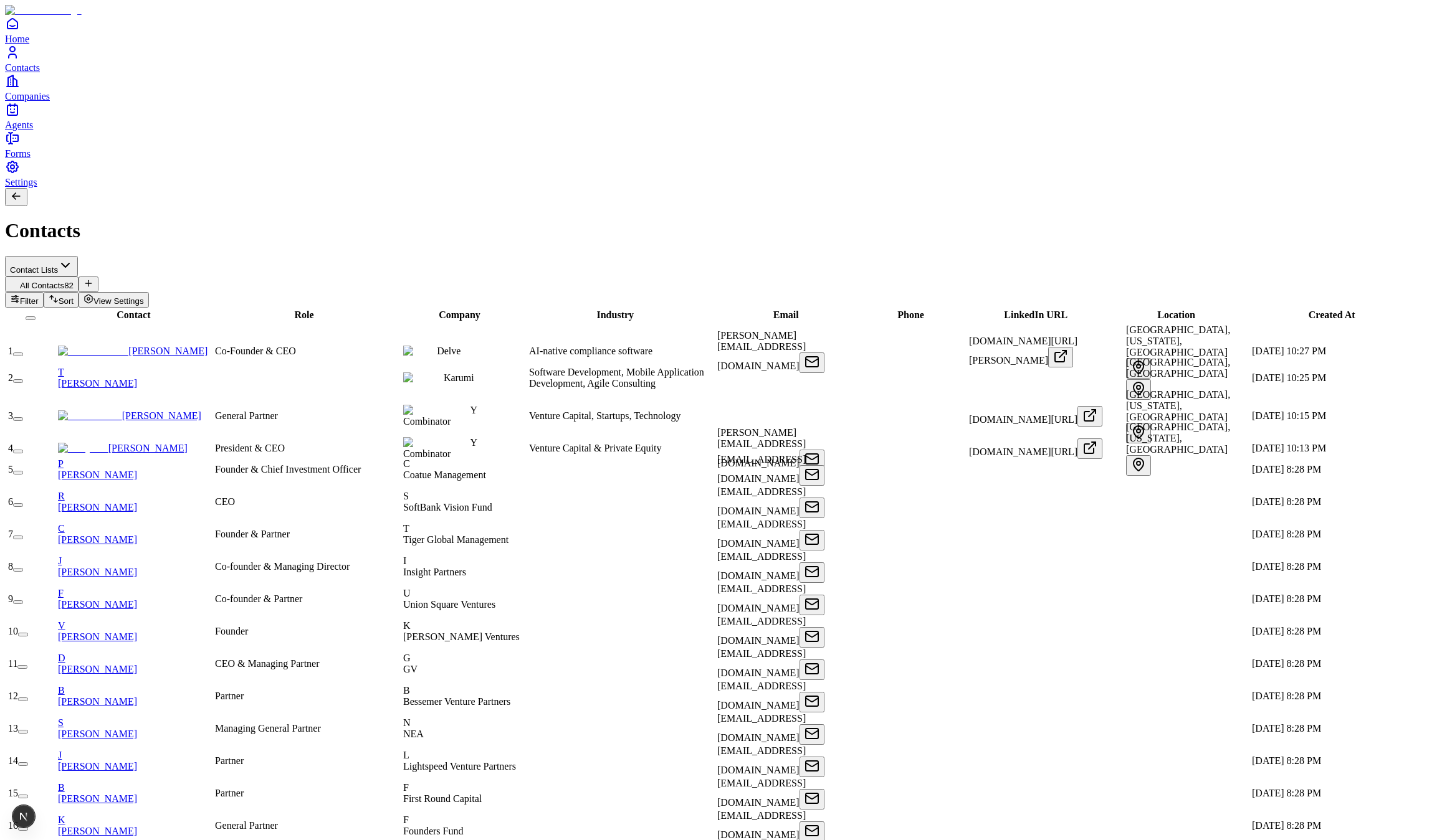
scroll to position [482, 0]
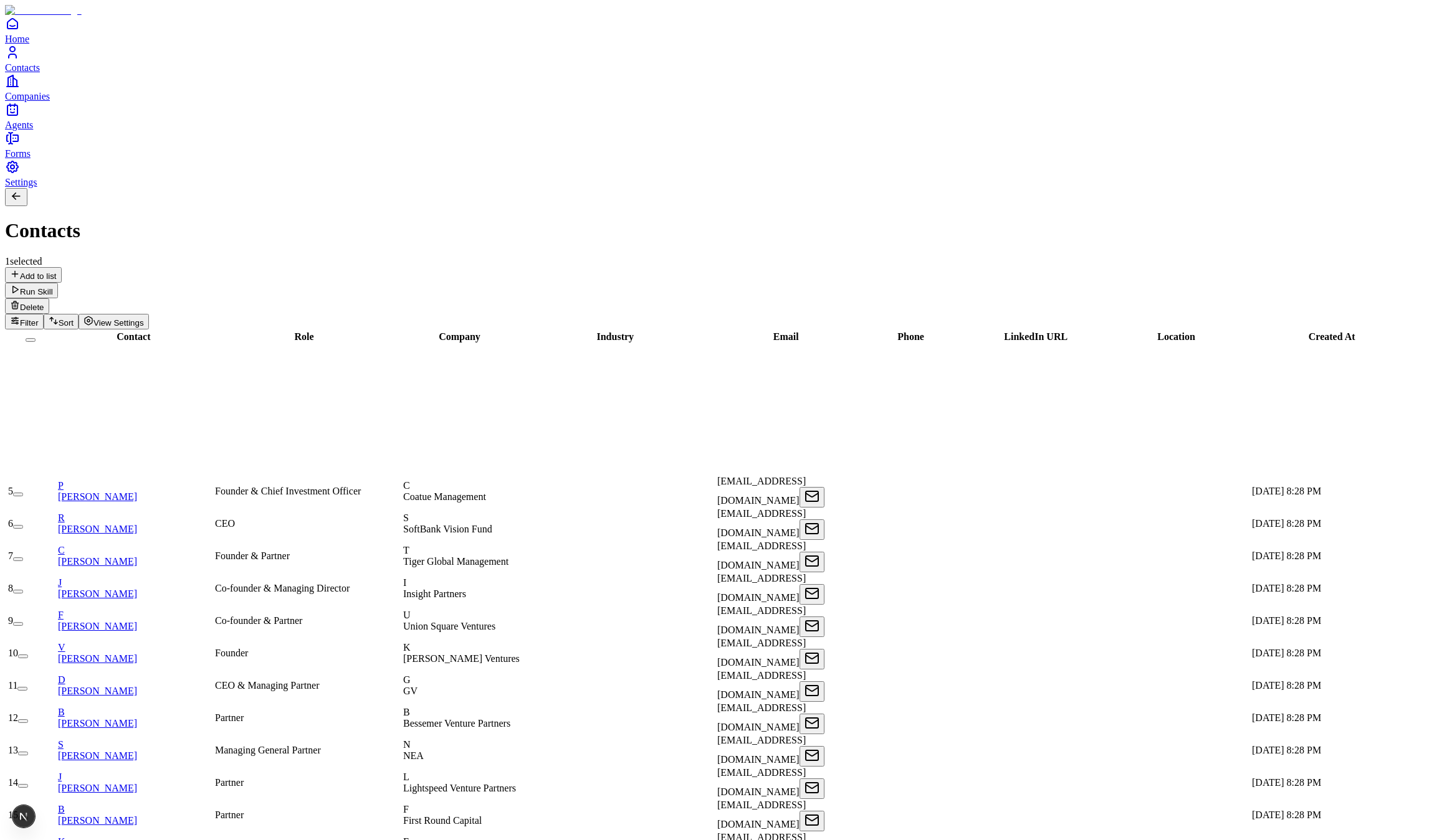
click at [223, 256] on div "1 selected Add to list Run Skill Delete" at bounding box center [723, 285] width 1437 height 58
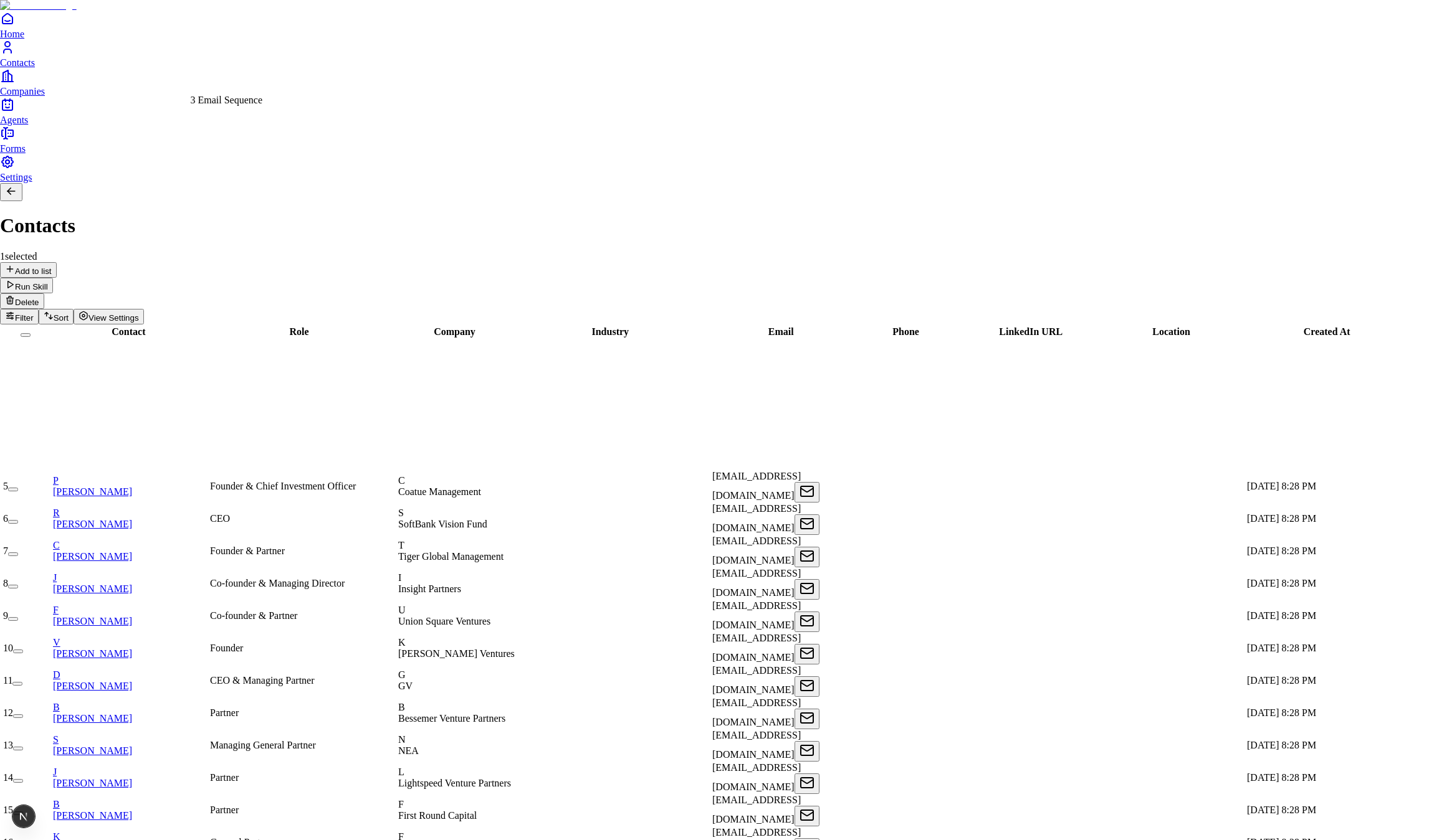
click at [251, 106] on div "3 Email Sequence" at bounding box center [227, 100] width 73 height 11
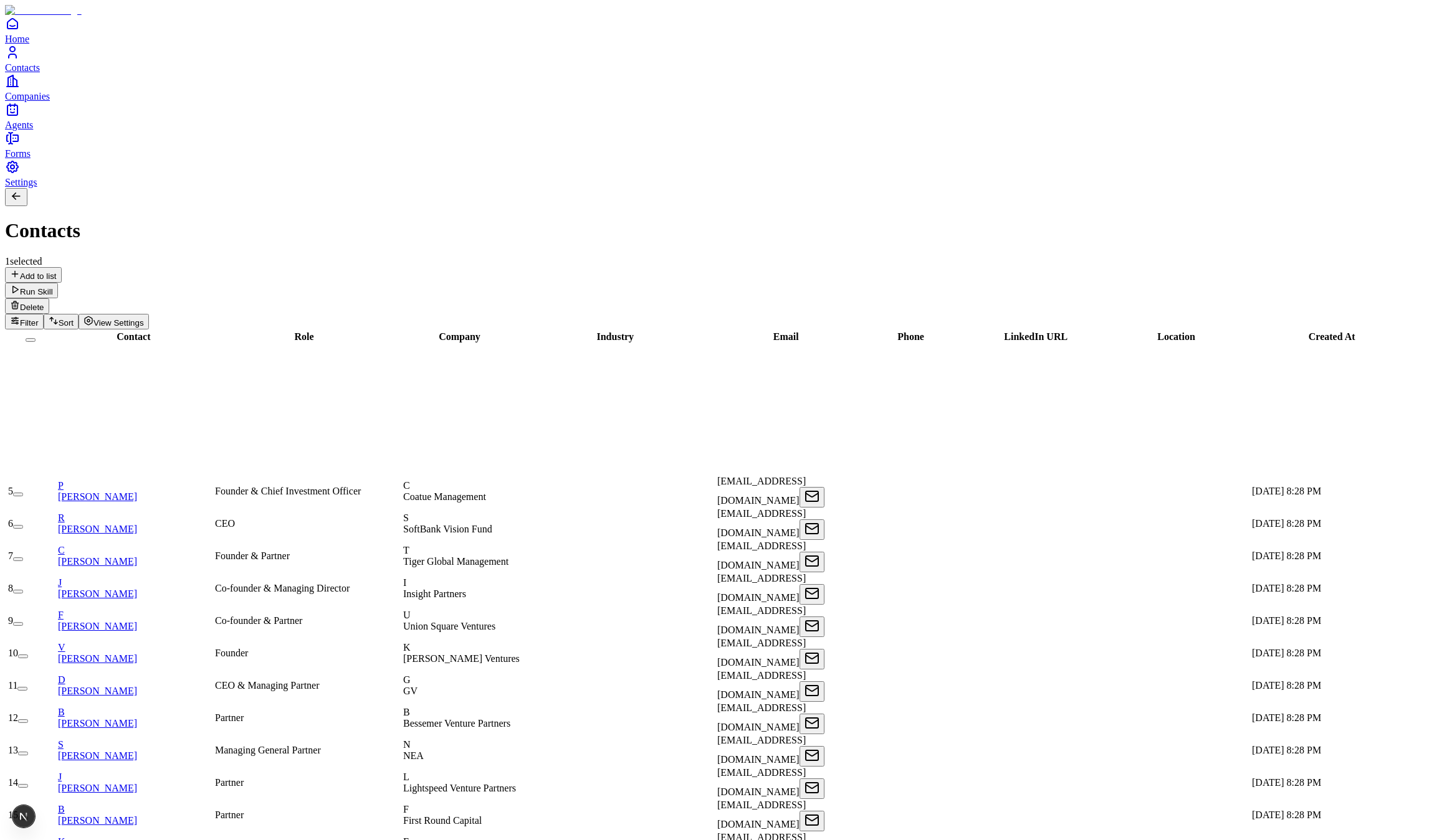
click at [25, 44] on link "Home" at bounding box center [723, 30] width 1437 height 28
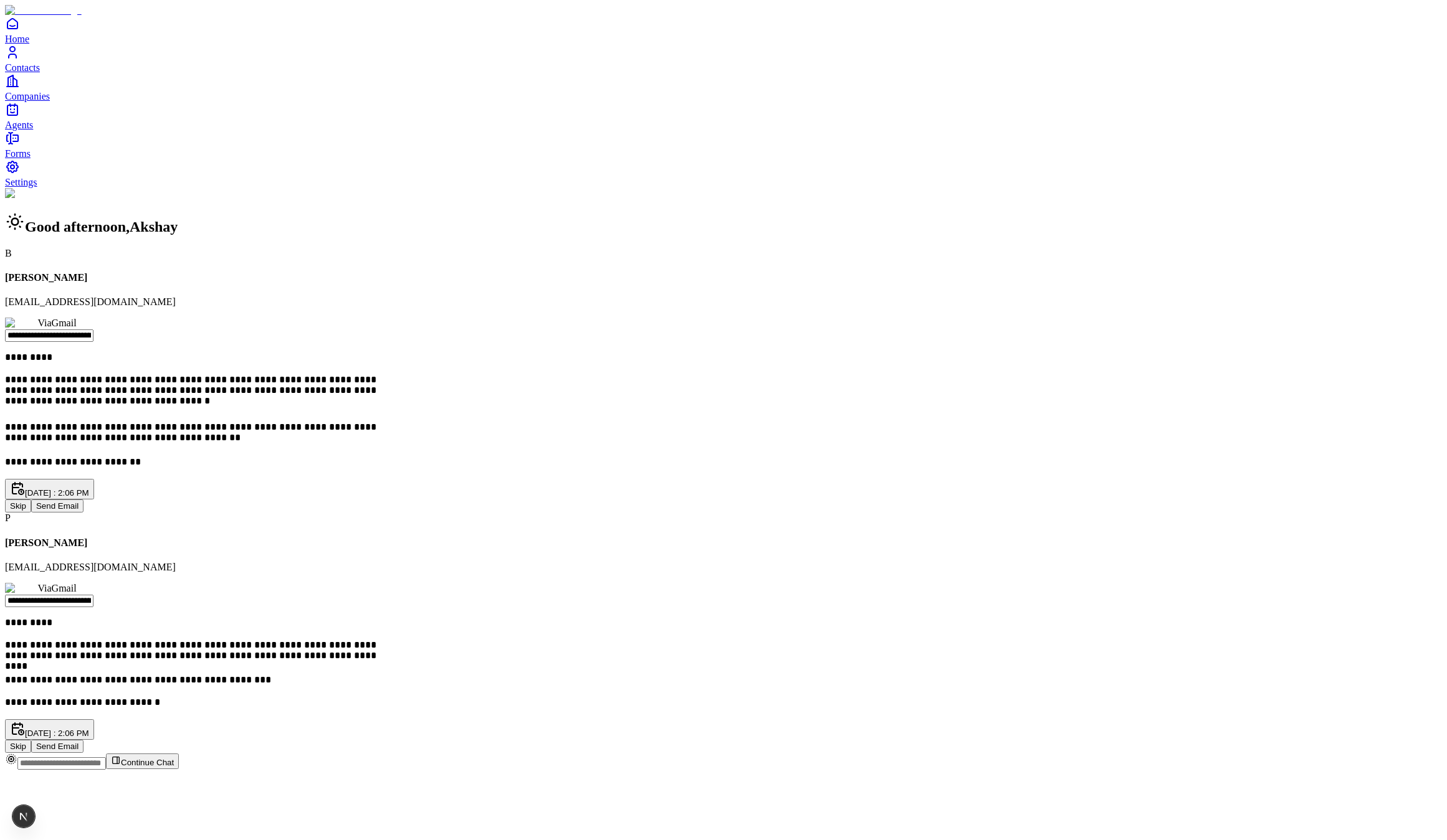
click at [84, 499] on button "Send Email" at bounding box center [57, 506] width 53 height 13
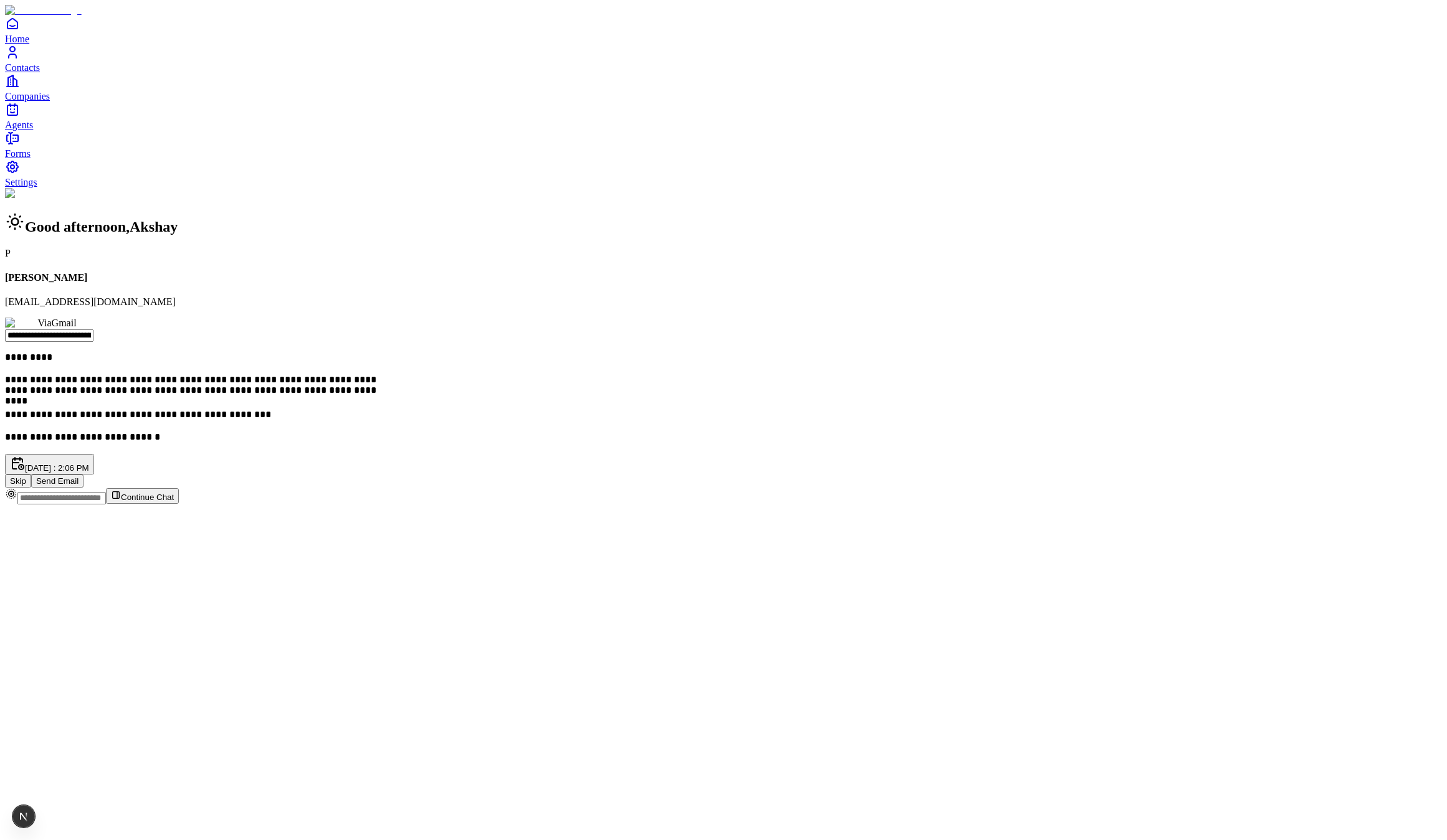
click at [33, 130] on span "Agents" at bounding box center [19, 125] width 28 height 11
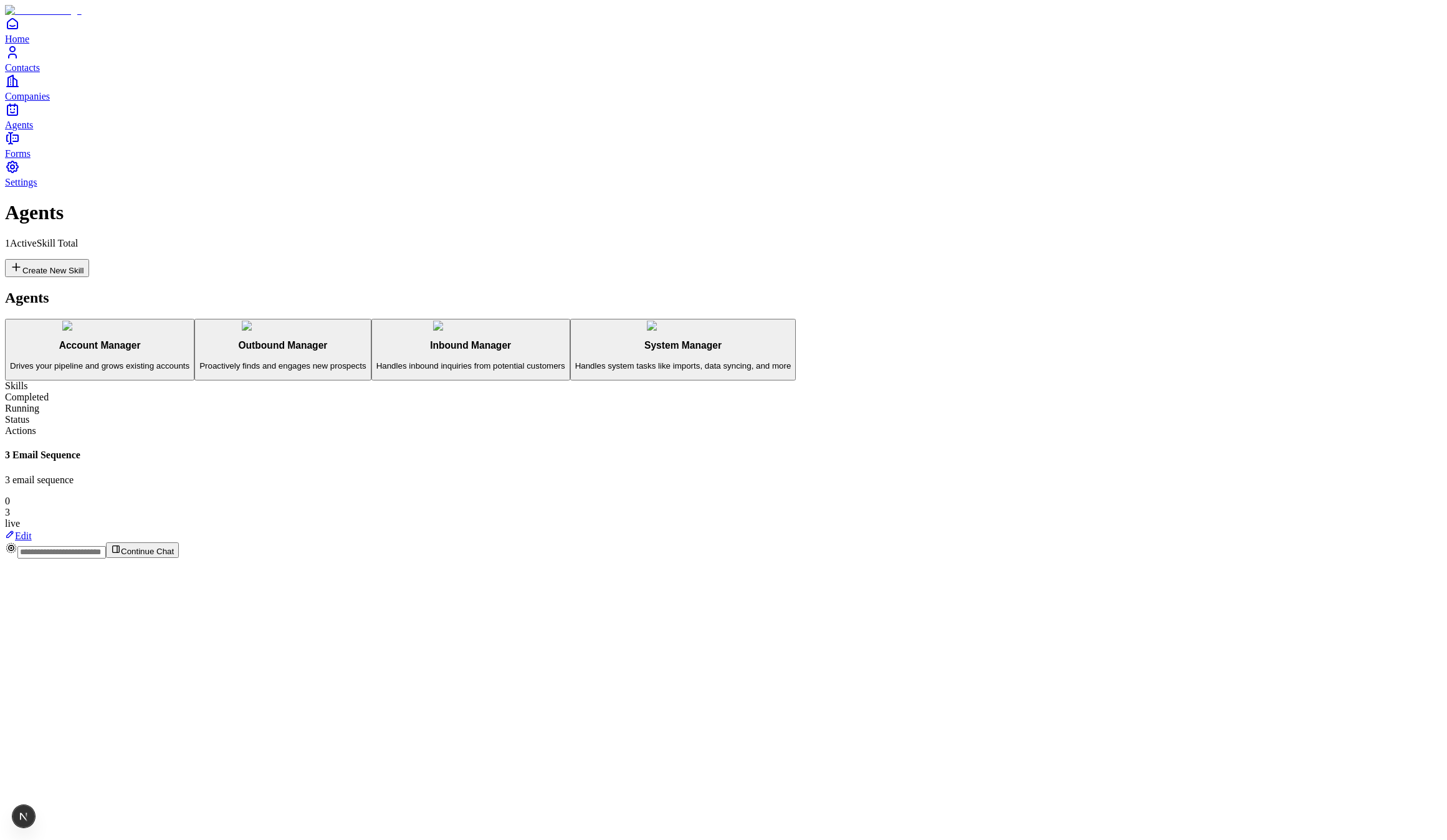
click at [15, 529] on icon at bounding box center [9, 534] width 10 height 10
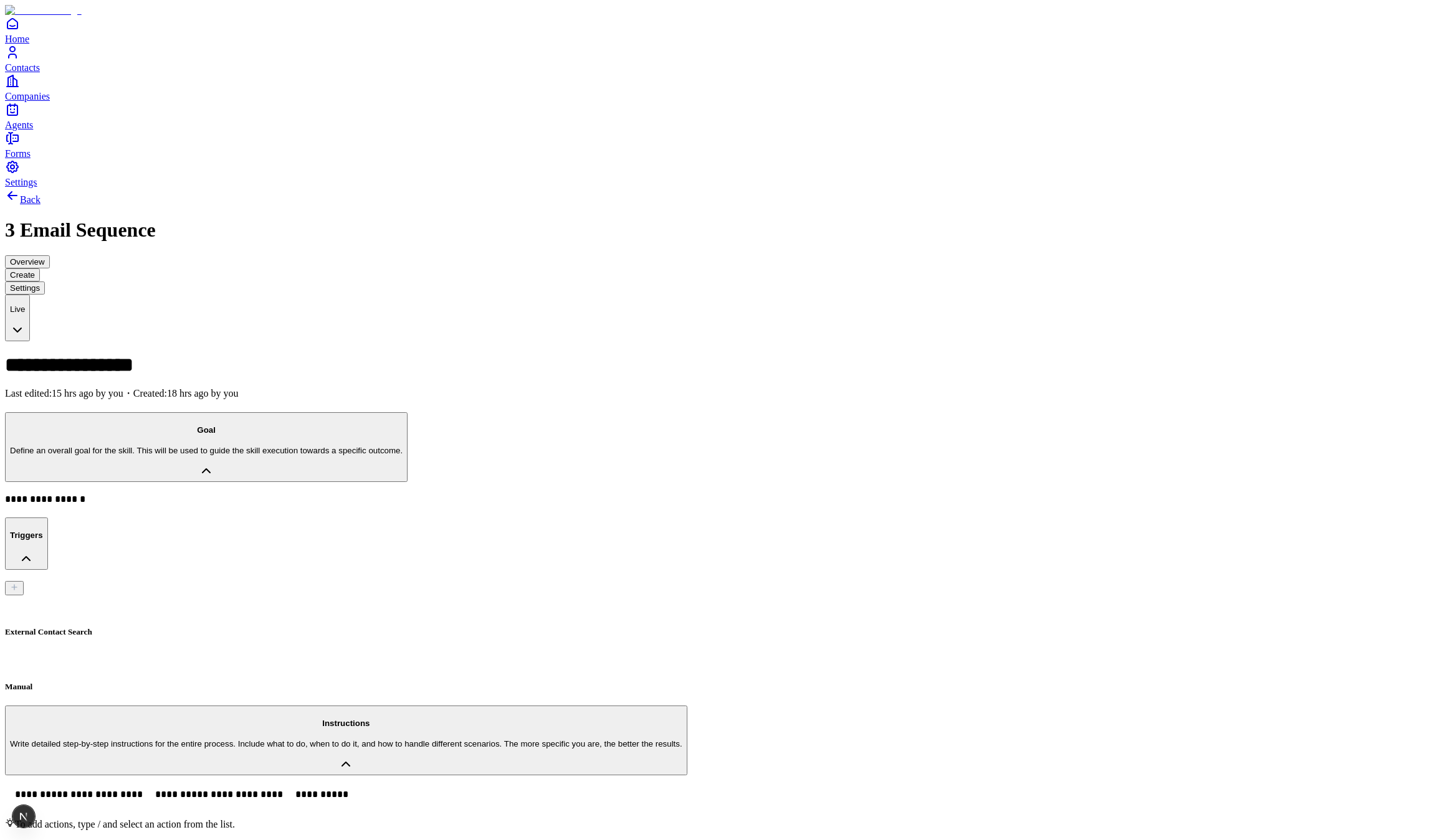
click at [180, 595] on div "External Contact Search" at bounding box center [723, 616] width 1437 height 41
drag, startPoint x: 1201, startPoint y: 360, endPoint x: 1206, endPoint y: 321, distance: 39.3
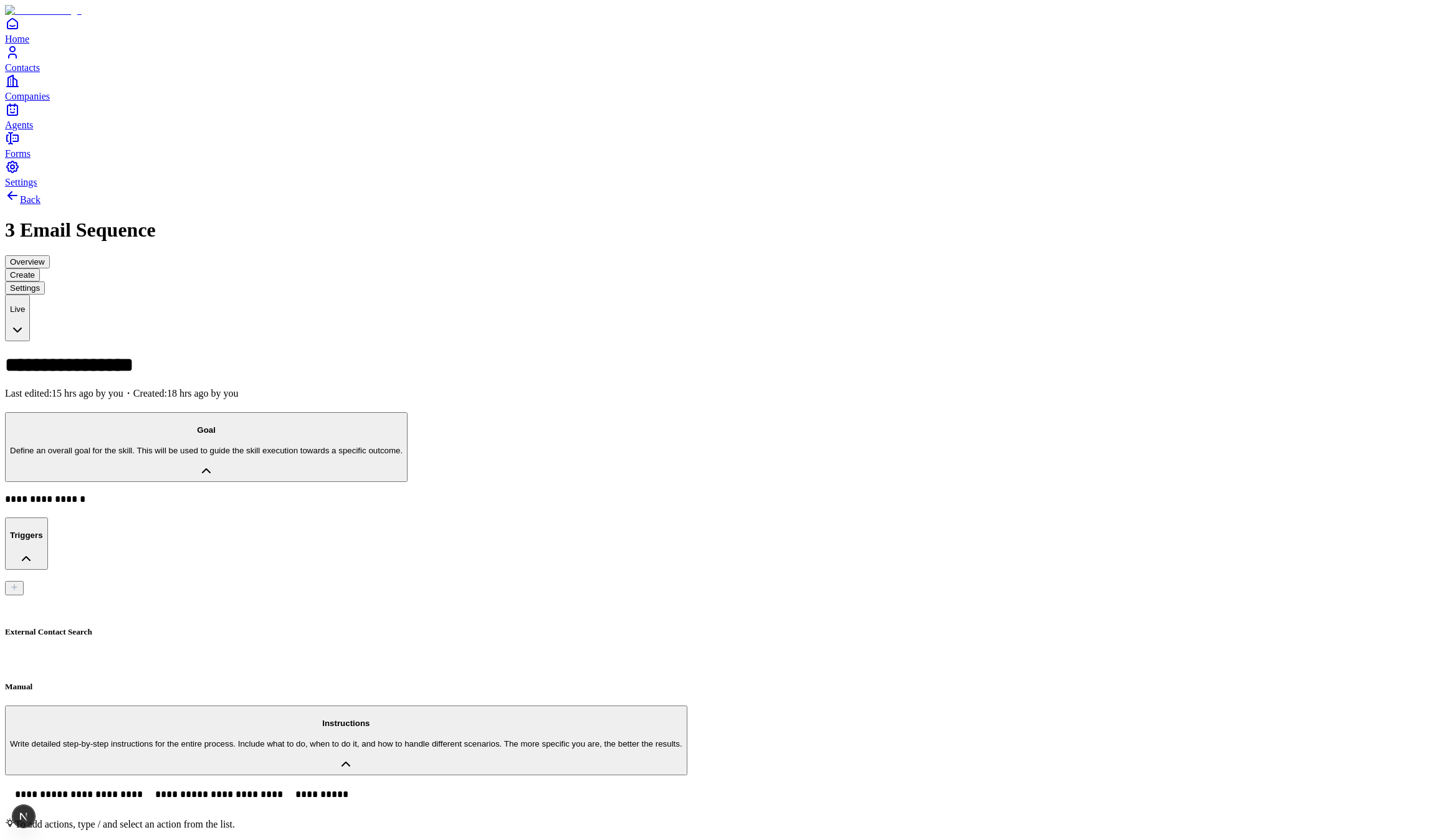
drag, startPoint x: 1217, startPoint y: 349, endPoint x: 1343, endPoint y: 320, distance: 129.3
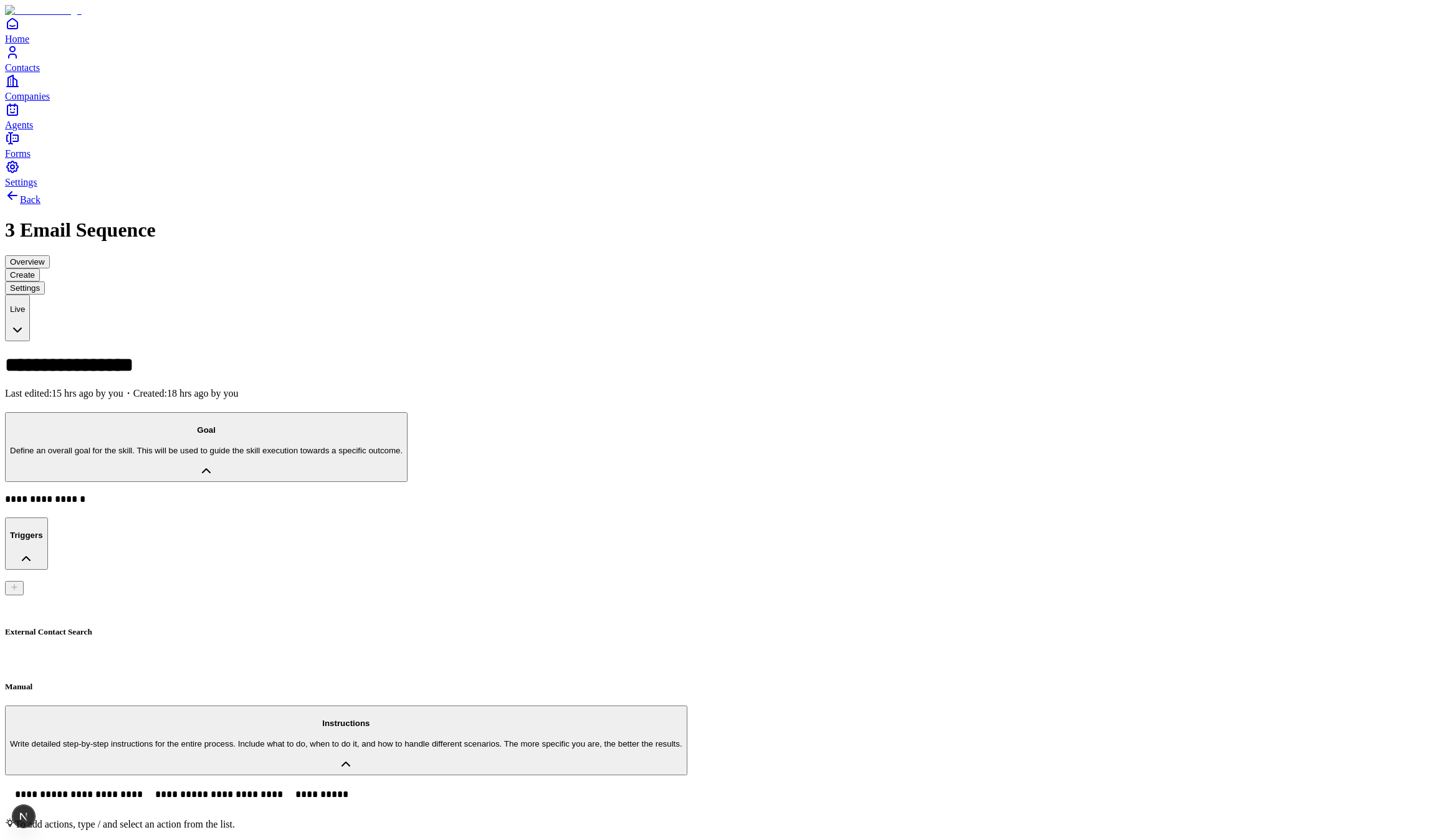
drag, startPoint x: 1267, startPoint y: 352, endPoint x: 1263, endPoint y: 424, distance: 72.1
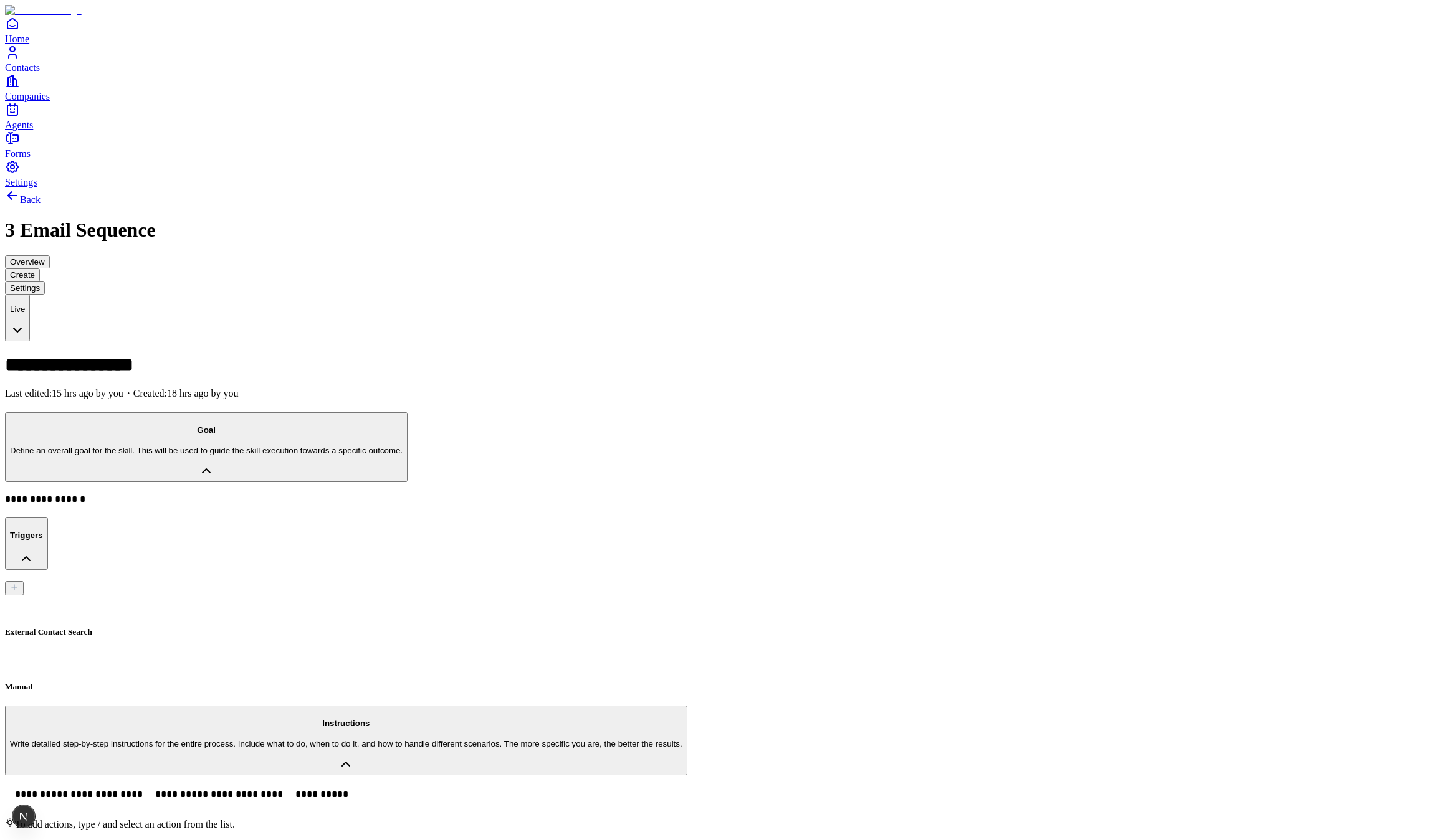
click at [68, 790] on span "**********" at bounding box center [41, 795] width 53 height 9
